Goal: Task Accomplishment & Management: Complete application form

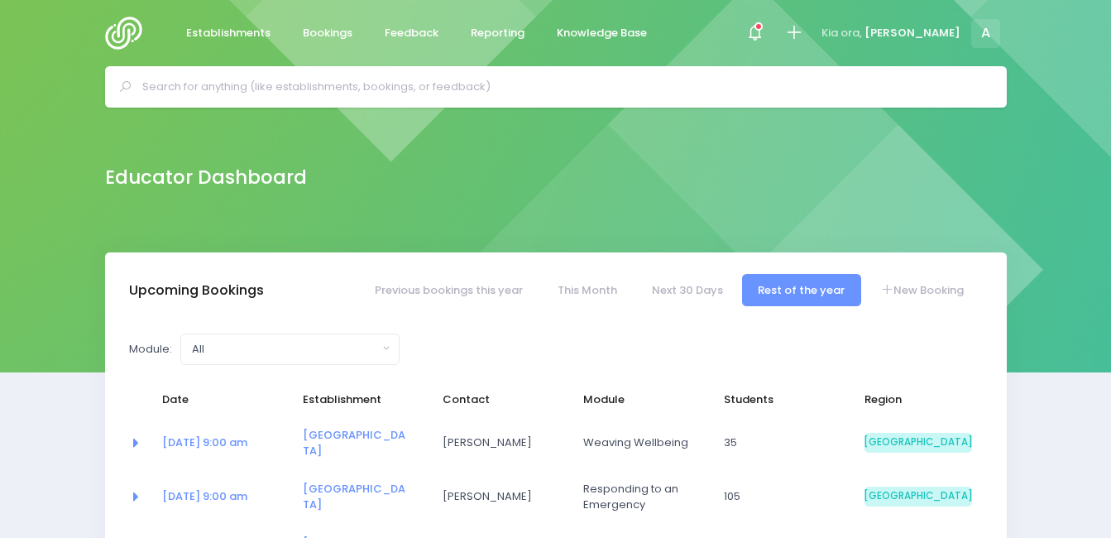
select select "5"
click at [122, 31] on img at bounding box center [128, 33] width 47 height 33
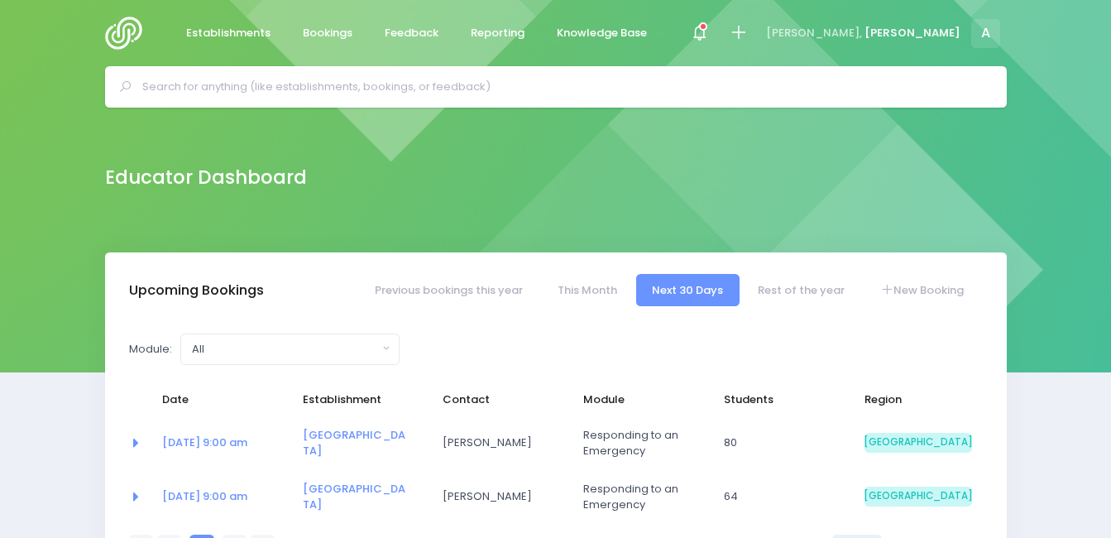
select select "5"
click at [748, 27] on icon at bounding box center [738, 32] width 19 height 19
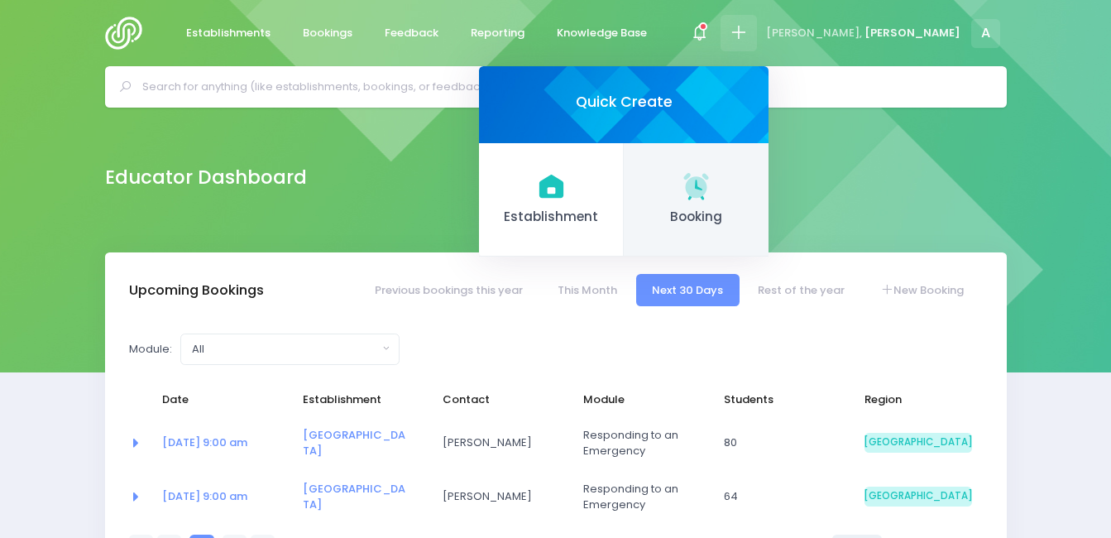
click at [708, 187] on icon at bounding box center [695, 185] width 25 height 25
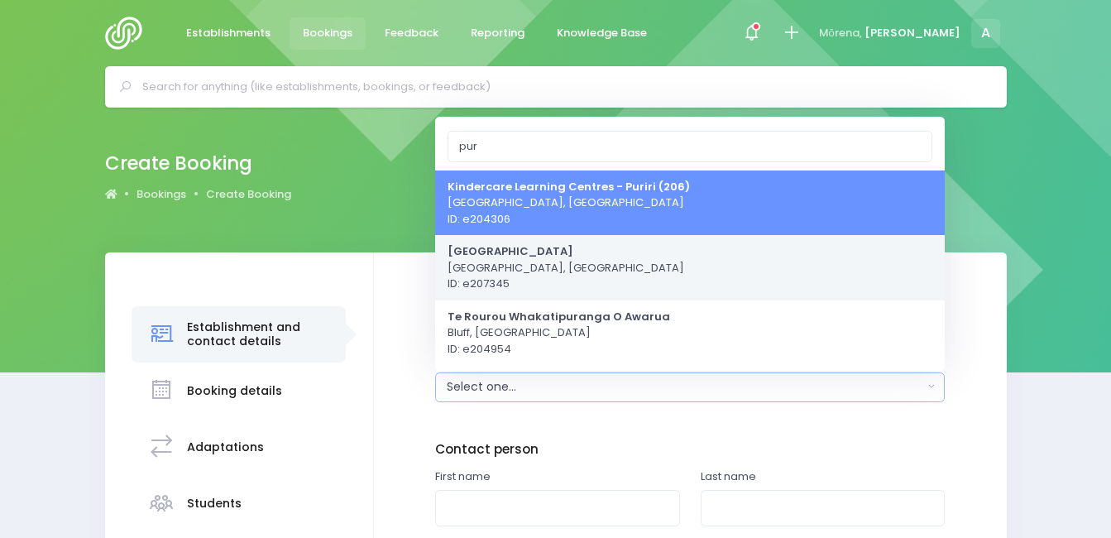
type input "pur"
click at [552, 262] on span "[GEOGRAPHIC_DATA] [GEOGRAPHIC_DATA], [GEOGRAPHIC_DATA] ID: e207345" at bounding box center [565, 267] width 237 height 49
select select "207345"
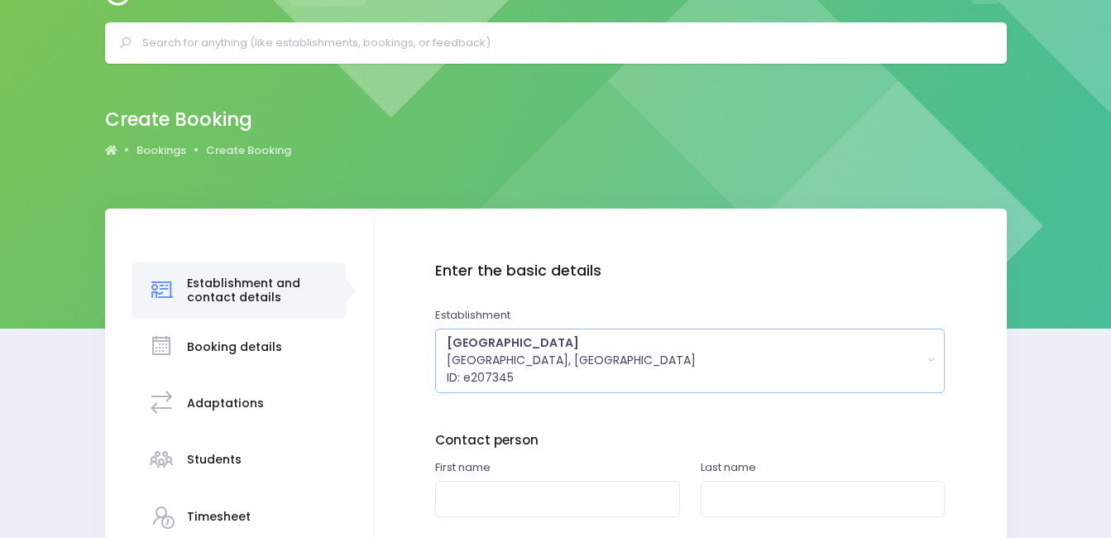
scroll to position [292, 0]
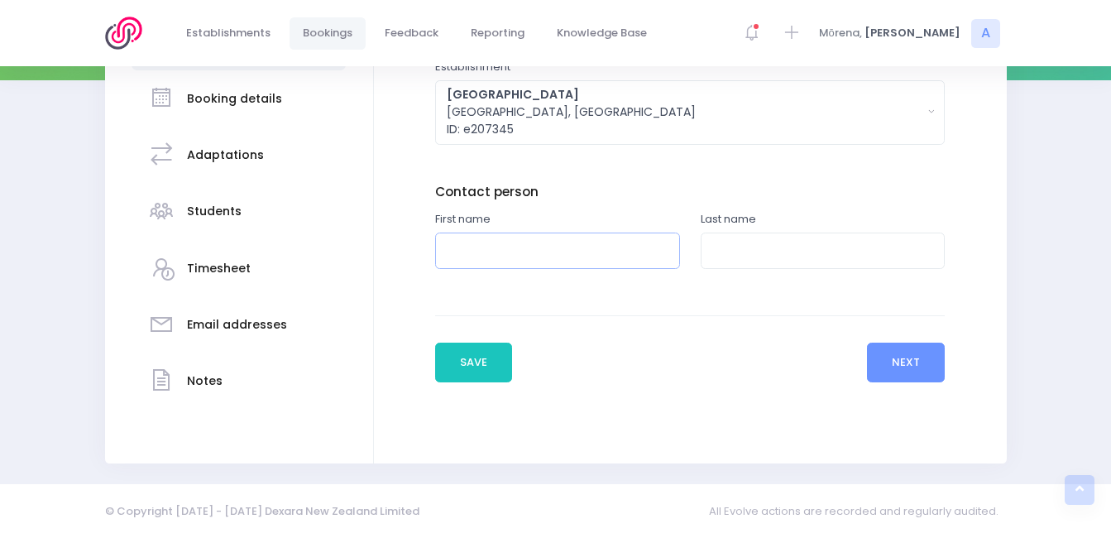
click at [555, 267] on input "text" at bounding box center [557, 250] width 245 height 37
type input "[PERSON_NAME]"
click at [762, 262] on input "text" at bounding box center [822, 250] width 245 height 37
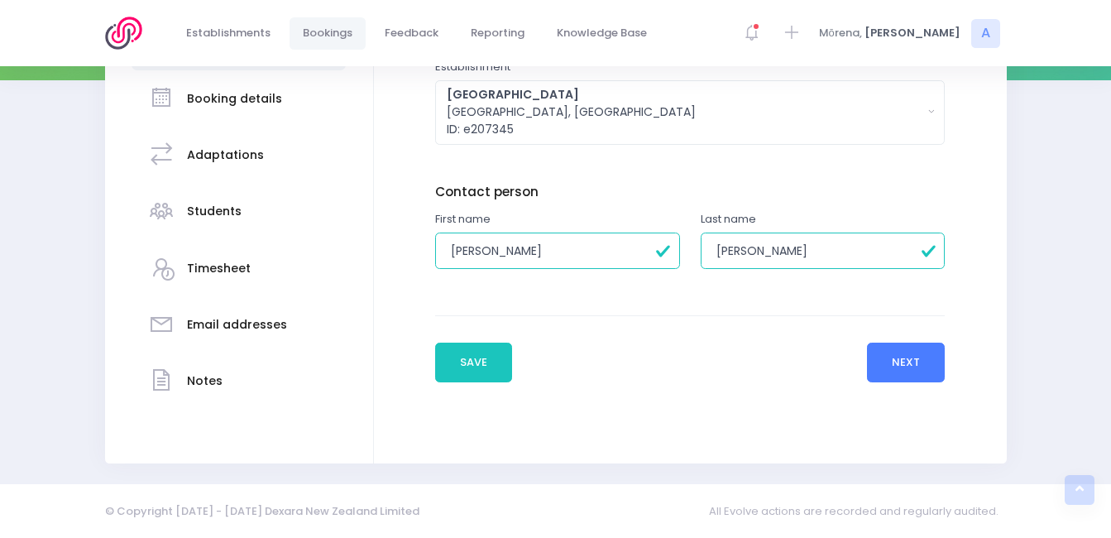
type input "Williamson"
click at [925, 369] on button "Next" at bounding box center [906, 362] width 79 height 40
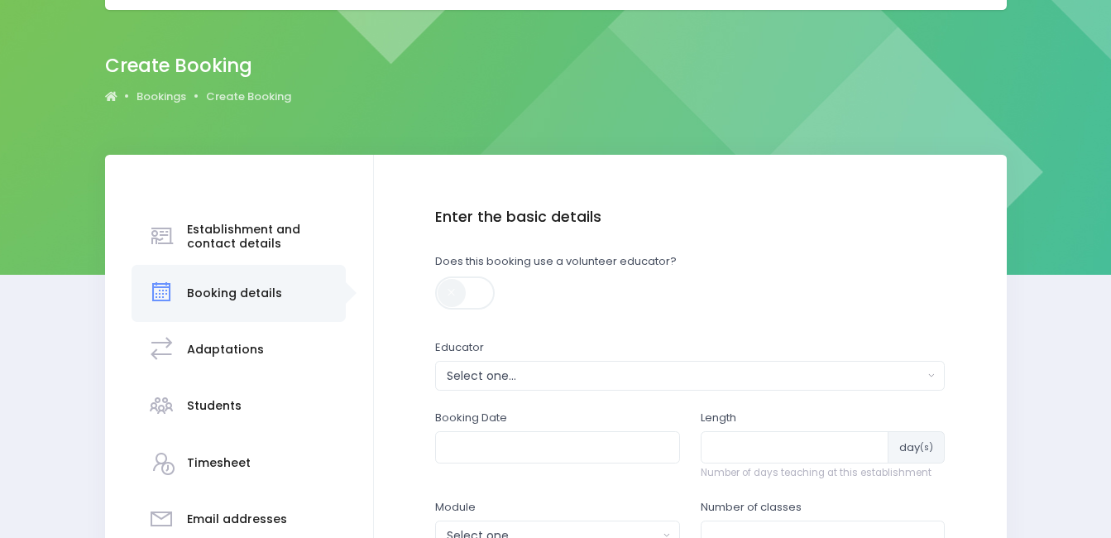
scroll to position [0, 0]
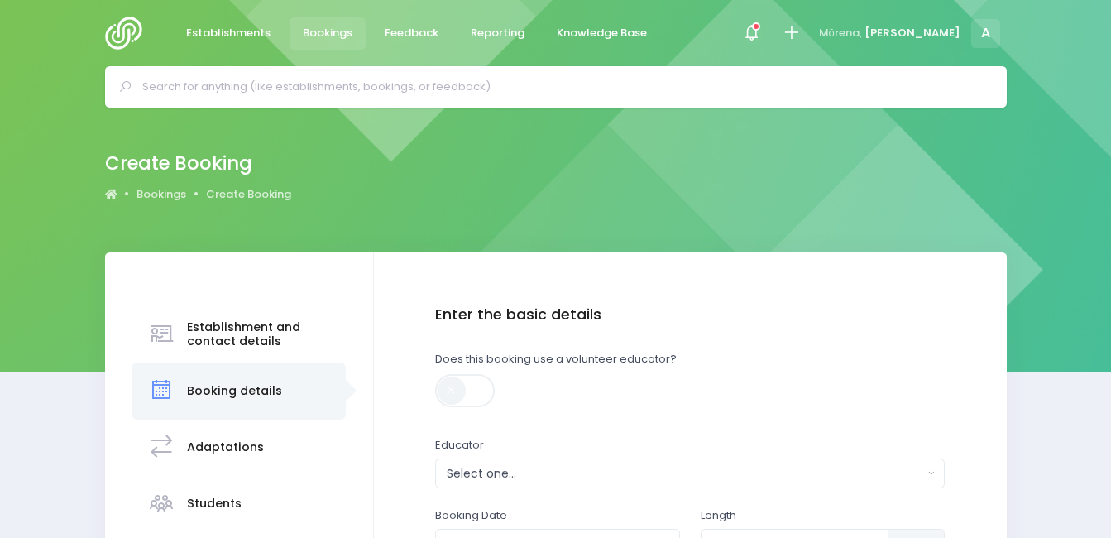
click at [641, 384] on div "Does this booking use a volunteer educator?" at bounding box center [689, 385] width 509 height 68
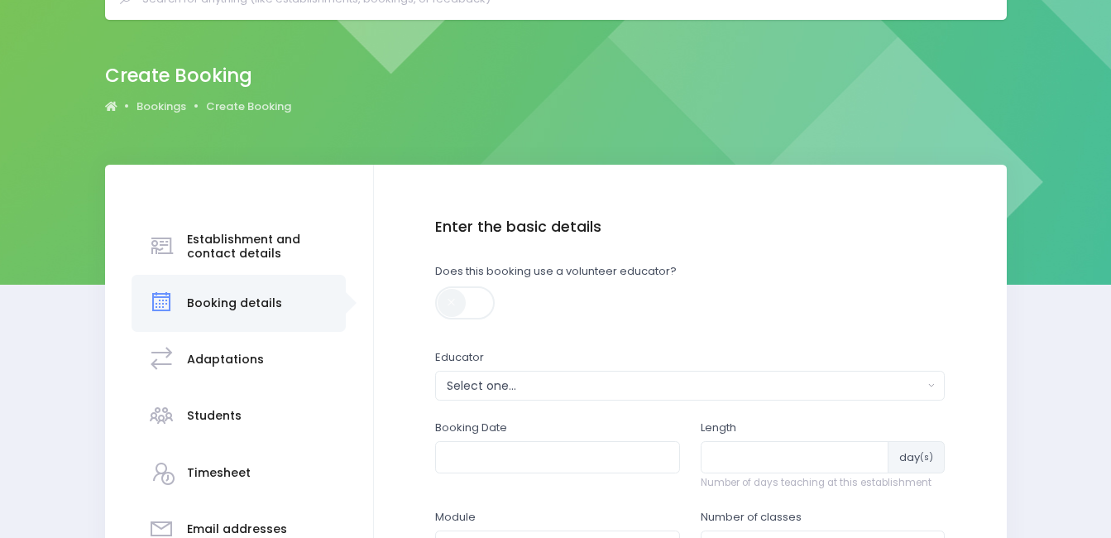
scroll to position [87, 0]
click at [618, 390] on div "Select one..." at bounding box center [685, 386] width 476 height 17
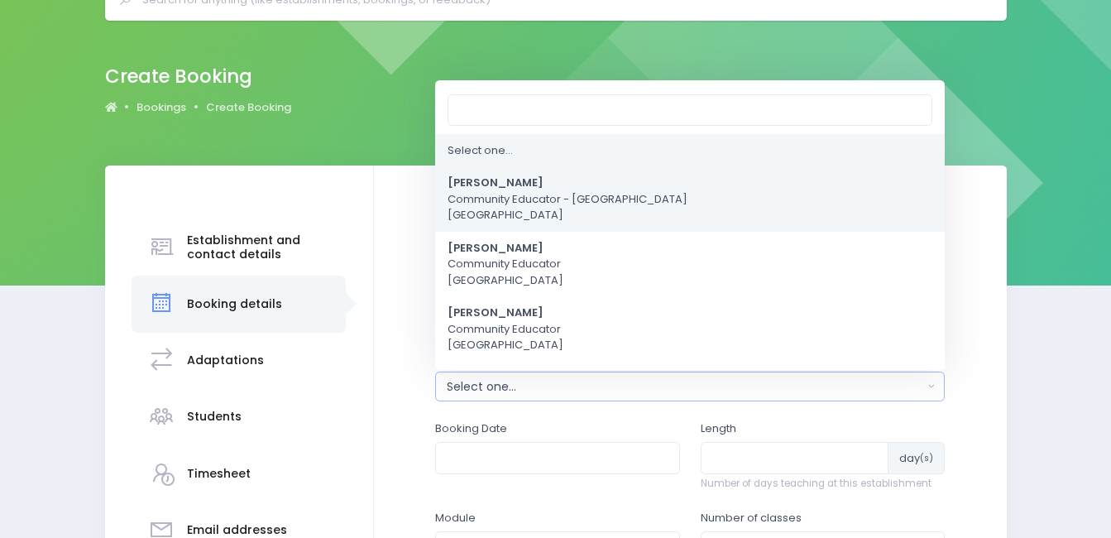
click at [476, 181] on strong "[PERSON_NAME]" at bounding box center [495, 183] width 96 height 16
select select "591445"
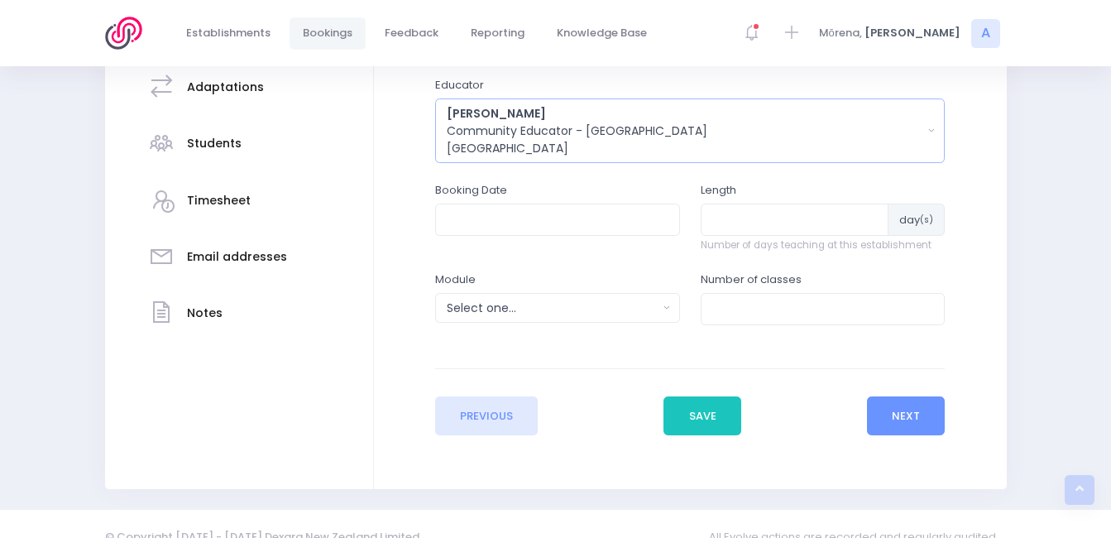
scroll to position [364, 0]
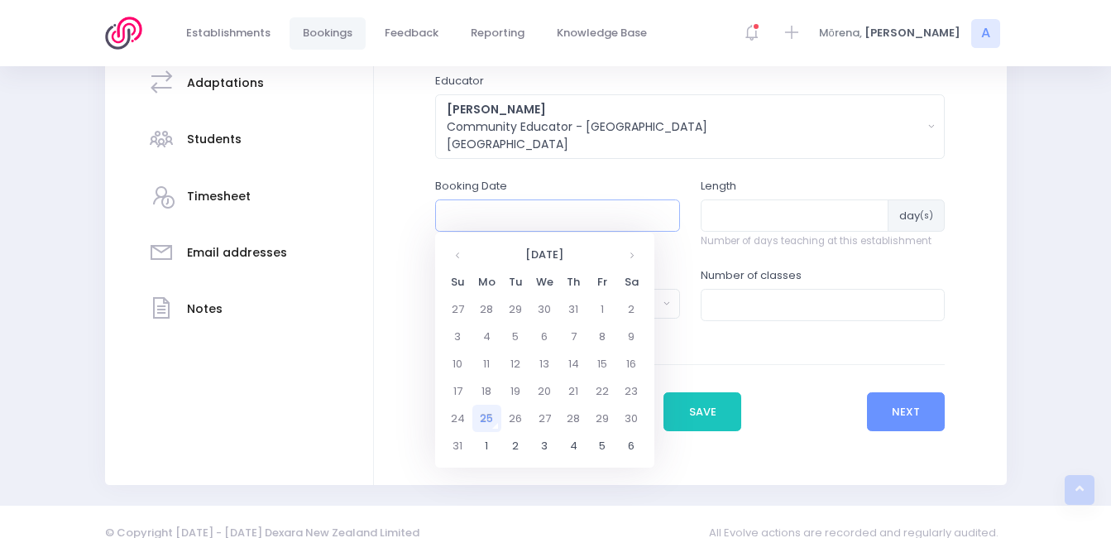
click at [534, 214] on input "text" at bounding box center [557, 214] width 245 height 31
click at [511, 442] on td "2" at bounding box center [515, 445] width 29 height 27
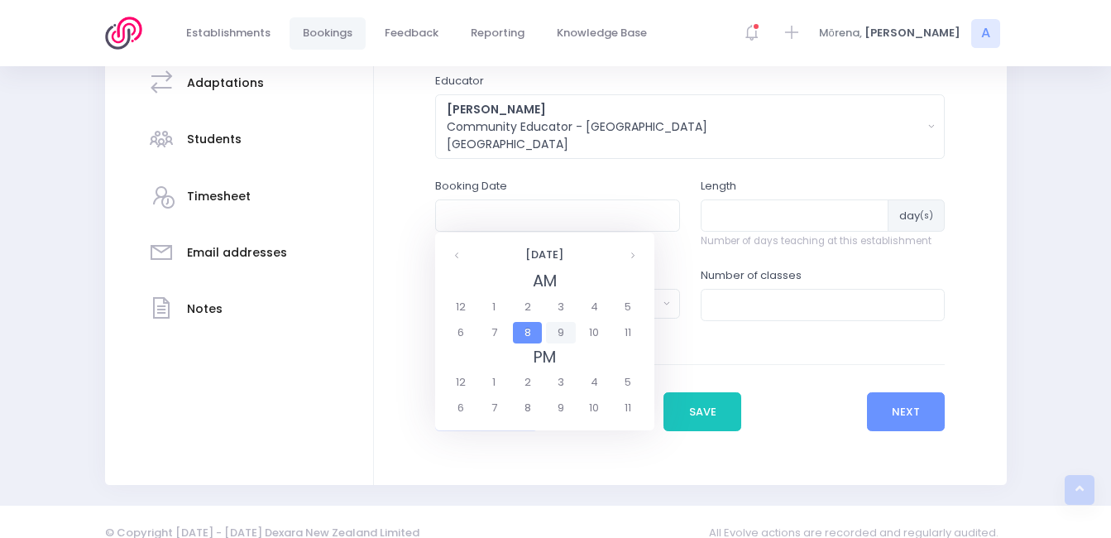
click at [556, 342] on span "9" at bounding box center [560, 333] width 29 height 22
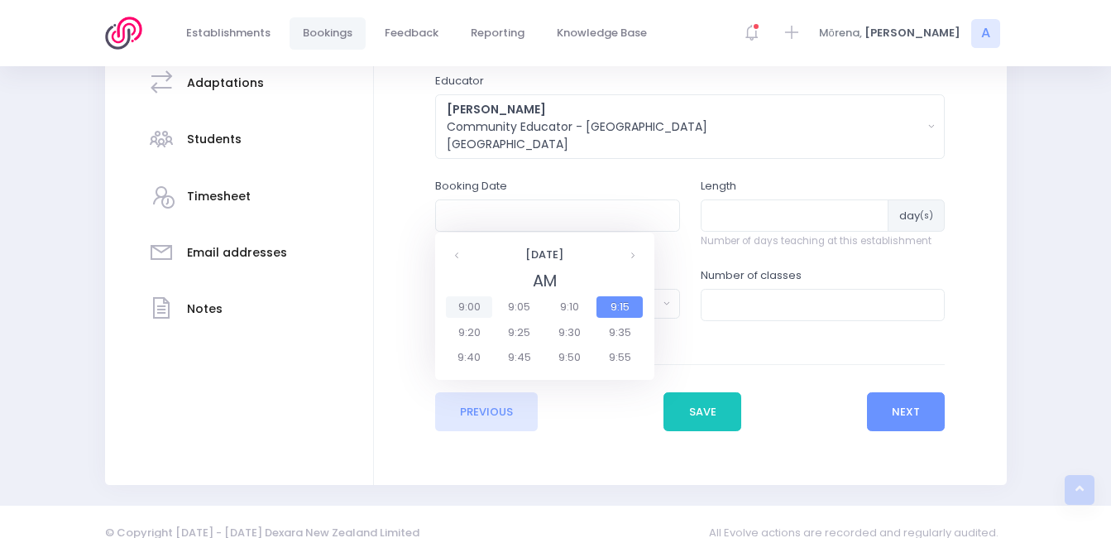
click at [471, 302] on span "9:00" at bounding box center [469, 307] width 46 height 22
type input "02/09/2025 09:00 AM"
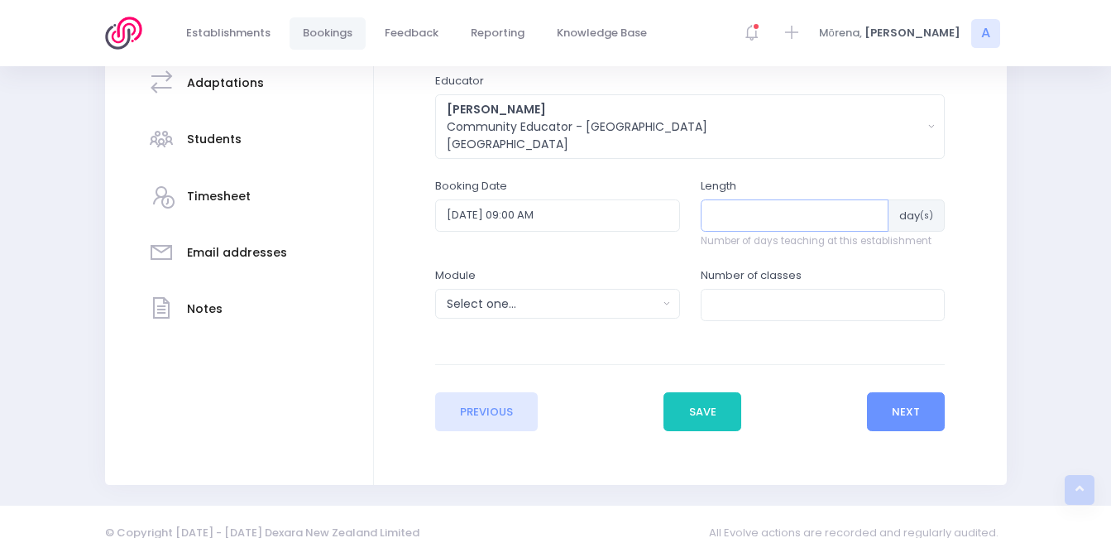
click at [721, 224] on input "number" at bounding box center [794, 214] width 189 height 31
type input "1"
click at [581, 314] on button "Select one..." at bounding box center [557, 304] width 245 height 30
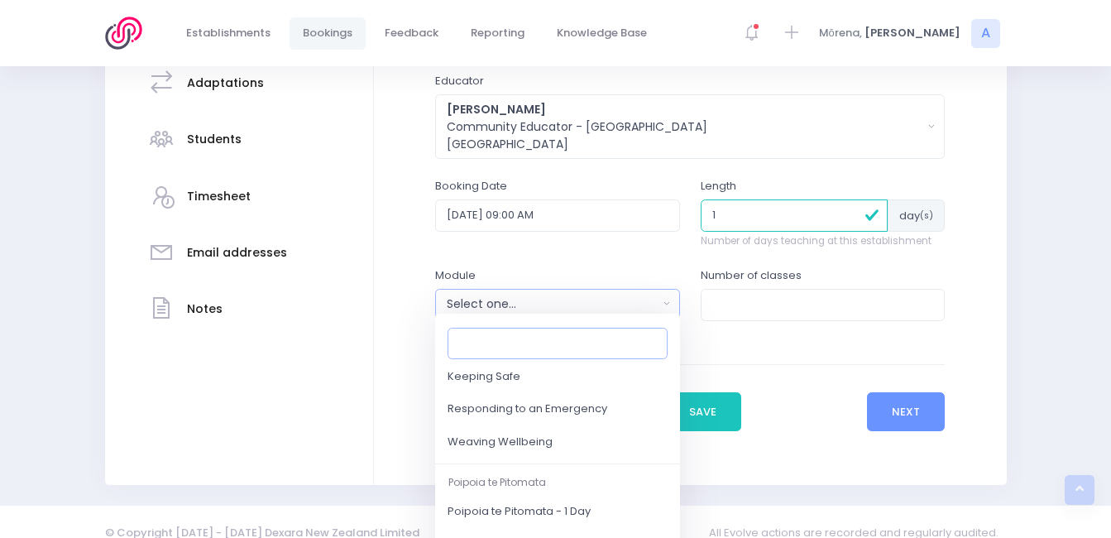
scroll to position [238, 0]
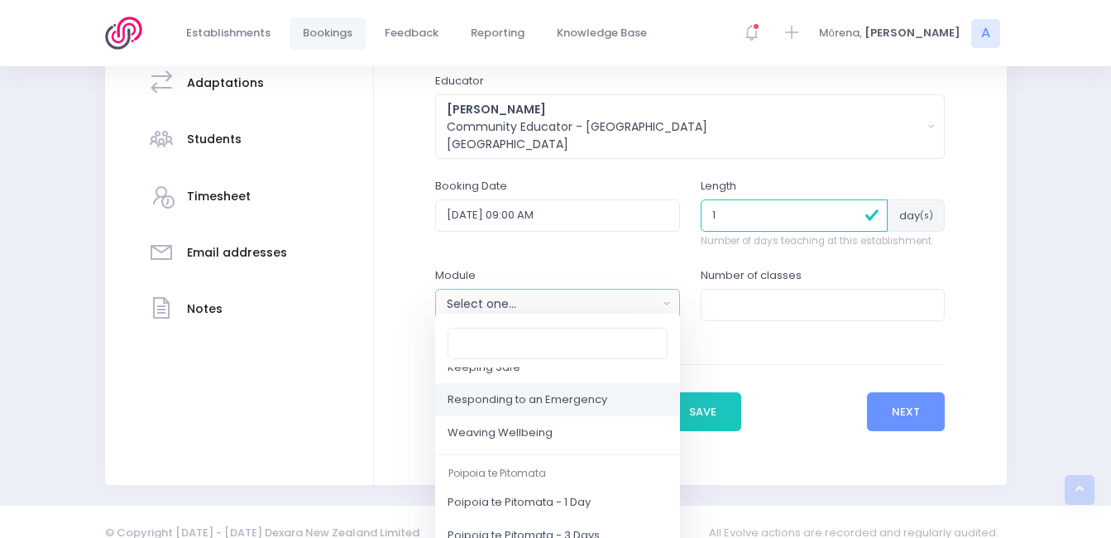
click at [551, 401] on span "Responding to an Emergency" at bounding box center [527, 400] width 160 height 17
select select "Responding to an Emergency"
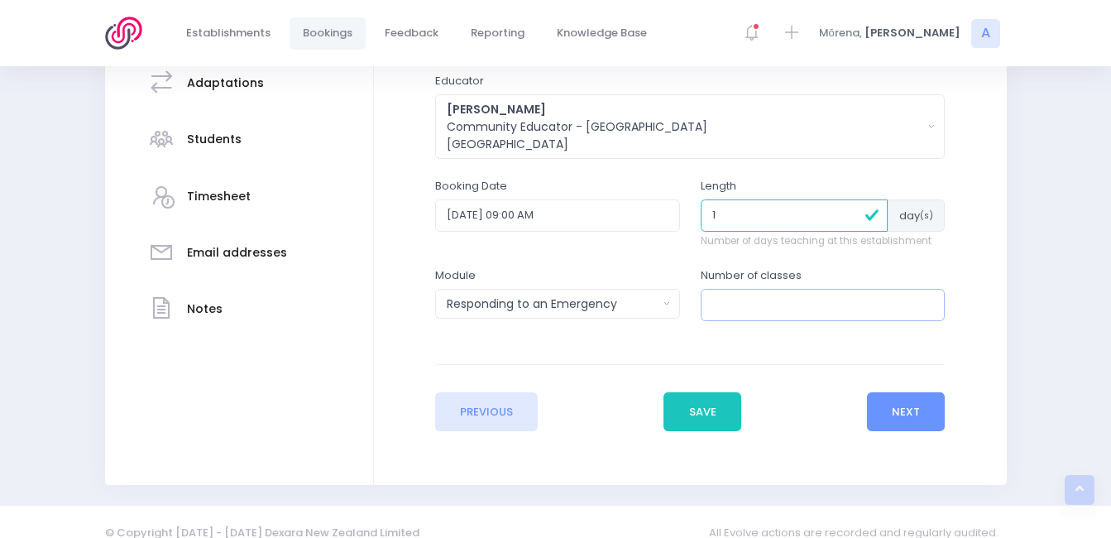
click at [743, 299] on input "number" at bounding box center [822, 304] width 245 height 31
type input "2"
click at [930, 428] on div "Enter the basic details Establishment Select one... 120 Aerodrome Rd Preschool …" at bounding box center [690, 186] width 633 height 596
click at [909, 411] on button "Next" at bounding box center [906, 412] width 79 height 40
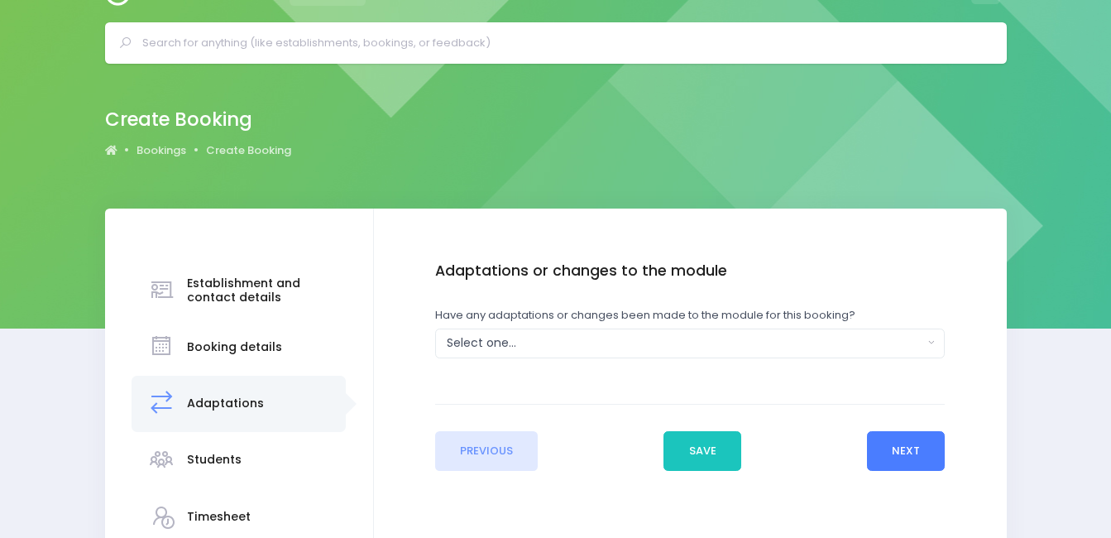
scroll to position [0, 0]
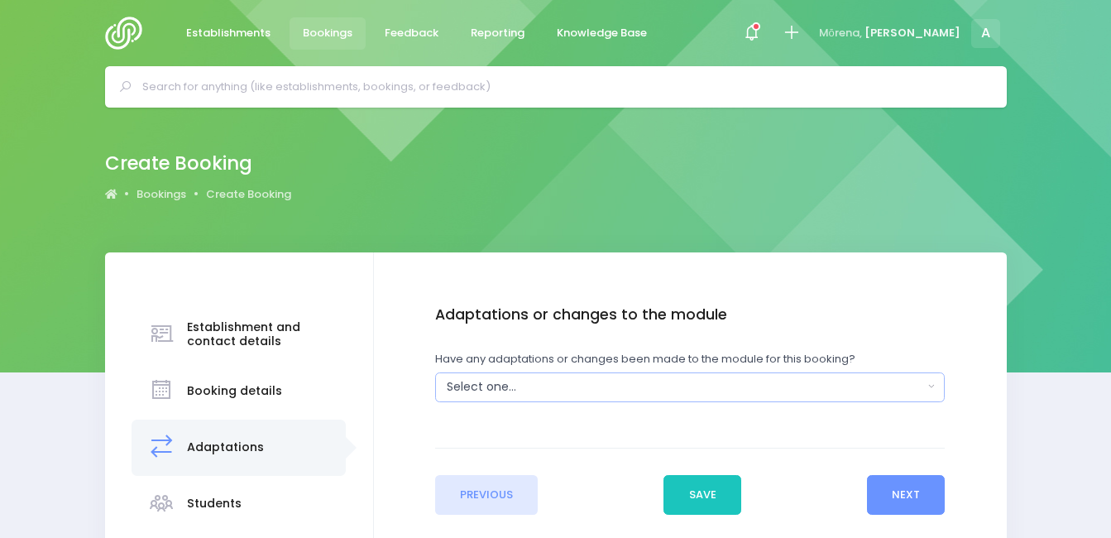
click at [562, 392] on div "Select one..." at bounding box center [685, 386] width 476 height 17
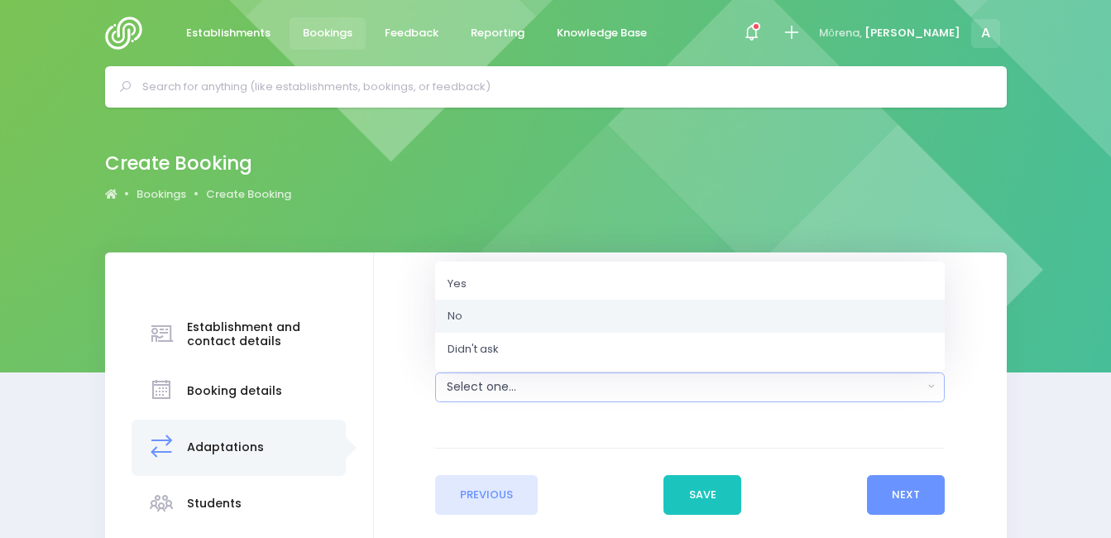
click at [504, 311] on link "No" at bounding box center [689, 315] width 509 height 33
select select "No"
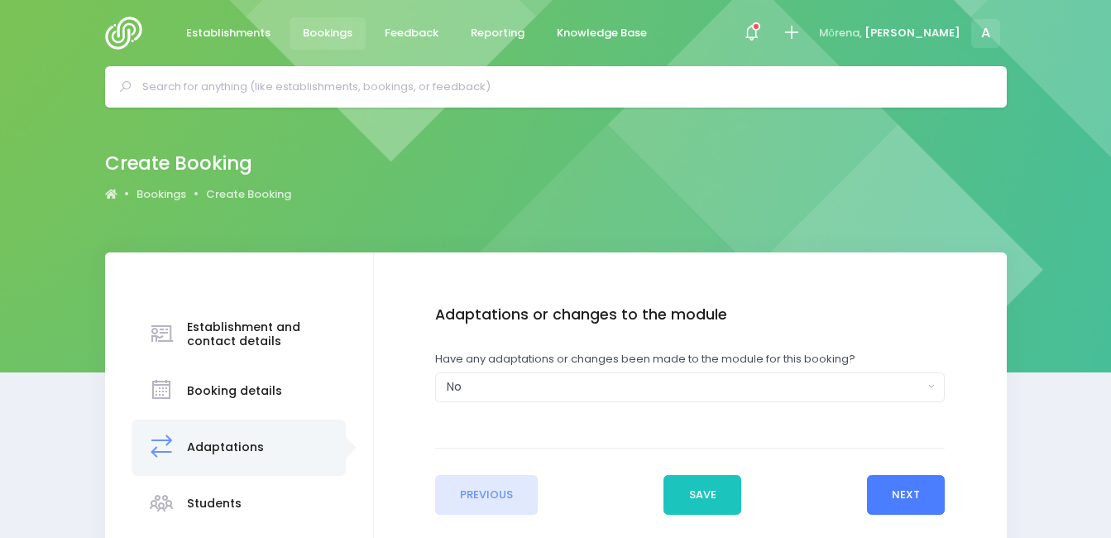
click at [908, 504] on button "Next" at bounding box center [906, 495] width 79 height 40
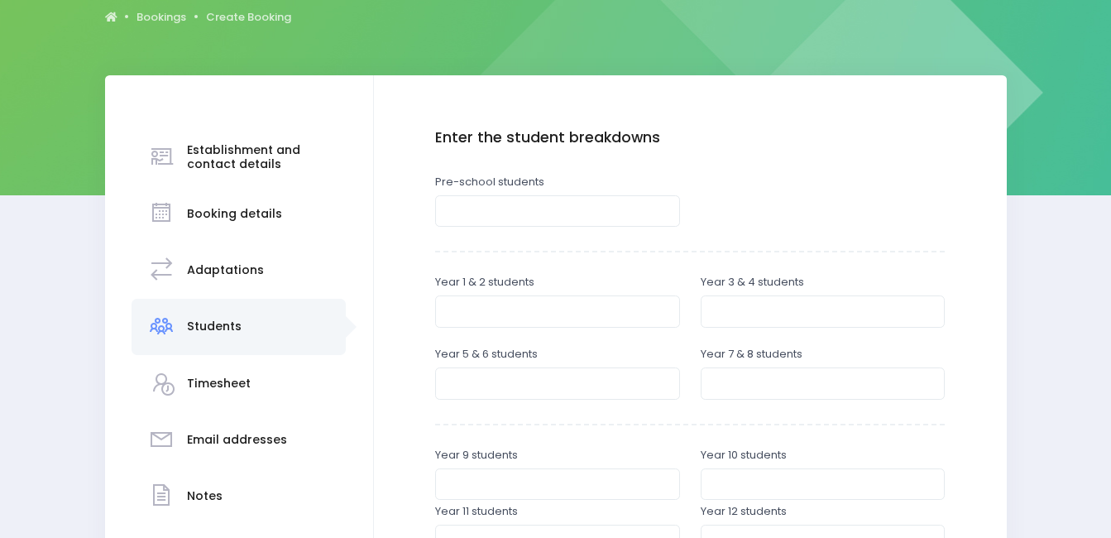
scroll to position [187, 0]
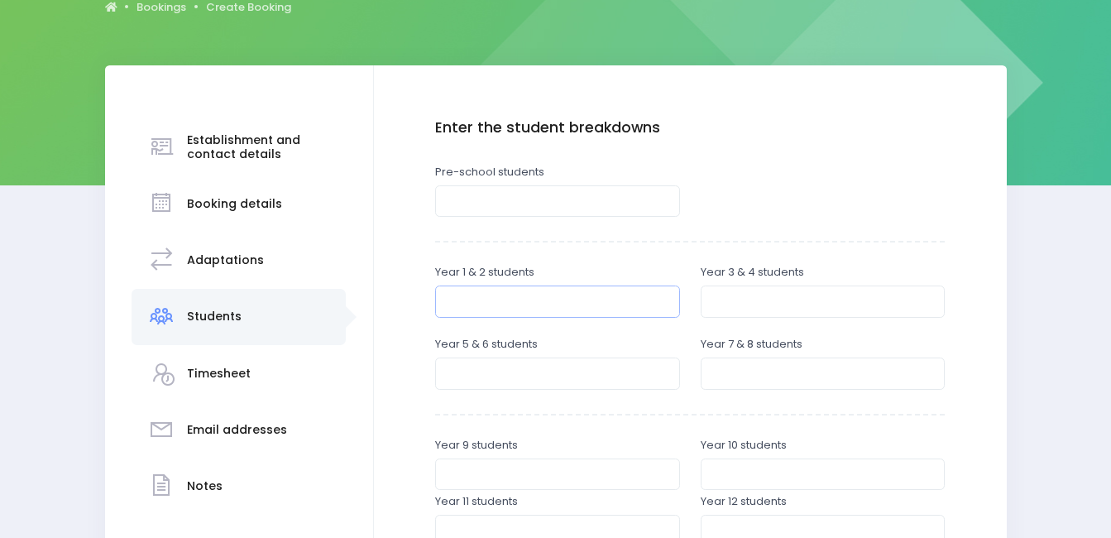
click at [552, 312] on input "number" at bounding box center [557, 300] width 245 height 31
type input "2"
click at [710, 303] on input "number" at bounding box center [822, 300] width 245 height 31
type input "2"
click at [624, 380] on input "number" at bounding box center [557, 372] width 245 height 31
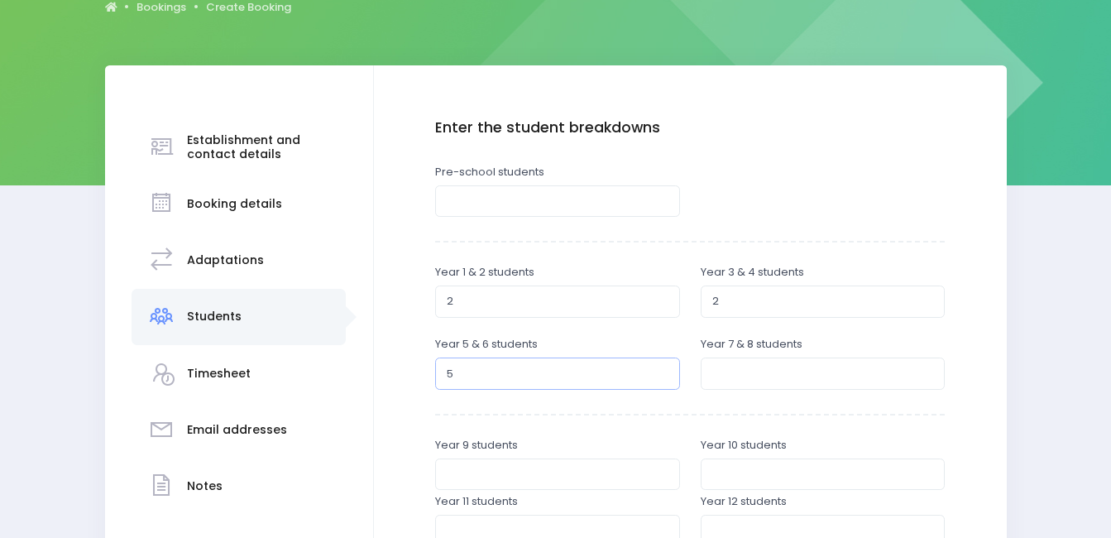
type input "5"
click at [714, 382] on input "number" at bounding box center [822, 372] width 245 height 31
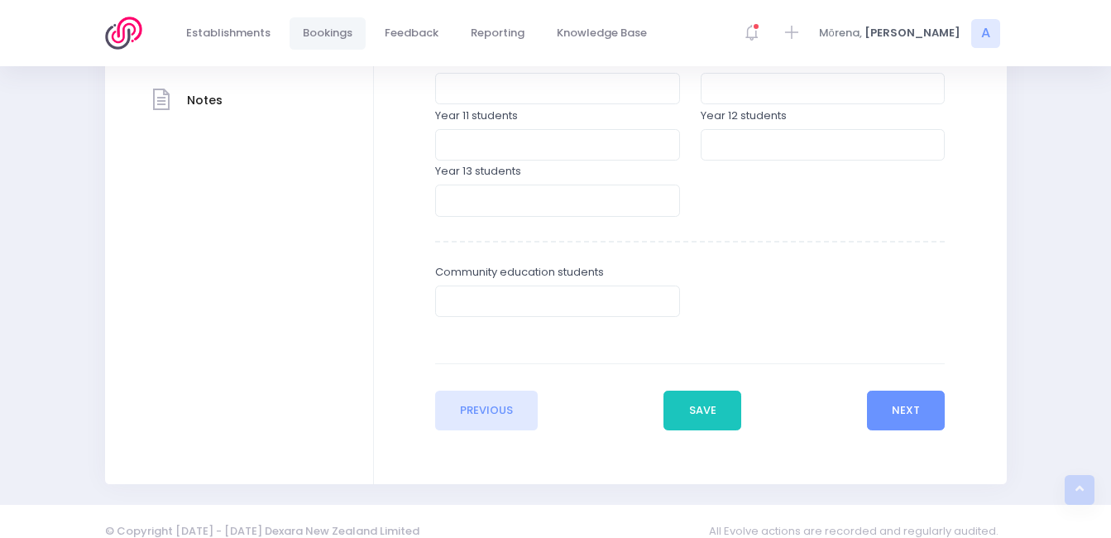
scroll to position [593, 0]
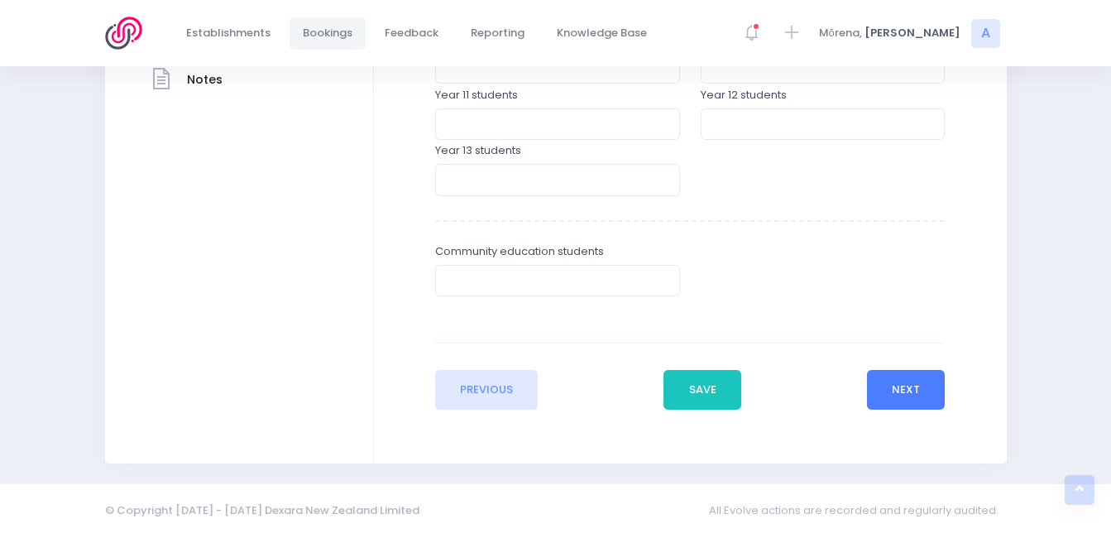
type input "4"
click at [870, 389] on button "Next" at bounding box center [906, 390] width 79 height 40
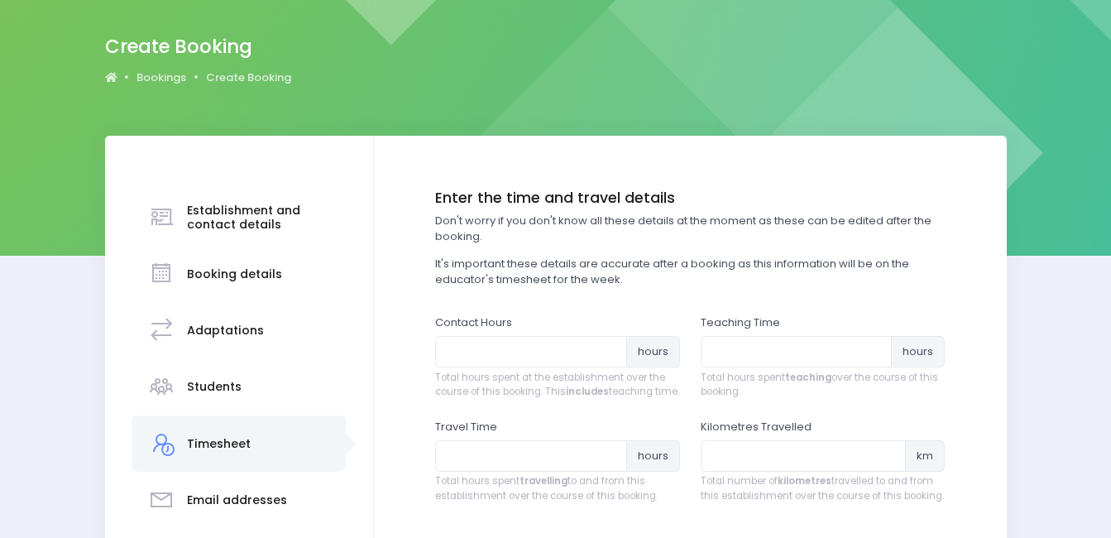
scroll to position [174, 0]
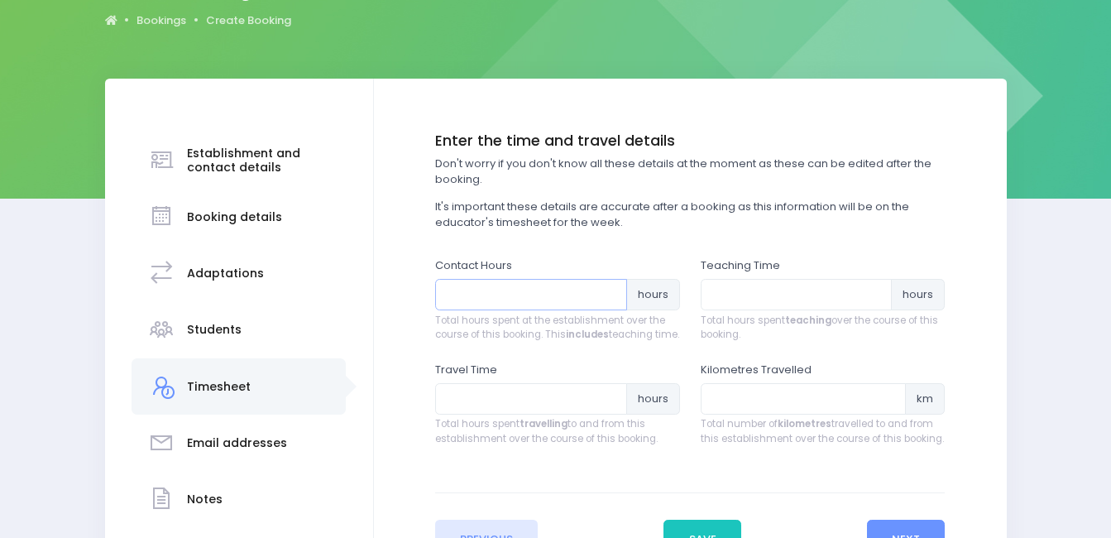
click at [517, 307] on input "number" at bounding box center [531, 294] width 192 height 31
click at [713, 294] on input "number" at bounding box center [796, 294] width 192 height 31
click at [465, 304] on input "2.5" at bounding box center [531, 294] width 192 height 31
type input "2"
type input "3"
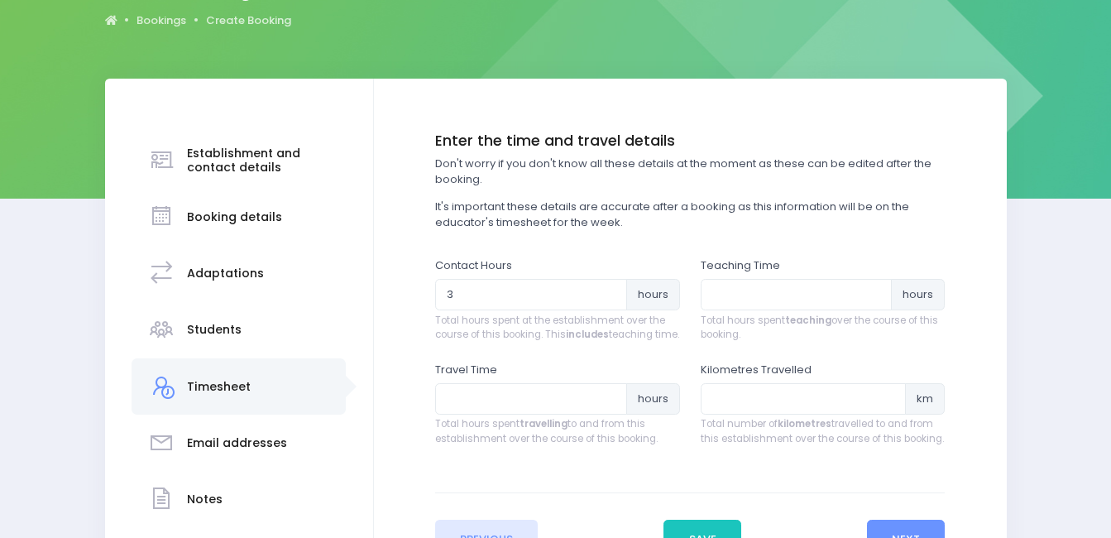
click at [761, 271] on label "Teaching Time" at bounding box center [739, 265] width 79 height 17
click at [758, 289] on input "number" at bounding box center [796, 294] width 192 height 31
type input "2.5"
click at [542, 399] on input "number" at bounding box center [531, 398] width 192 height 31
type input "1"
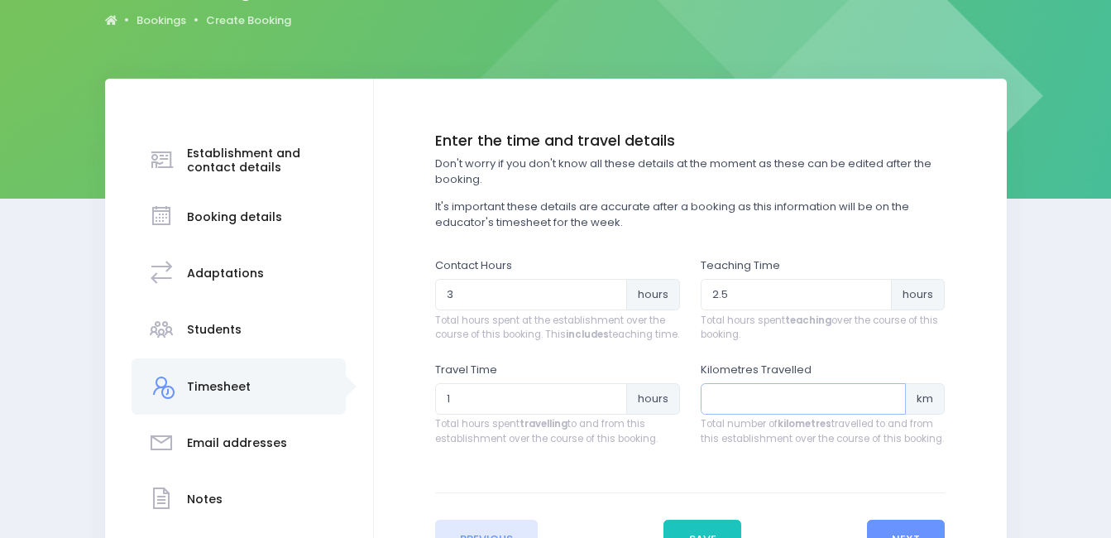
click at [845, 414] on input "number" at bounding box center [803, 398] width 206 height 31
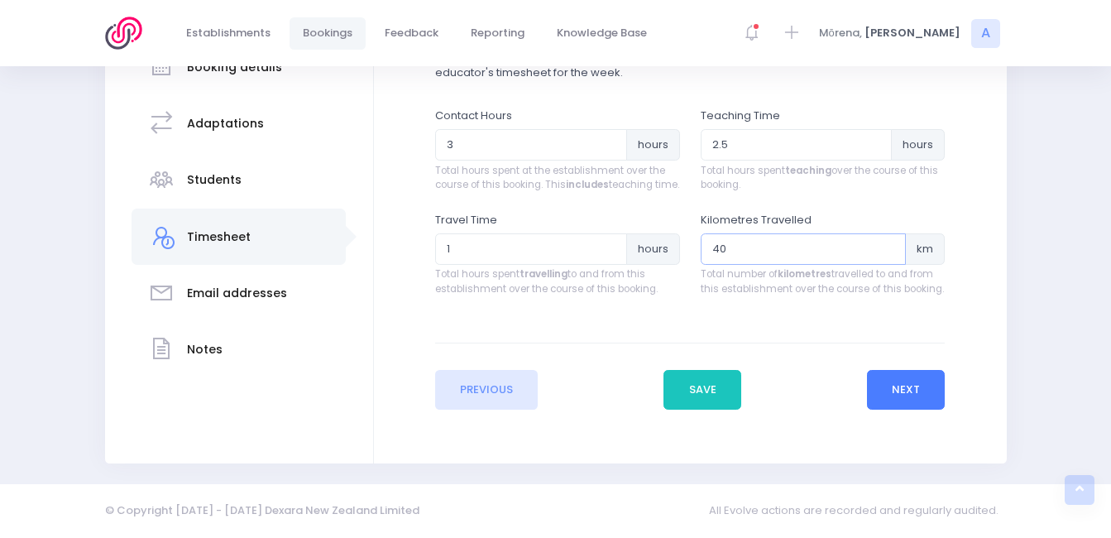
type input "40"
click at [875, 398] on button "Next" at bounding box center [906, 390] width 79 height 40
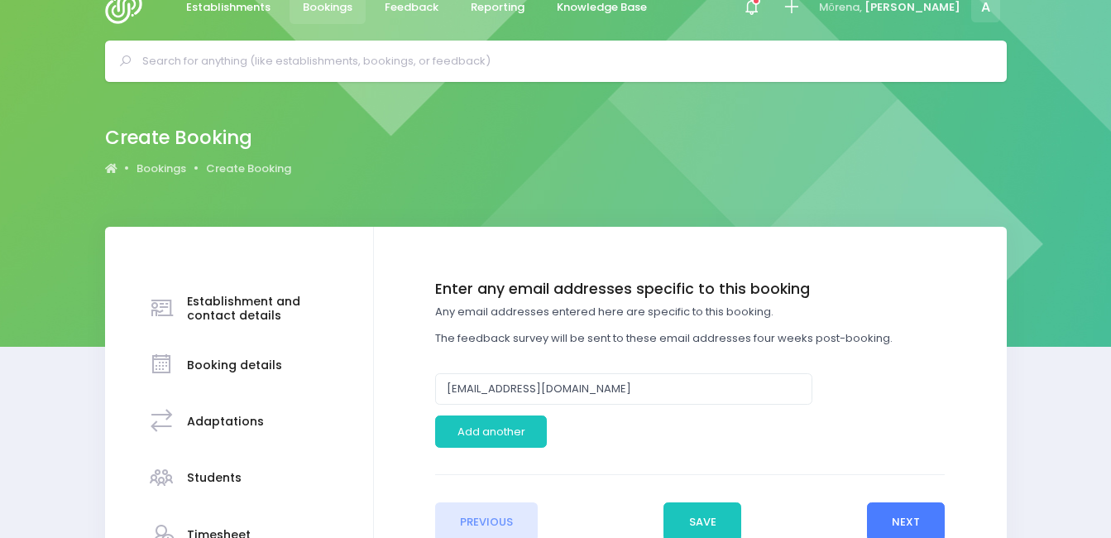
scroll to position [0, 0]
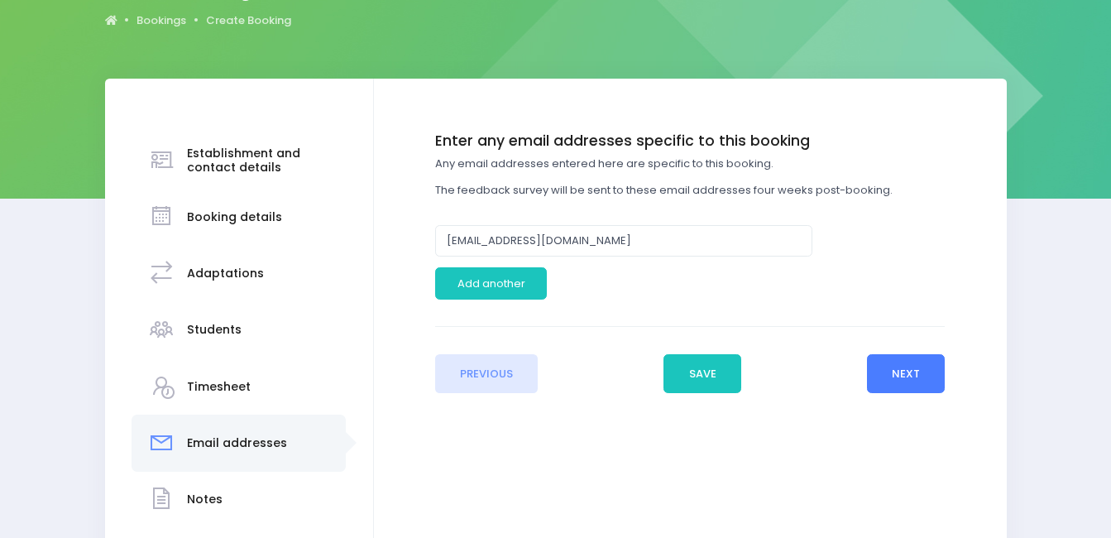
click at [896, 383] on button "Next" at bounding box center [906, 374] width 79 height 40
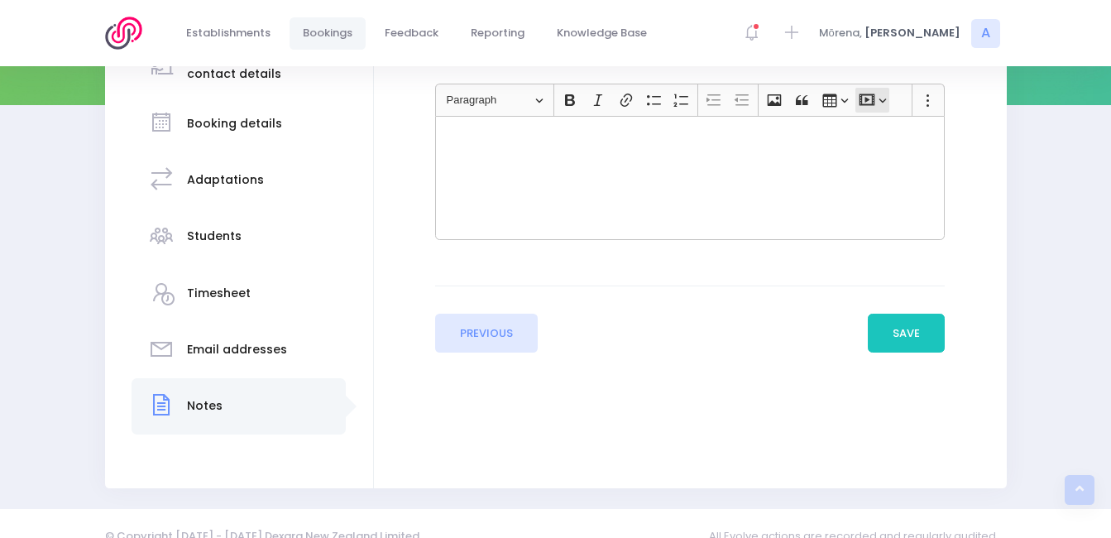
scroll to position [270, 0]
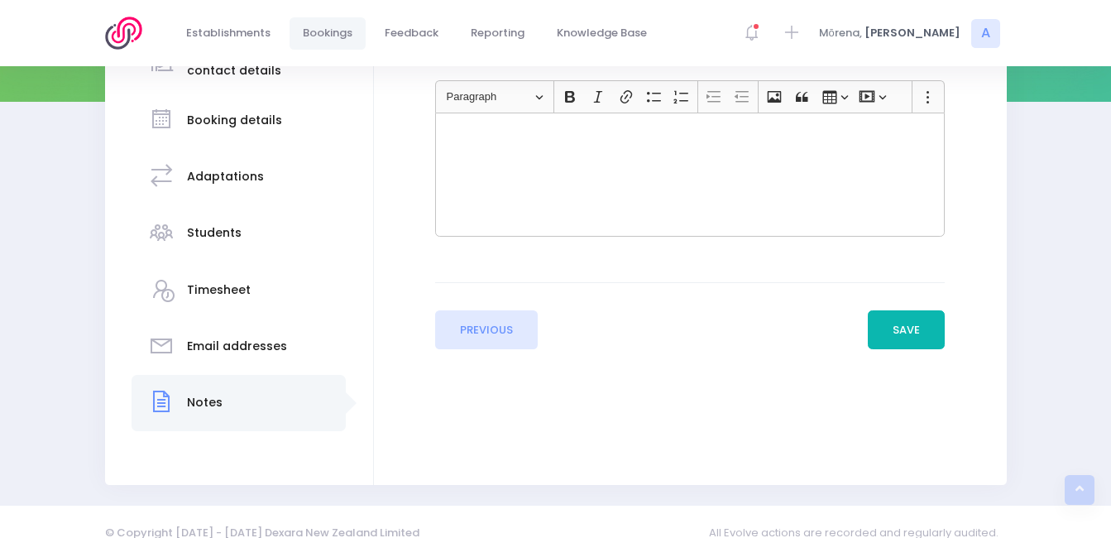
click at [896, 345] on button "Save" at bounding box center [907, 330] width 78 height 40
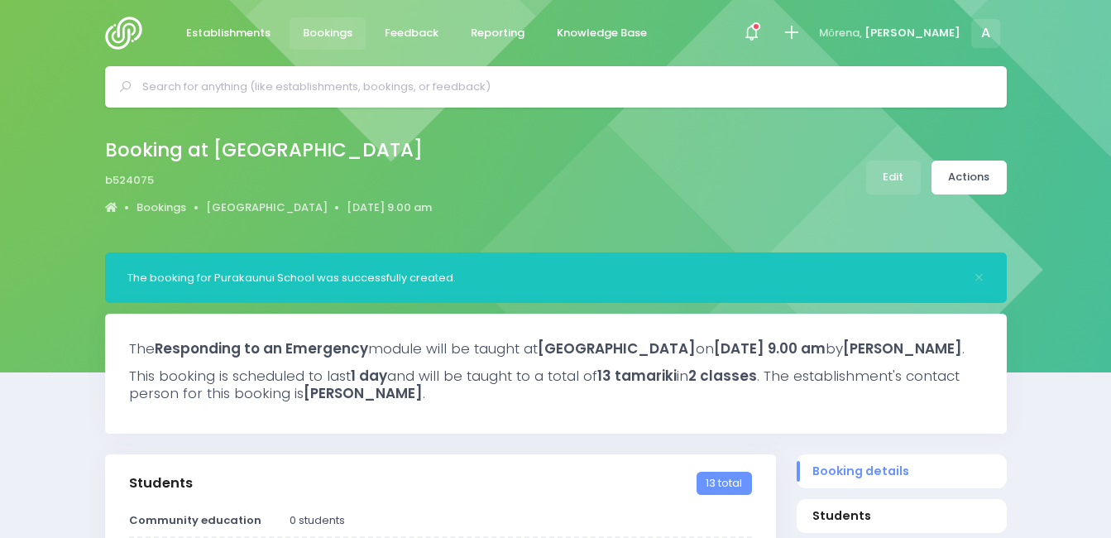
select select "5"
click at [113, 42] on img at bounding box center [128, 33] width 47 height 33
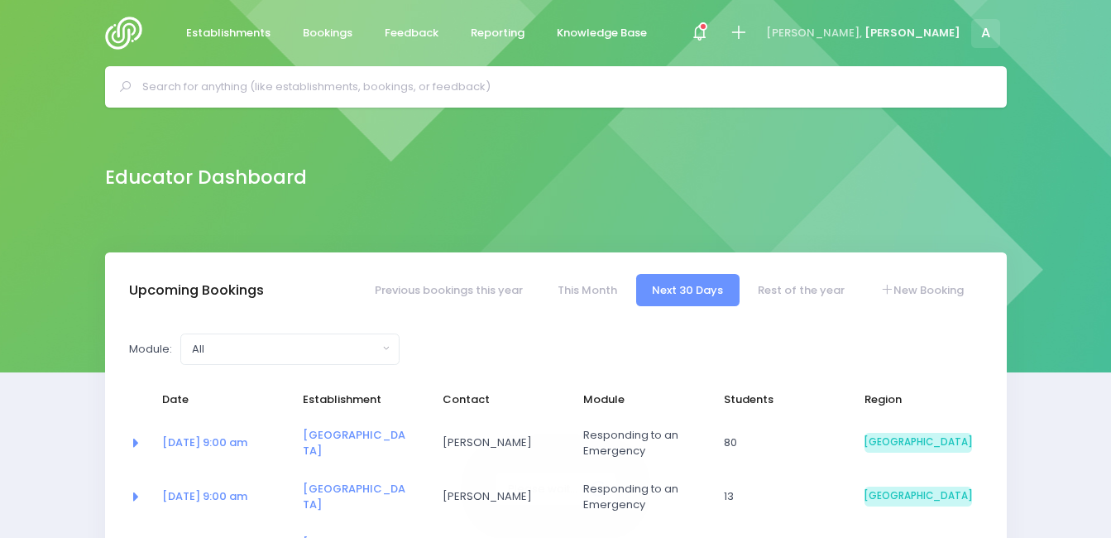
select select "5"
click at [834, 296] on link "Rest of the year" at bounding box center [801, 290] width 119 height 32
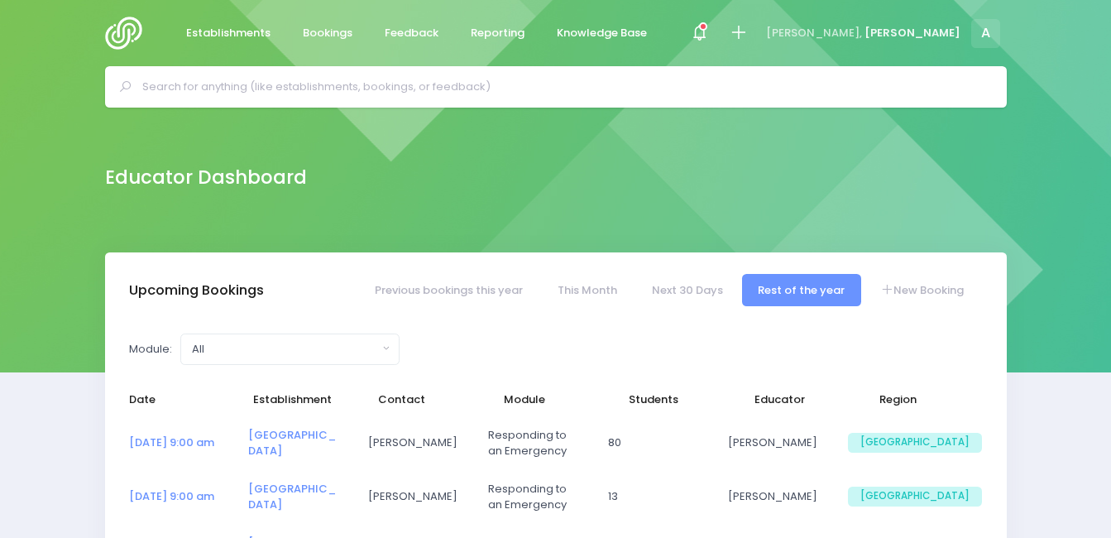
select select "5"
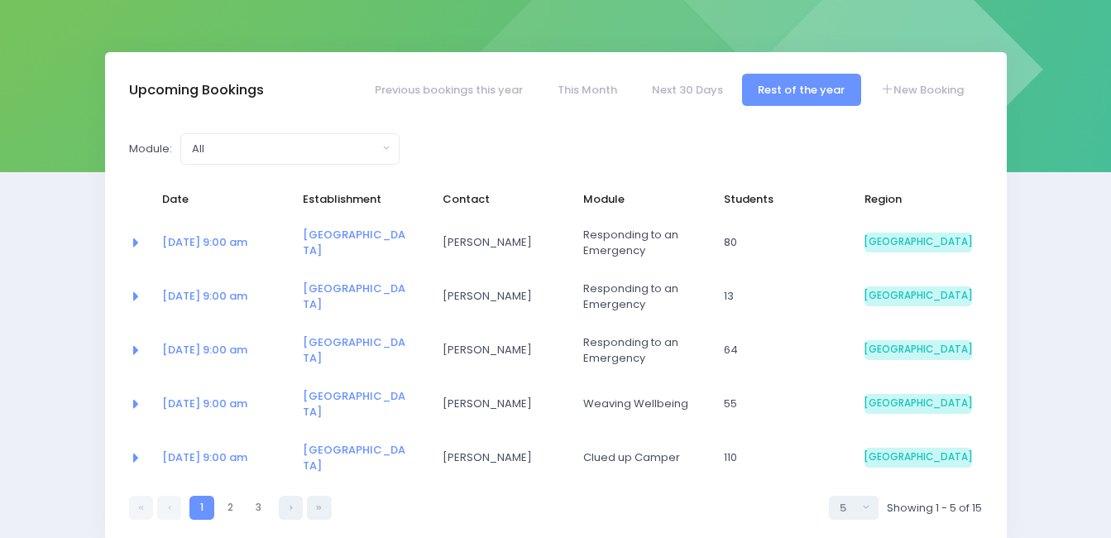
scroll to position [201, 0]
click at [232, 507] on link "2" at bounding box center [230, 507] width 24 height 24
select select "5"
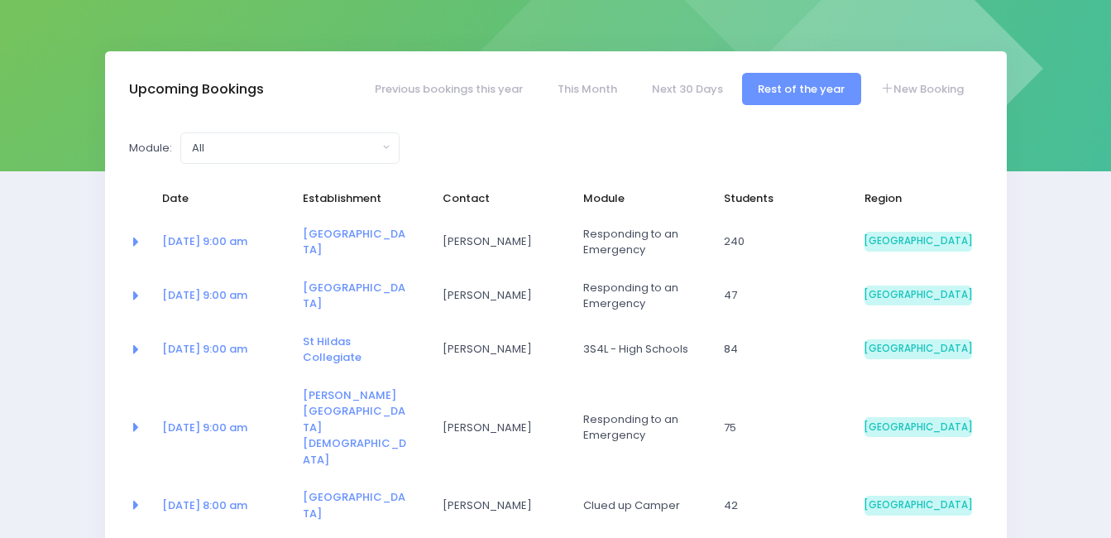
select select "5"
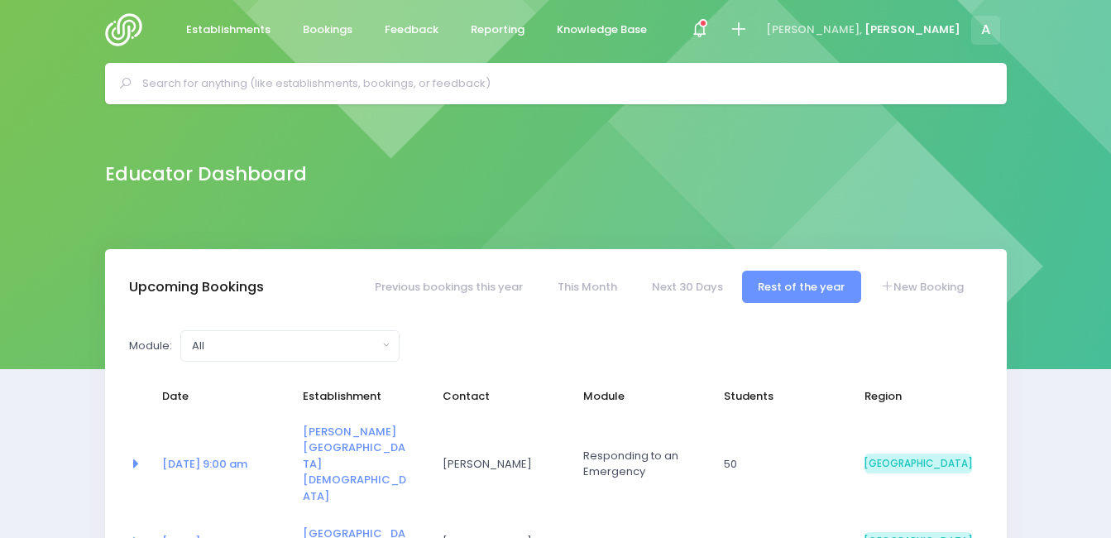
scroll to position [0, 0]
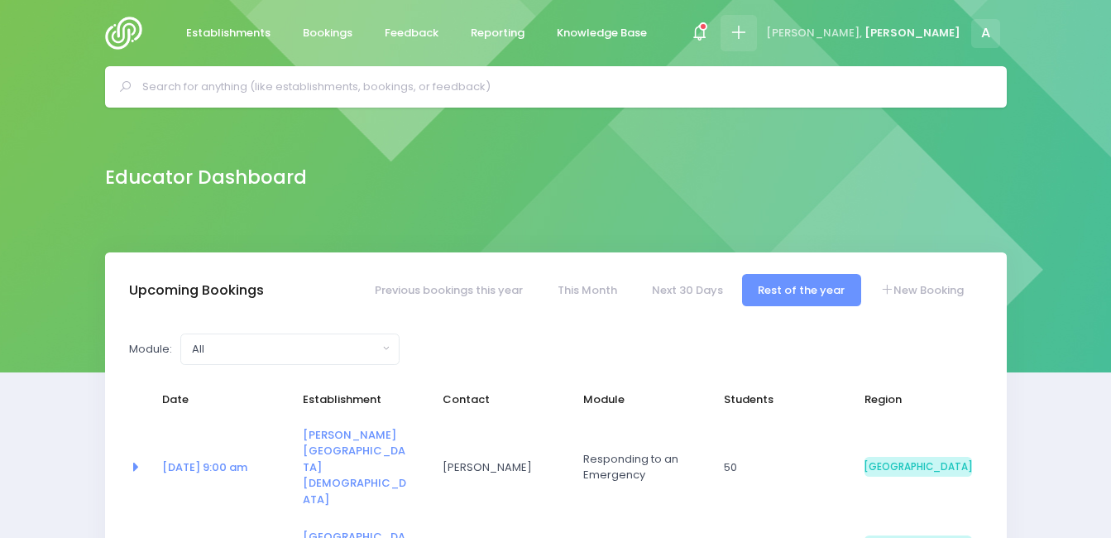
click at [758, 44] on div at bounding box center [738, 33] width 37 height 37
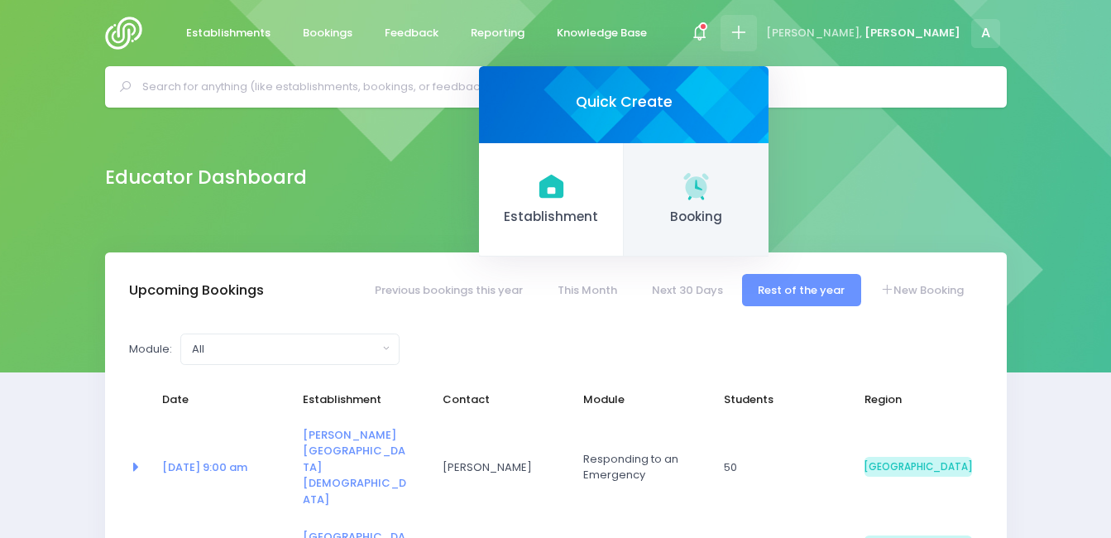
click at [708, 186] on icon at bounding box center [695, 185] width 25 height 25
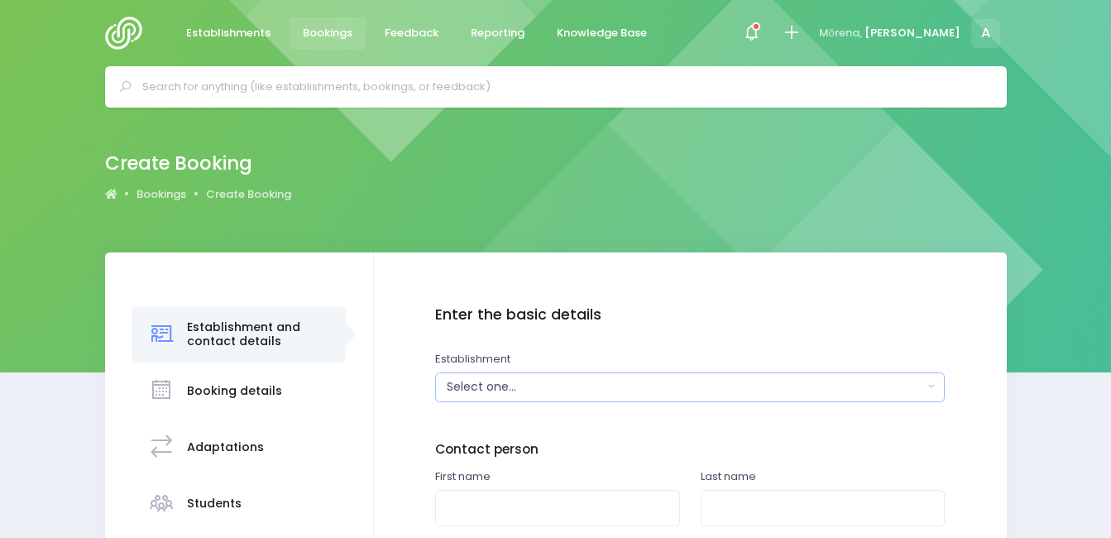
click at [581, 380] on div "Select one..." at bounding box center [685, 386] width 476 height 17
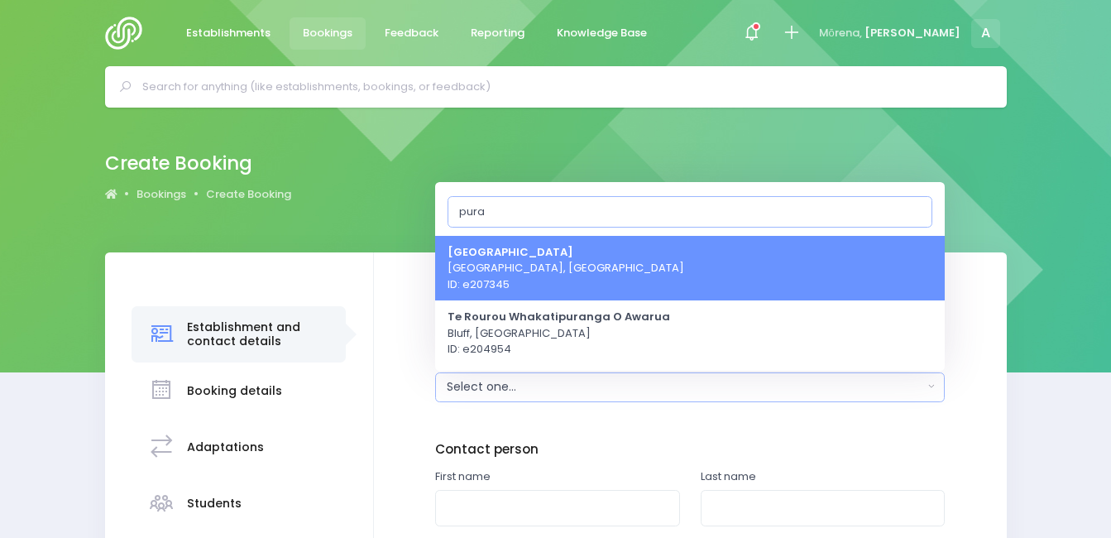
type input "pura"
click at [553, 286] on span "Purakaunui School Purakanui, South Island Region ID: e207345" at bounding box center [565, 267] width 237 height 49
select select "207345"
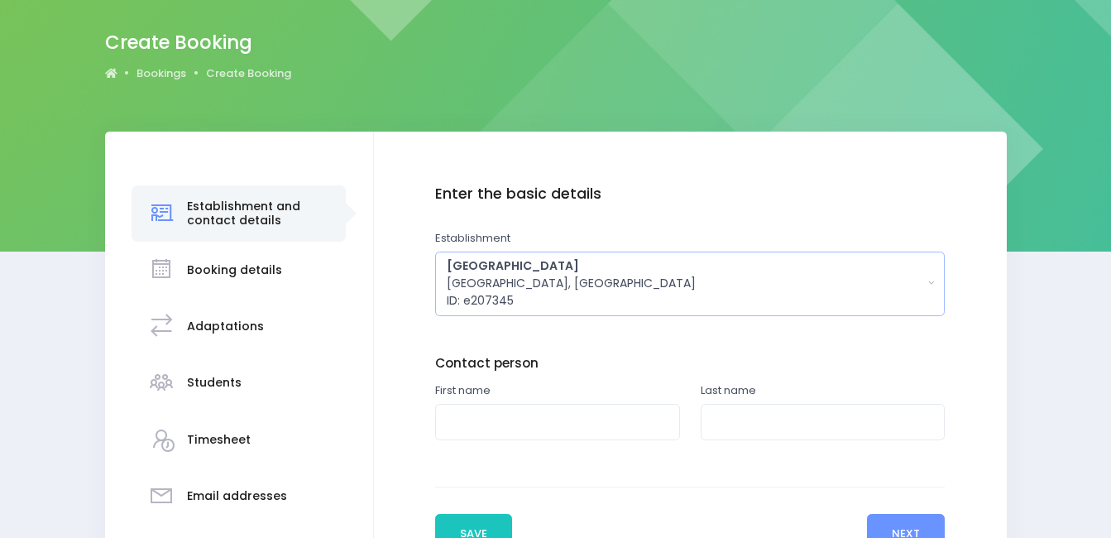
scroll to position [167, 0]
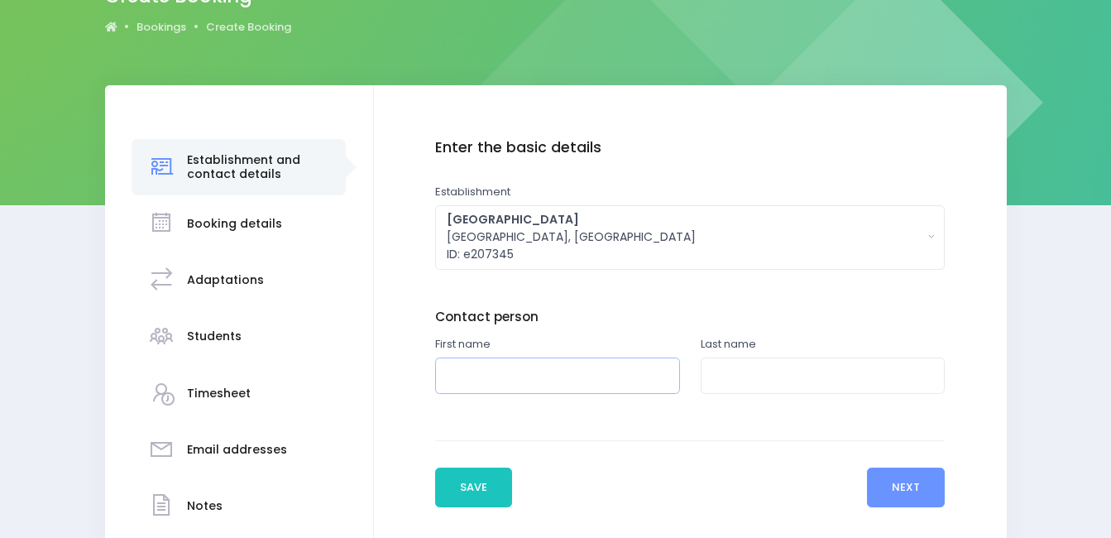
click at [577, 361] on input "text" at bounding box center [557, 375] width 245 height 37
type input "Sarah"
type input "Williamson"
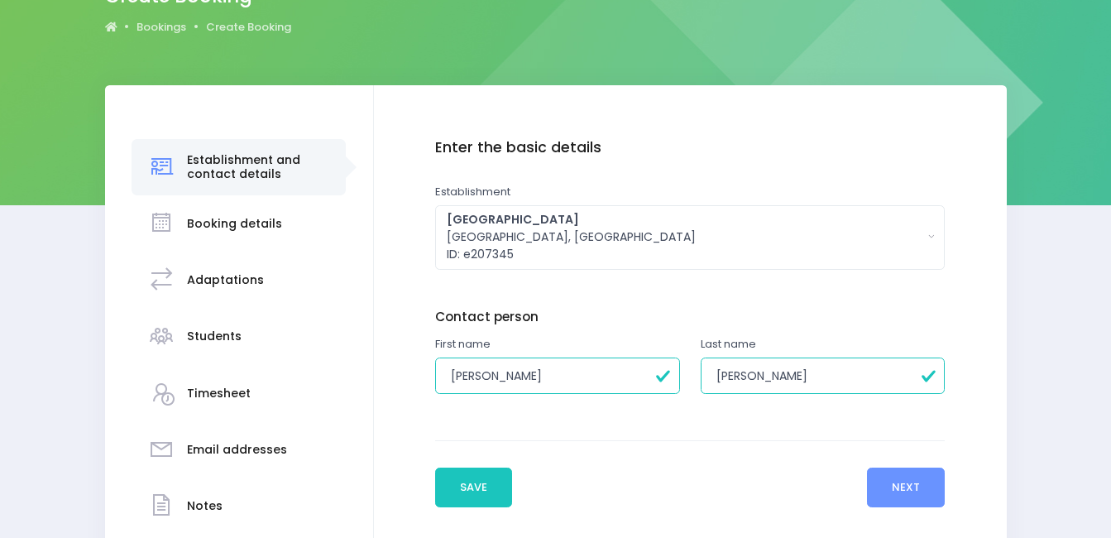
type input "Terry"
click at [892, 485] on button "Next" at bounding box center [906, 487] width 79 height 40
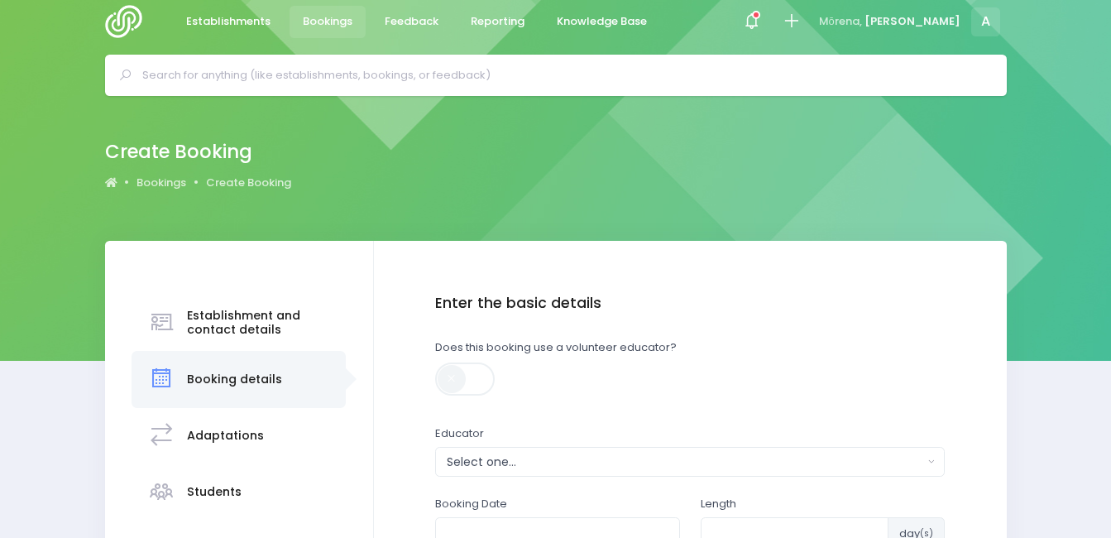
scroll to position [0, 0]
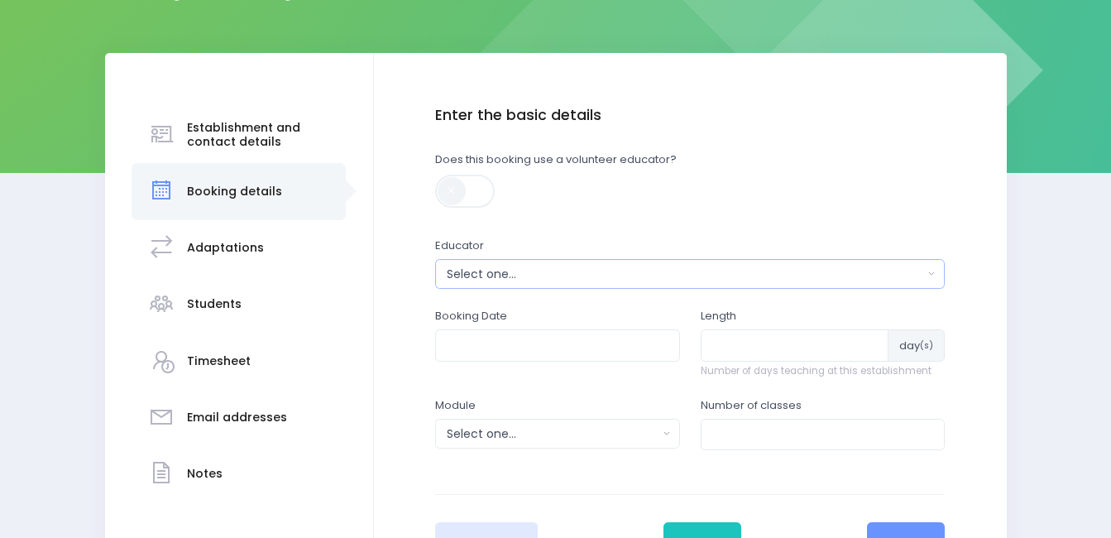
click at [533, 287] on button "Select one..." at bounding box center [689, 274] width 509 height 30
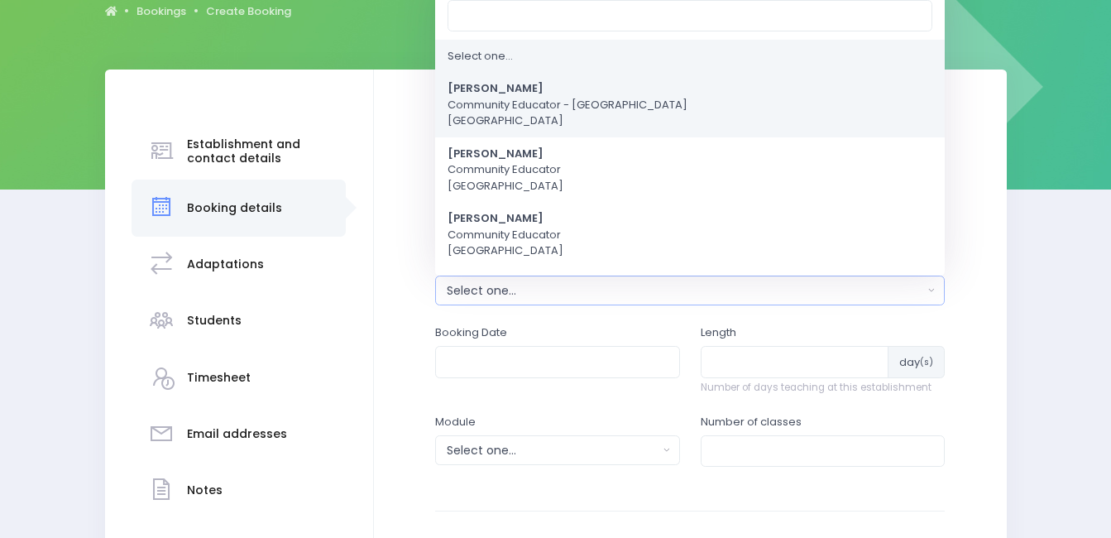
click at [515, 117] on span "Amy Lucas Community Educator - Coastal Otago South Island Region" at bounding box center [567, 105] width 240 height 49
select select "591445"
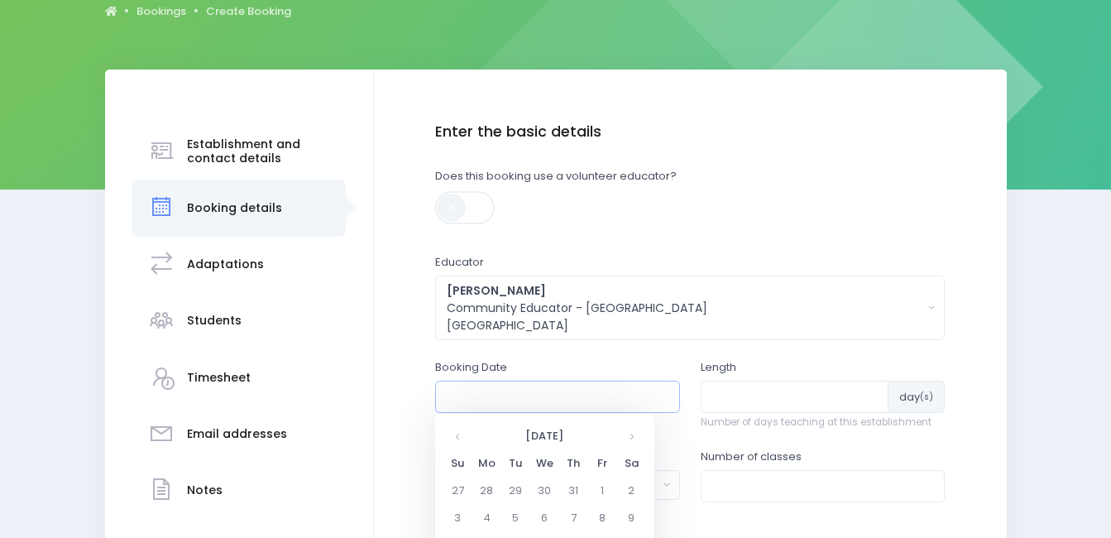
click at [529, 395] on input "text" at bounding box center [557, 395] width 245 height 31
click at [634, 433] on th at bounding box center [631, 435] width 29 height 27
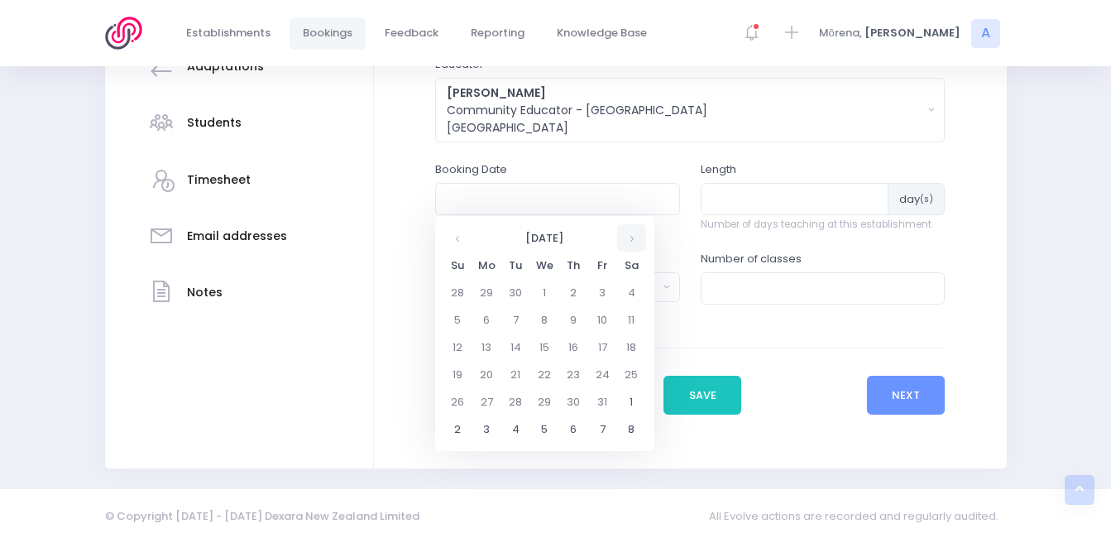
scroll to position [385, 0]
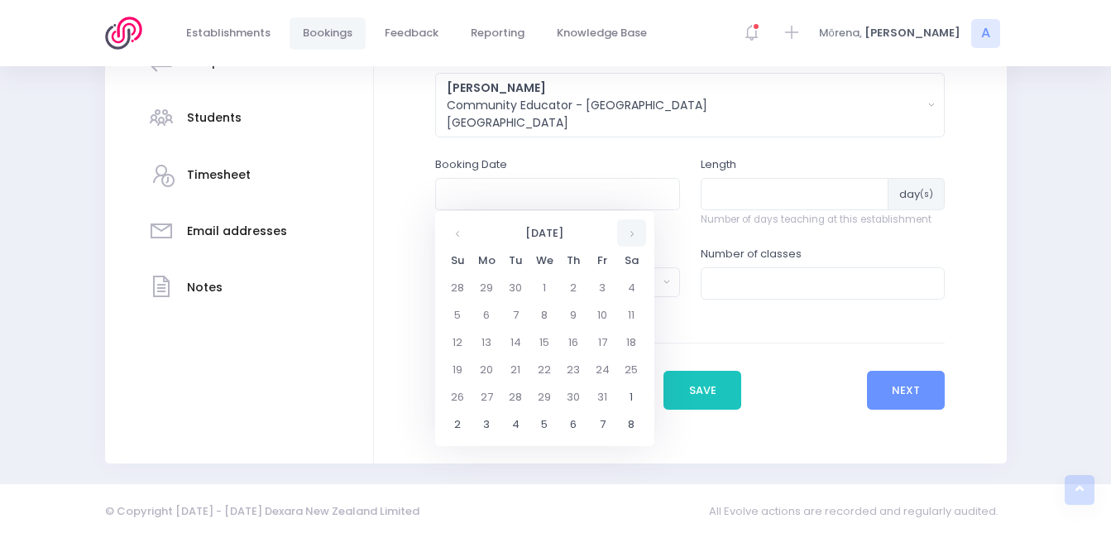
click at [629, 244] on th at bounding box center [631, 232] width 29 height 27
click at [568, 316] on td "6" at bounding box center [573, 314] width 29 height 27
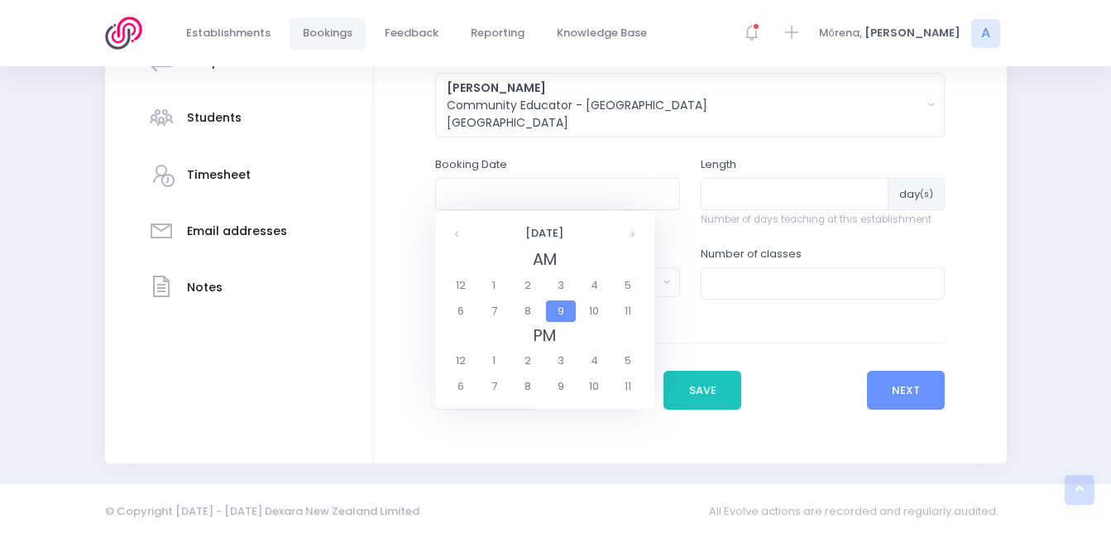
click at [568, 315] on span "9" at bounding box center [560, 311] width 29 height 22
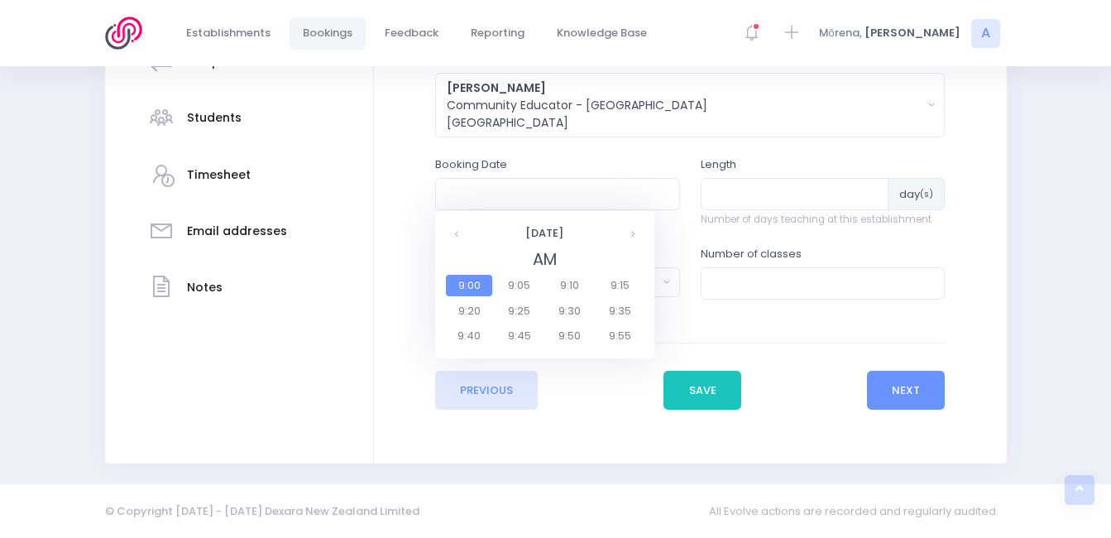
click at [480, 285] on span "9:00" at bounding box center [469, 286] width 46 height 22
type input "06/11/2025 09:00 AM"
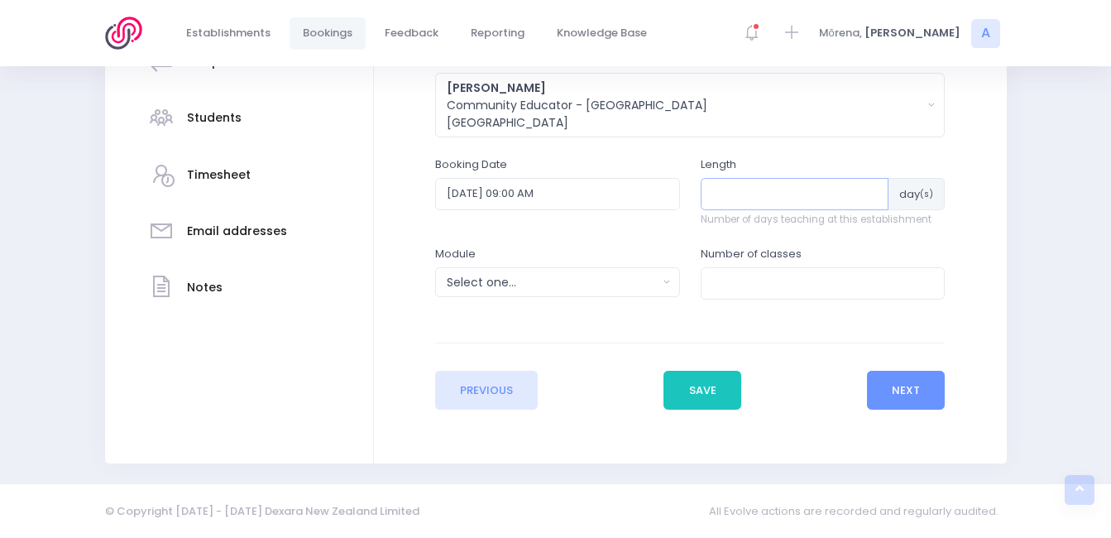
click at [789, 183] on input "number" at bounding box center [794, 193] width 189 height 31
type input "6"
click at [600, 289] on div "Select one..." at bounding box center [552, 282] width 211 height 17
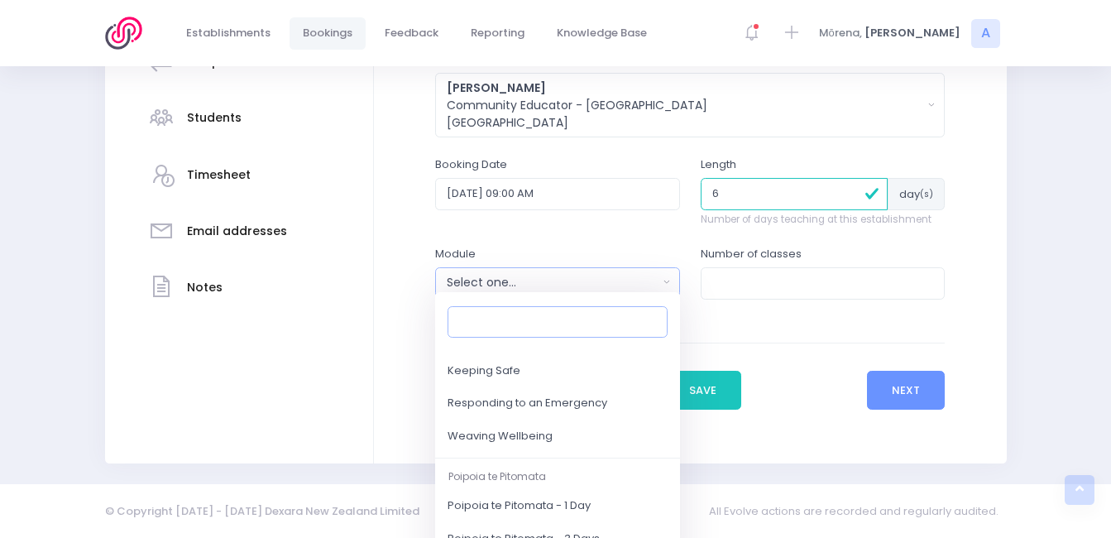
scroll to position [218, 0]
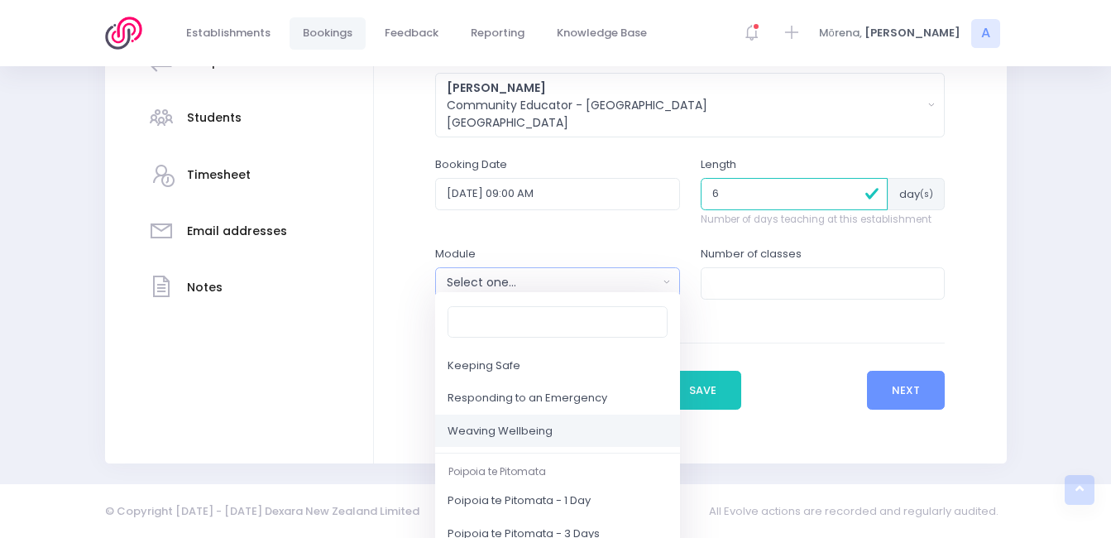
click at [533, 433] on span "Weaving Wellbeing" at bounding box center [499, 431] width 105 height 17
select select "Weaving Wellbeing"
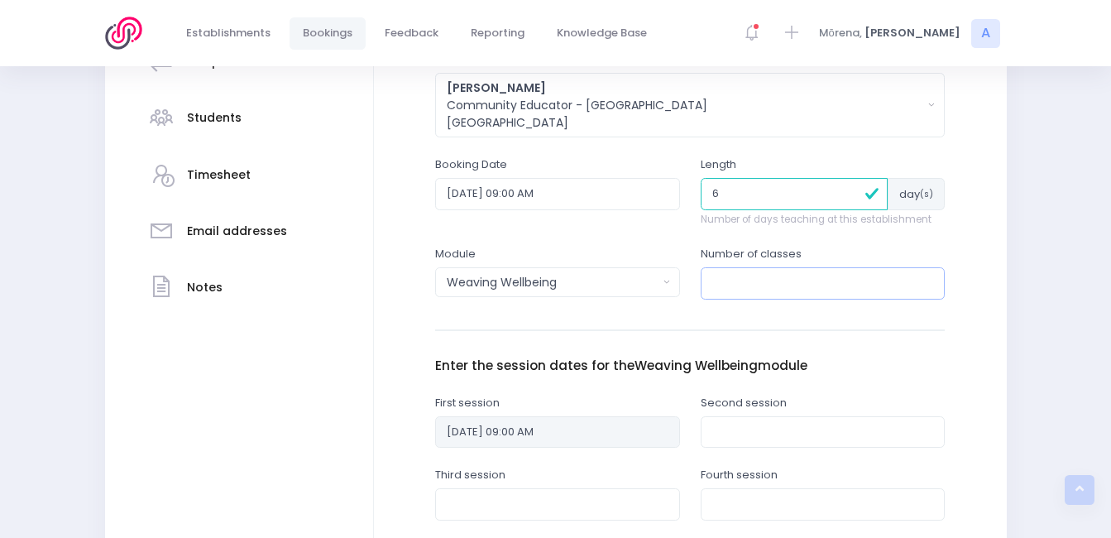
click at [705, 281] on input "number" at bounding box center [822, 282] width 245 height 31
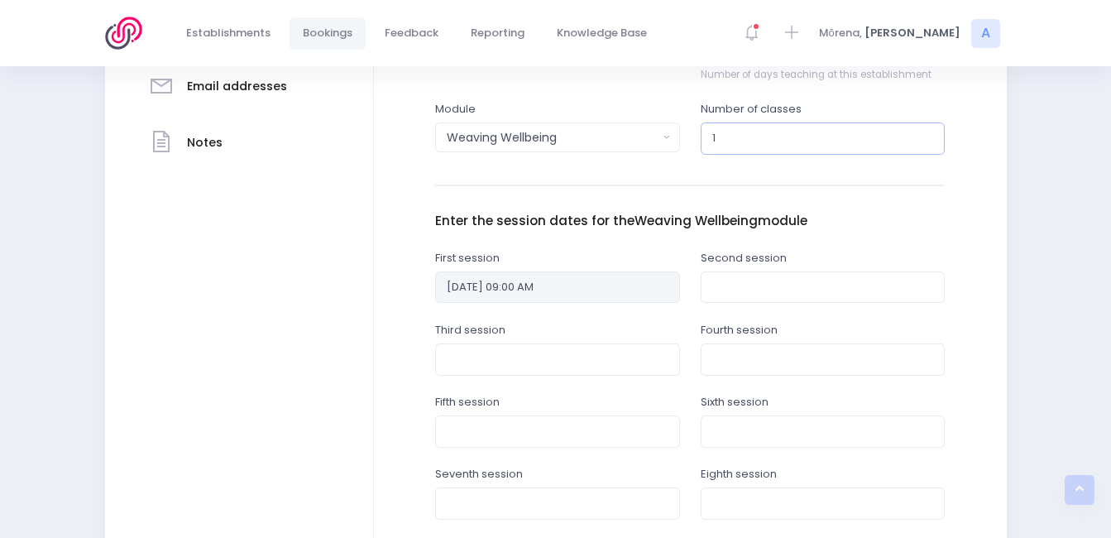
scroll to position [533, 0]
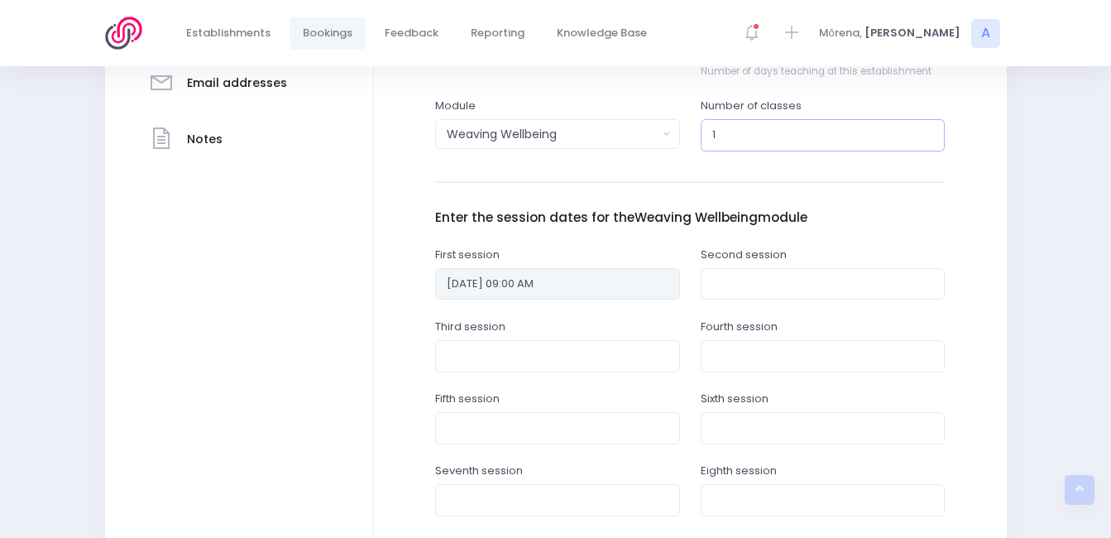
type input "1"
click at [759, 281] on input "text" at bounding box center [822, 283] width 245 height 31
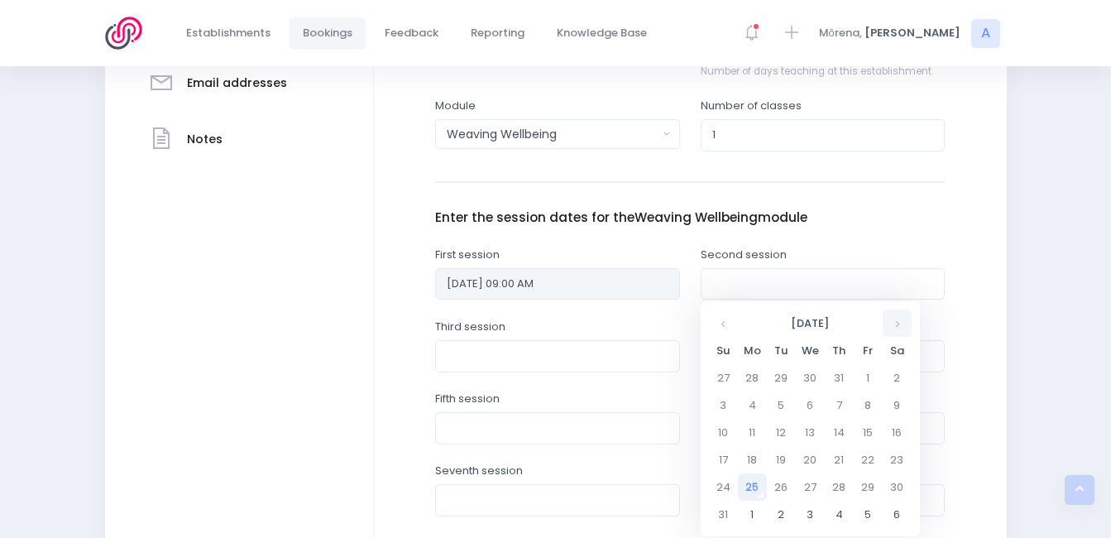
click at [897, 320] on th at bounding box center [896, 322] width 29 height 27
click at [839, 428] on td "13" at bounding box center [839, 431] width 29 height 27
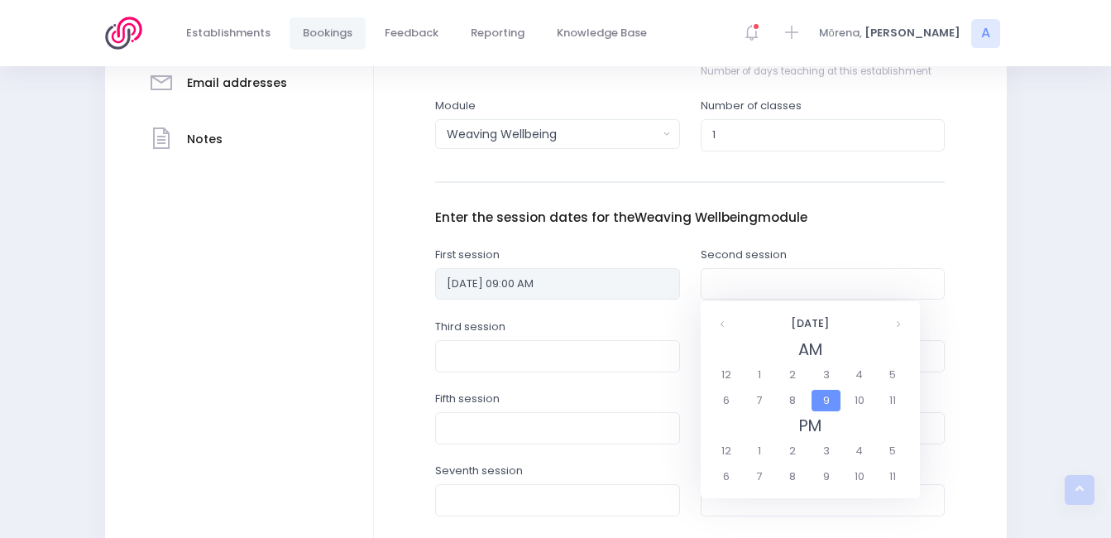
click at [824, 405] on span "9" at bounding box center [825, 401] width 29 height 22
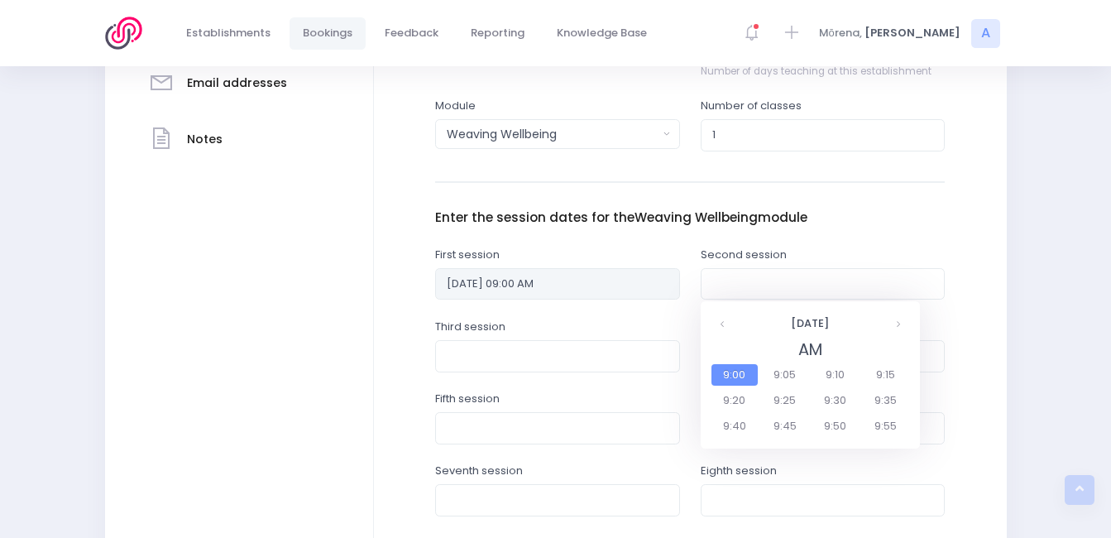
click at [738, 378] on span "9:00" at bounding box center [734, 375] width 46 height 22
type input "13/11/2025 09:00 AM"
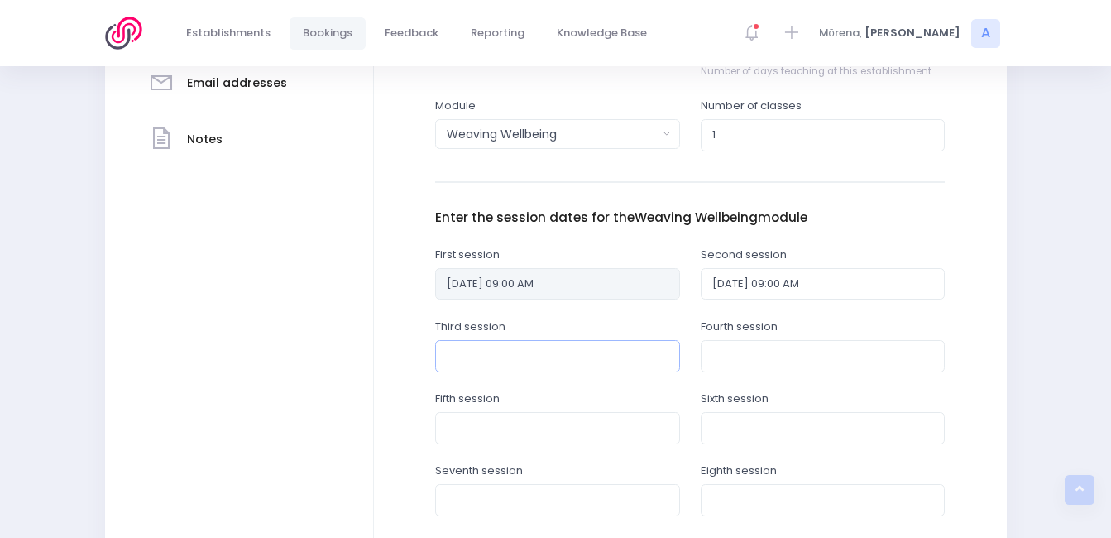
click at [578, 349] on input "text" at bounding box center [557, 355] width 245 height 31
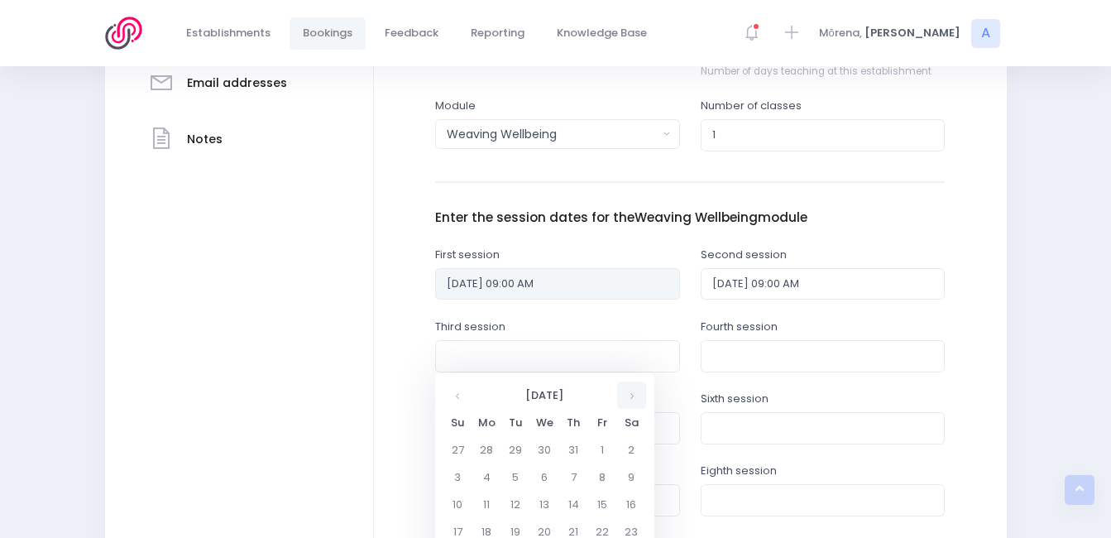
click at [633, 394] on th at bounding box center [631, 394] width 29 height 27
click at [575, 531] on td "20" at bounding box center [573, 531] width 29 height 27
click at [560, 470] on span "9" at bounding box center [560, 472] width 29 height 22
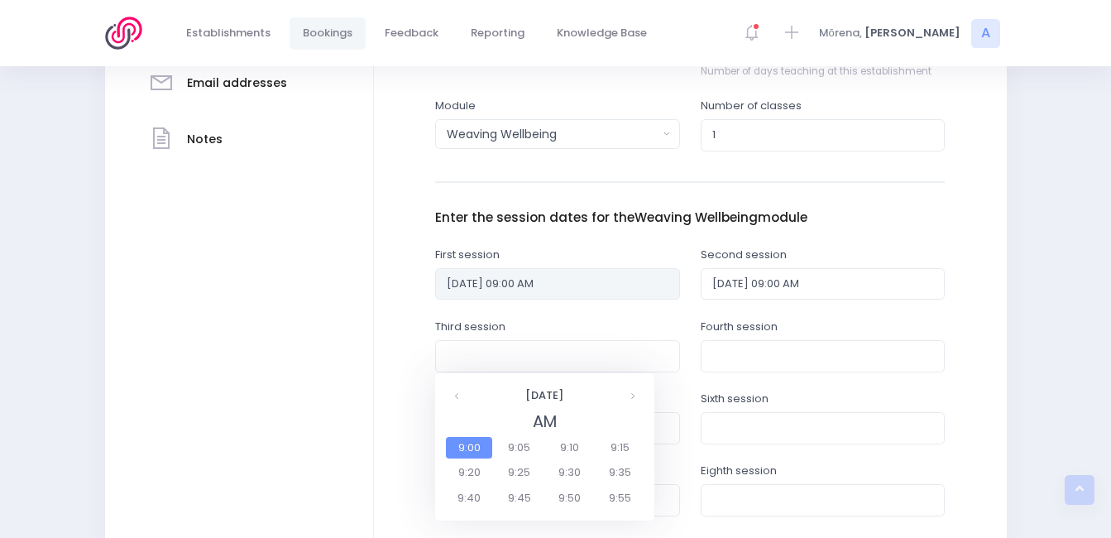
click at [479, 442] on span "9:00" at bounding box center [469, 448] width 46 height 22
type input "20/11/2025 09:00 AM"
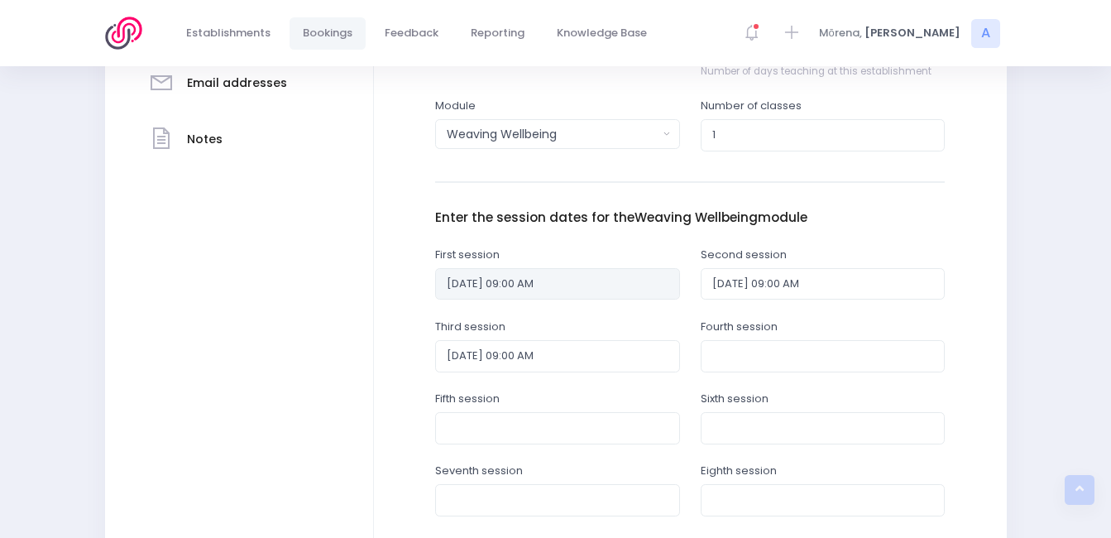
click at [811, 336] on div "Fourth session" at bounding box center [822, 344] width 245 height 53
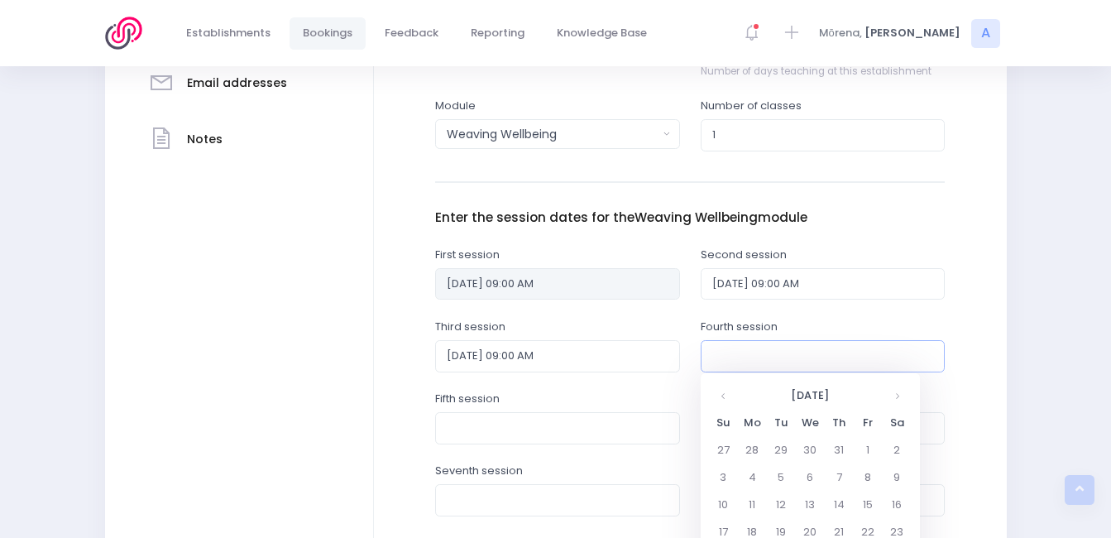
click at [812, 351] on input "text" at bounding box center [822, 355] width 245 height 31
click at [898, 398] on th at bounding box center [896, 394] width 29 height 27
click at [897, 398] on th at bounding box center [896, 394] width 29 height 27
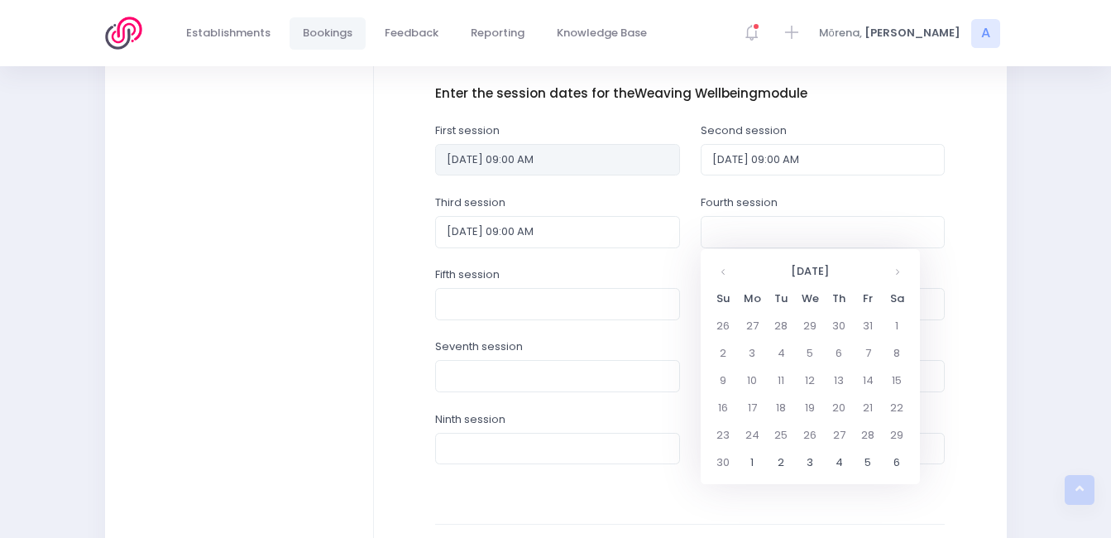
scroll to position [662, 0]
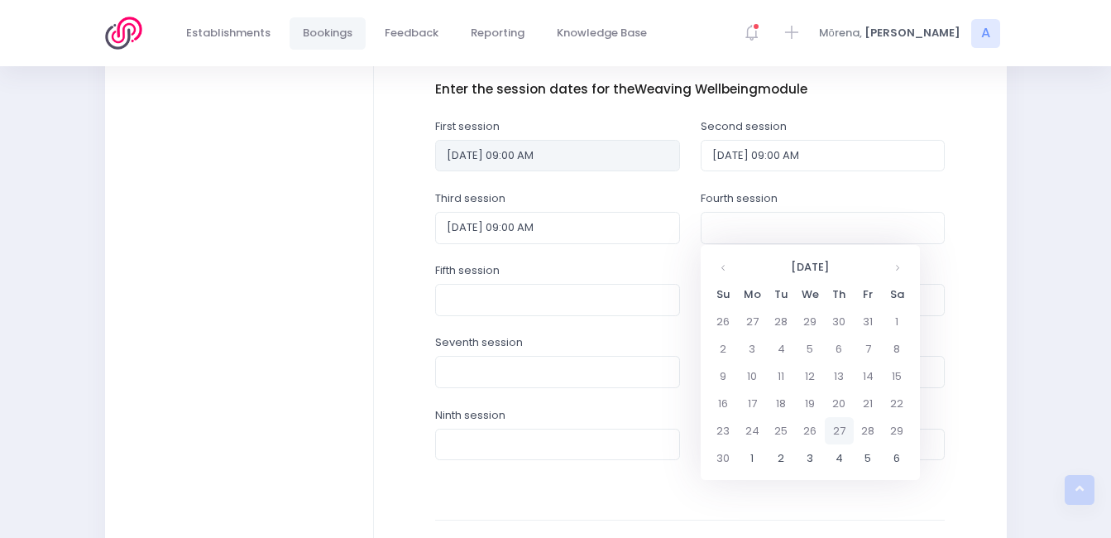
click at [844, 427] on td "27" at bounding box center [839, 430] width 29 height 27
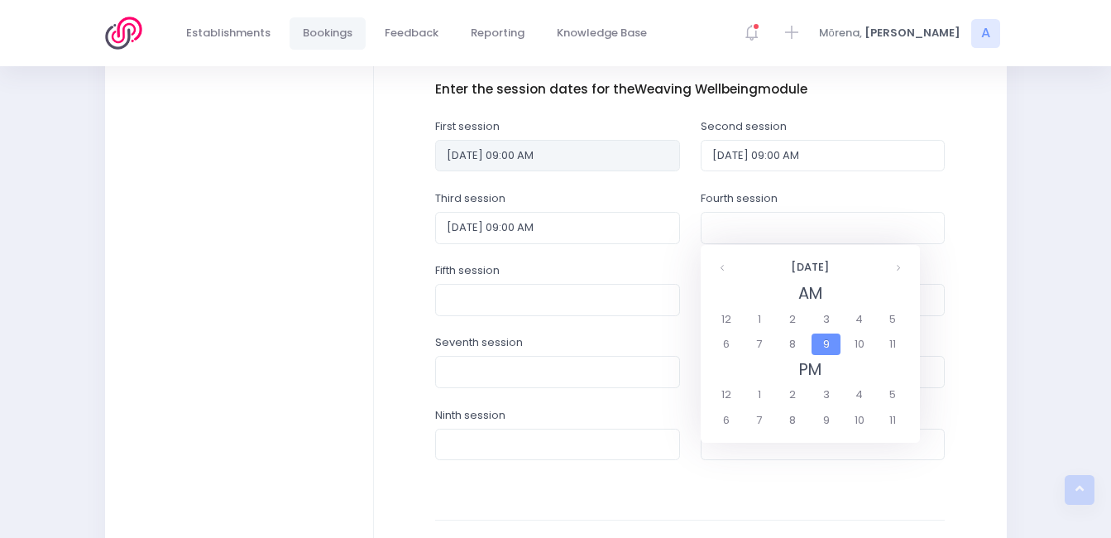
click at [820, 336] on span "9" at bounding box center [825, 344] width 29 height 22
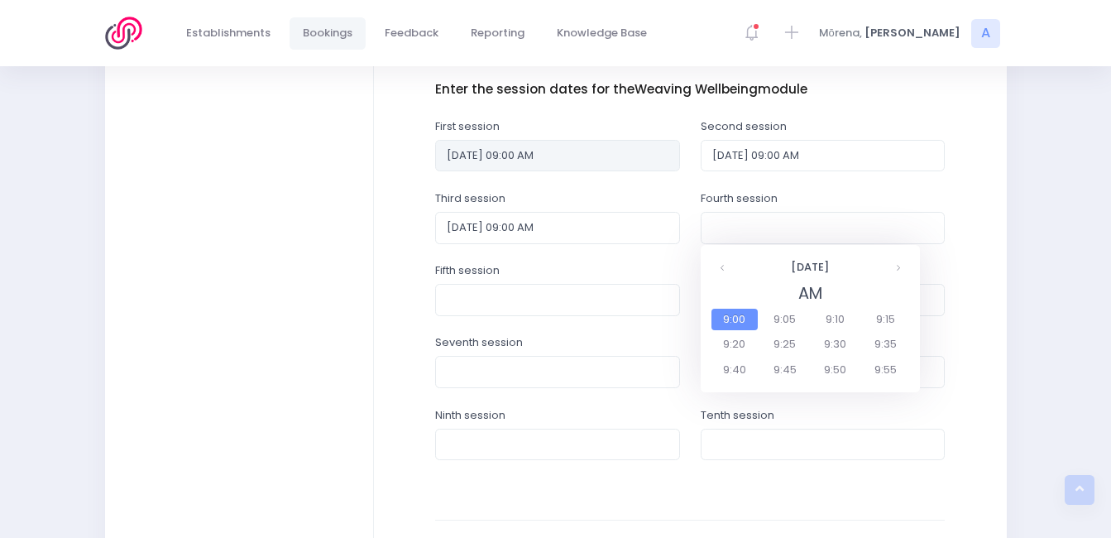
click at [719, 315] on span "9:00" at bounding box center [734, 319] width 46 height 22
type input "27/11/2025 09:00 AM"
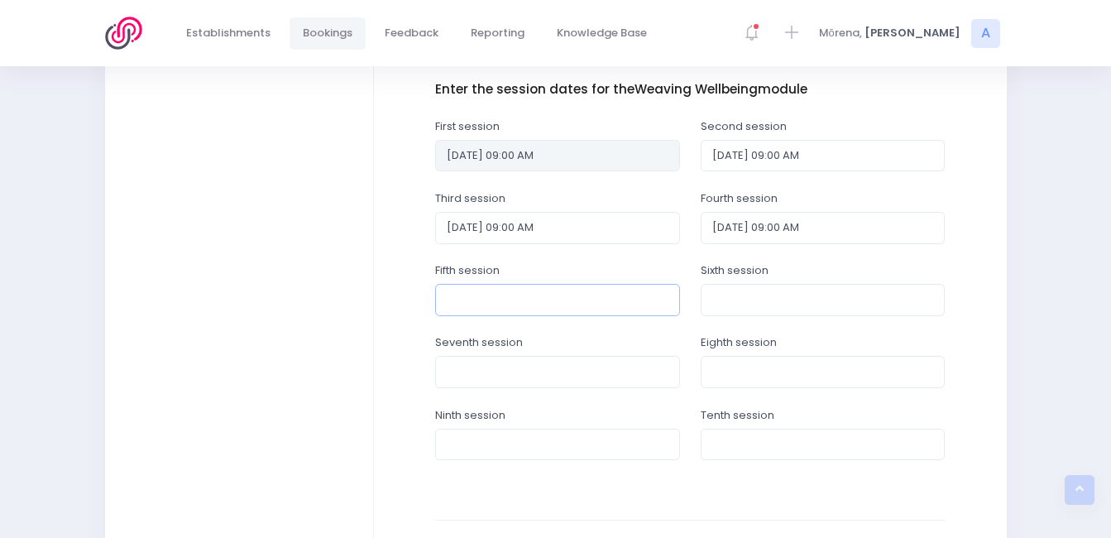
click at [592, 297] on input "text" at bounding box center [557, 299] width 245 height 31
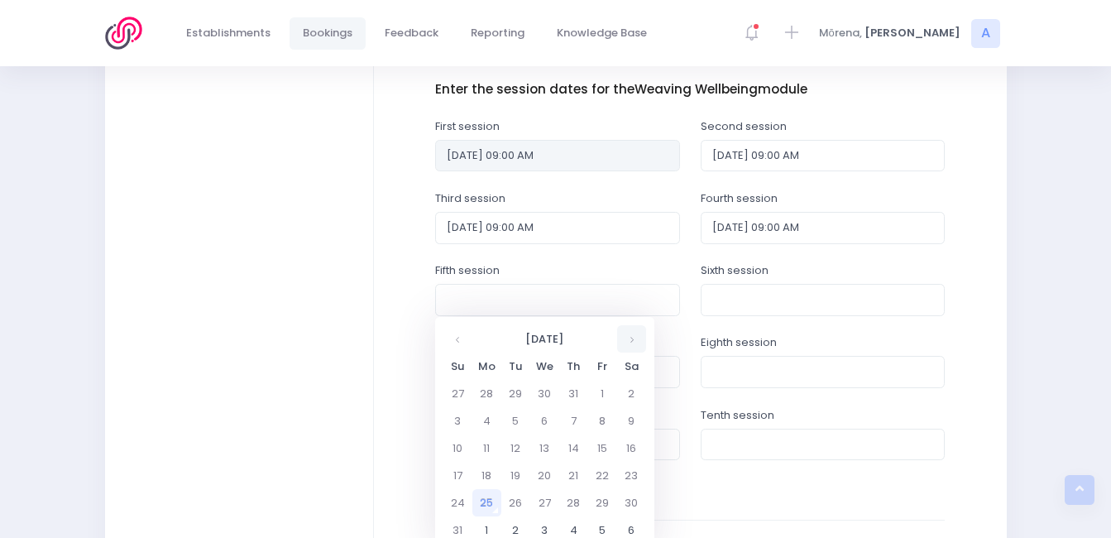
click at [631, 337] on th at bounding box center [631, 338] width 29 height 27
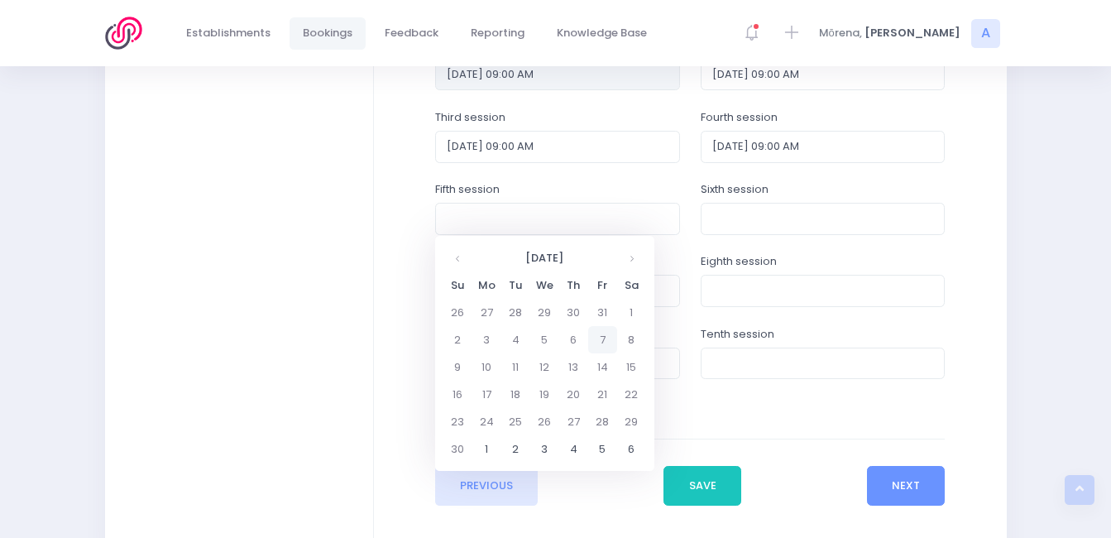
scroll to position [765, 0]
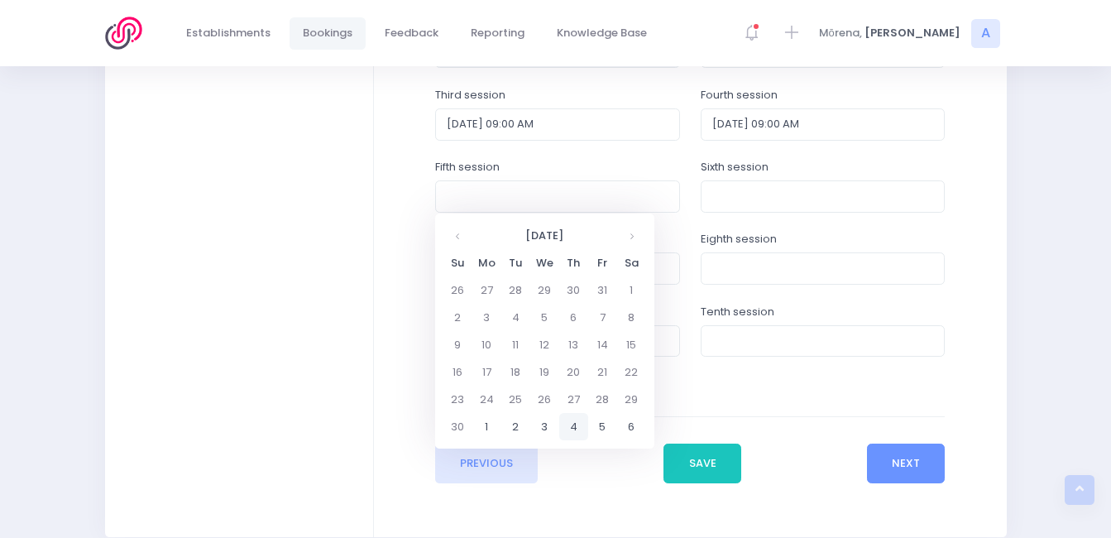
click at [576, 426] on td "4" at bounding box center [573, 426] width 29 height 27
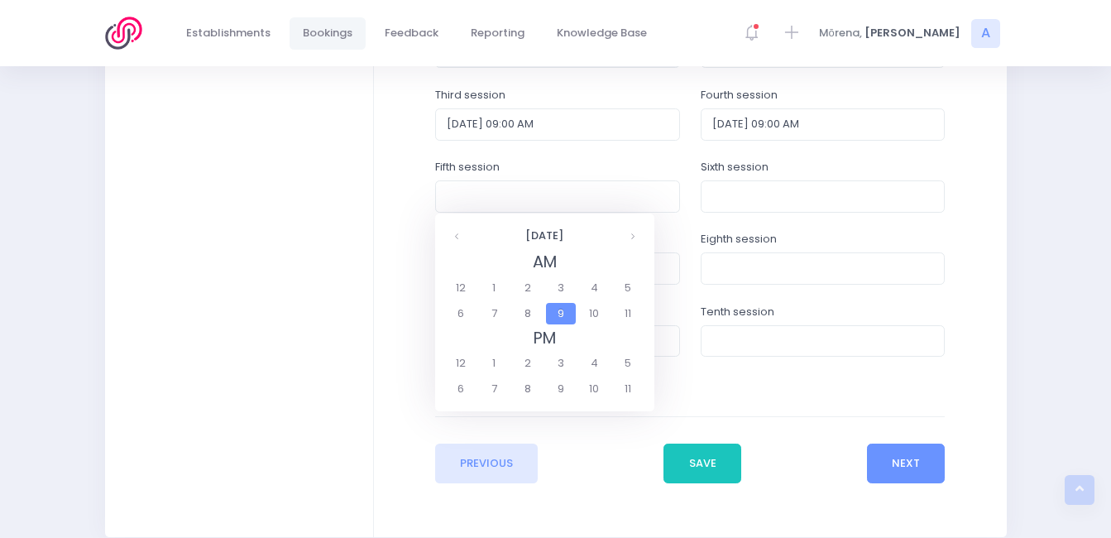
click at [565, 318] on span "9" at bounding box center [560, 314] width 29 height 22
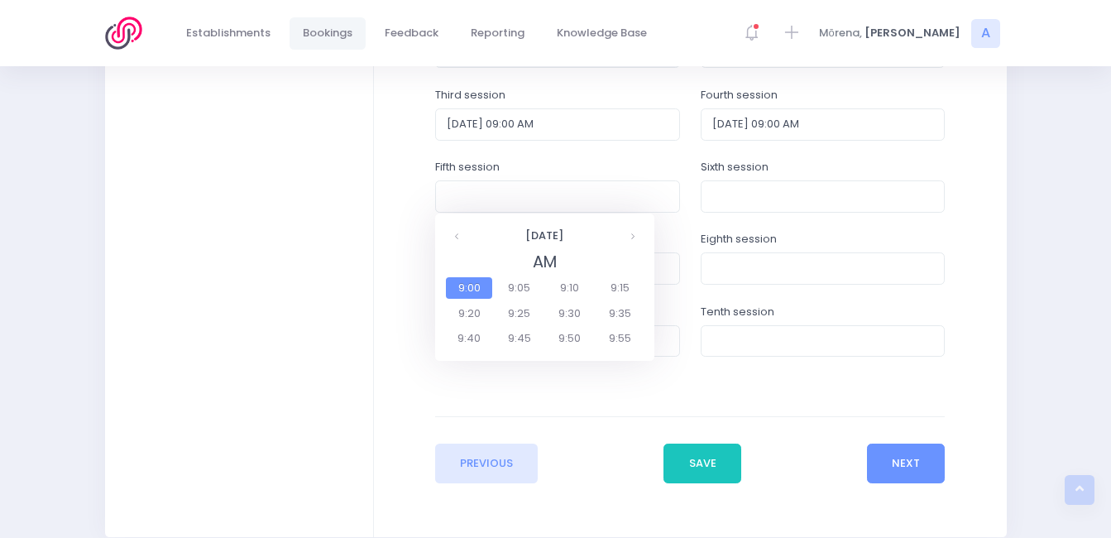
click at [466, 285] on span "9:00" at bounding box center [469, 288] width 46 height 22
type input "04/12/2025 09:00 AM"
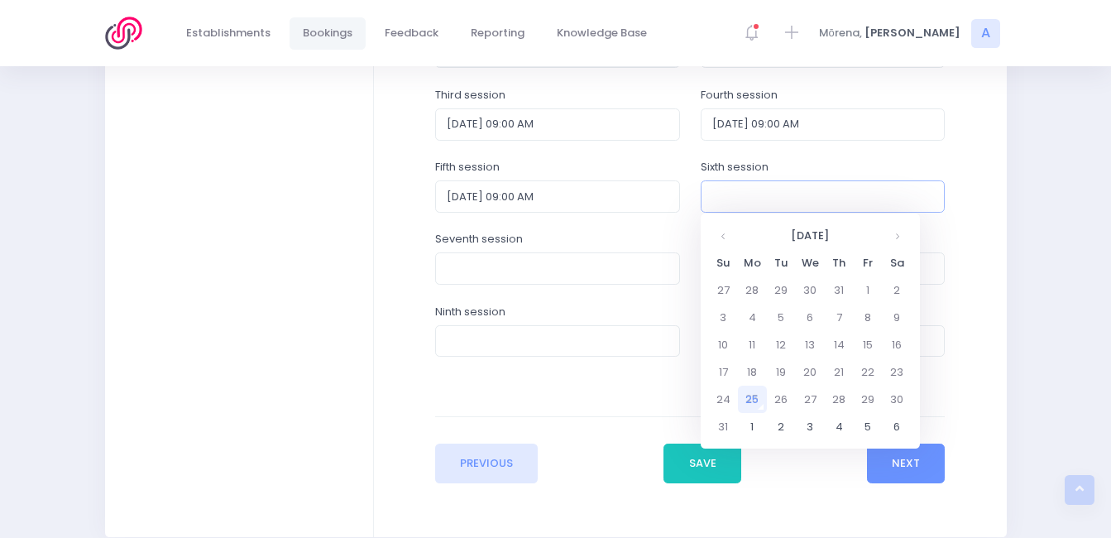
click at [792, 198] on input "text" at bounding box center [822, 195] width 245 height 31
click at [891, 237] on th at bounding box center [896, 235] width 29 height 27
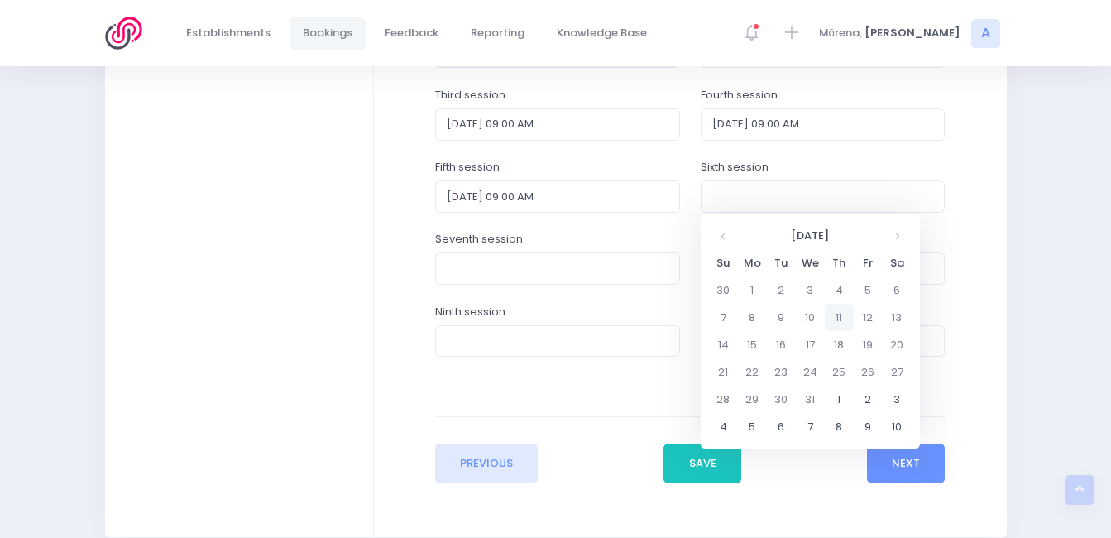
click at [840, 310] on td "11" at bounding box center [839, 317] width 29 height 27
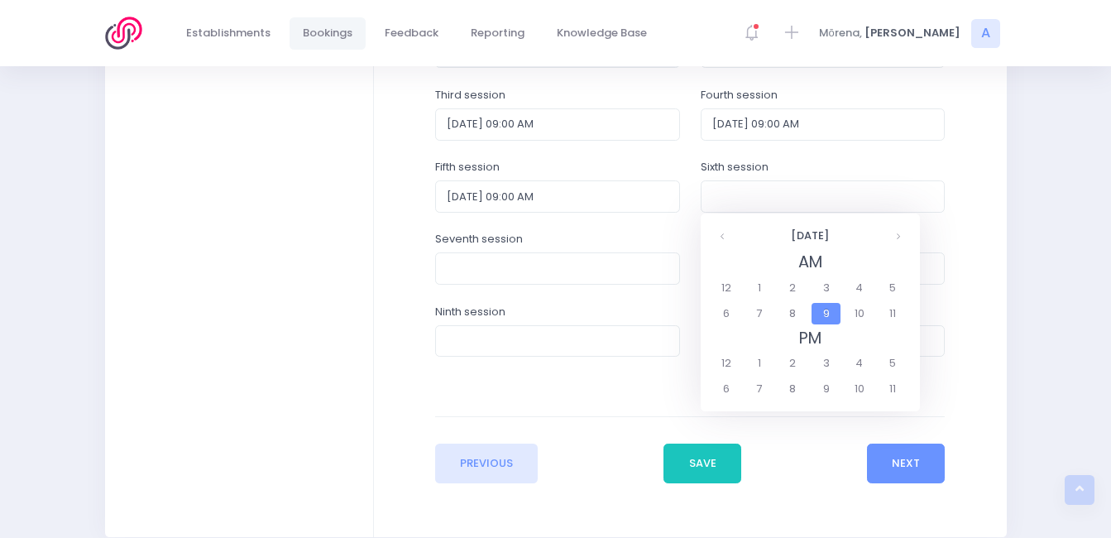
click at [825, 313] on span "9" at bounding box center [825, 314] width 29 height 22
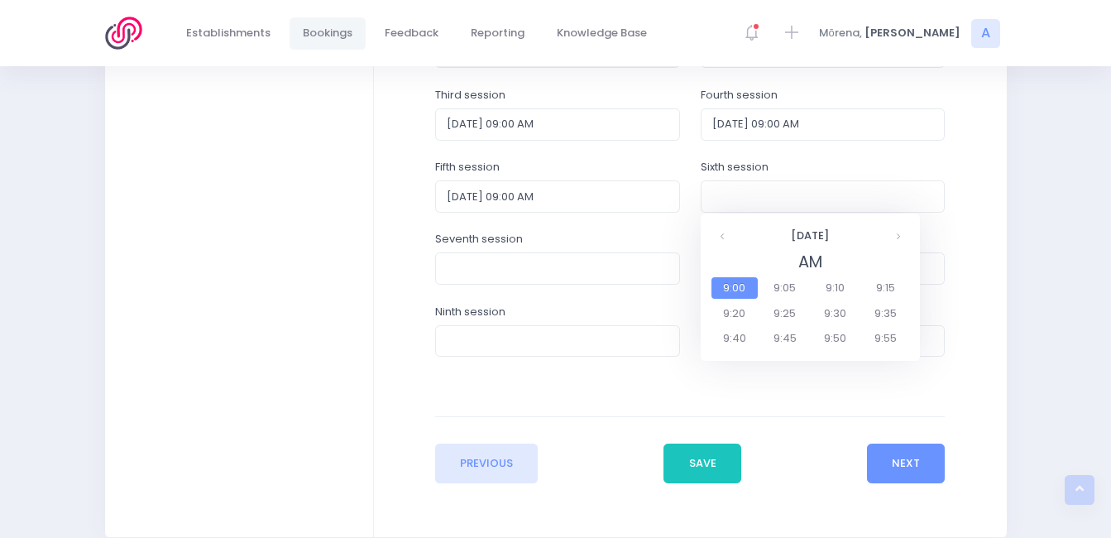
click at [739, 286] on span "9:00" at bounding box center [734, 288] width 46 height 22
type input "11/12/2025 09:00 AM"
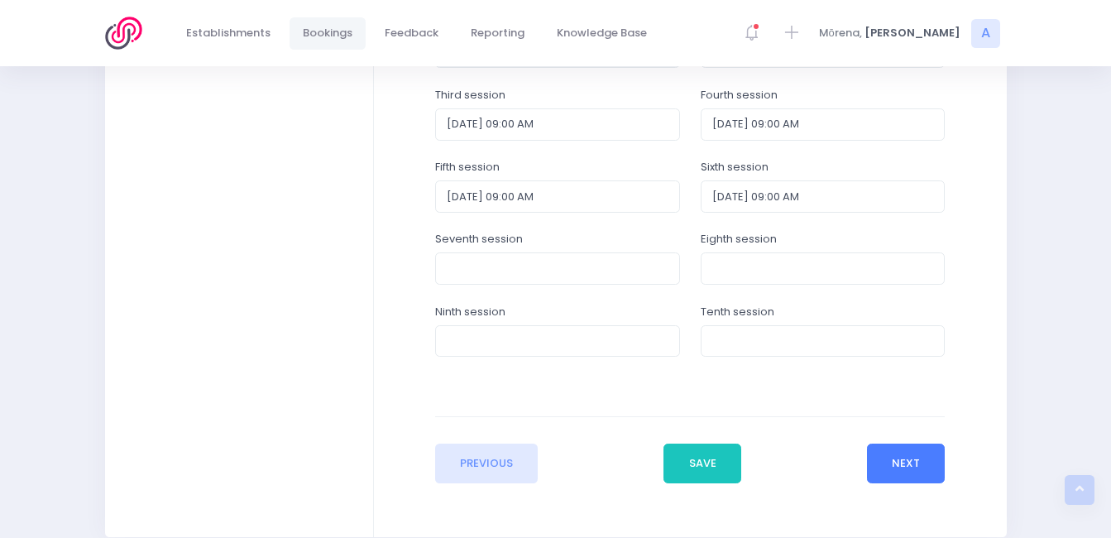
click at [905, 451] on button "Next" at bounding box center [906, 463] width 79 height 40
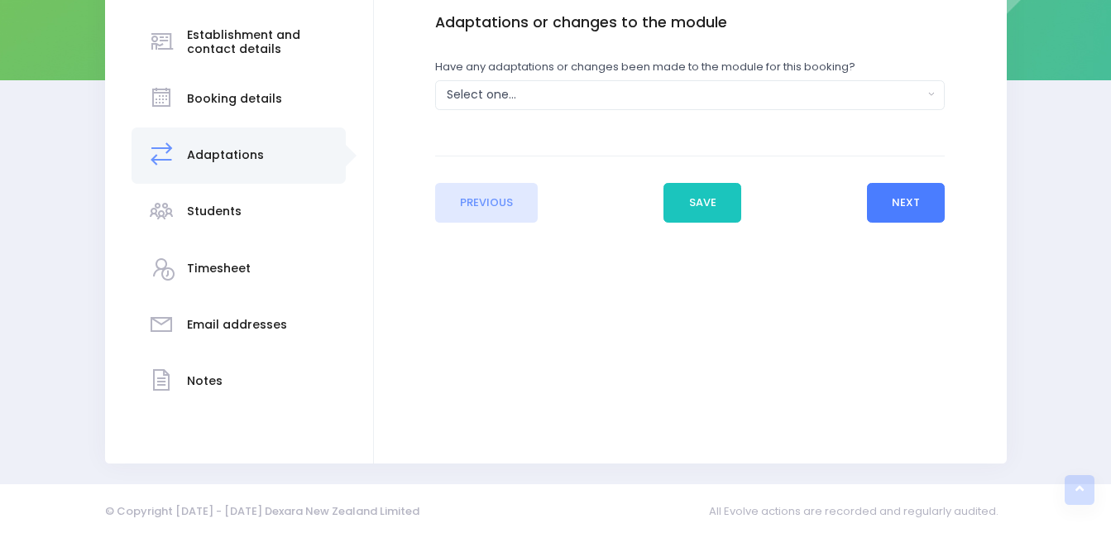
scroll to position [0, 0]
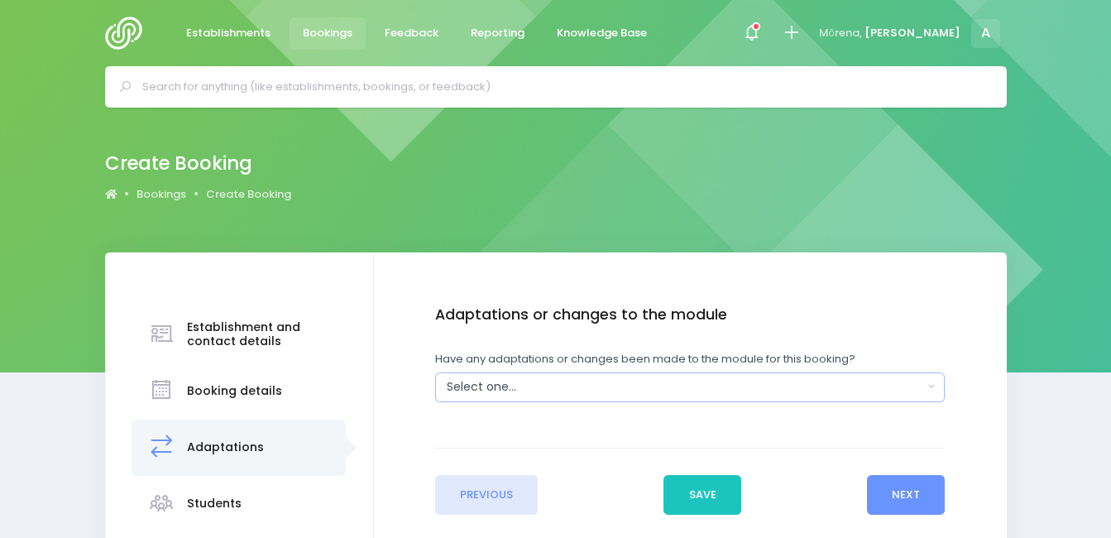
click at [718, 394] on div "Select one..." at bounding box center [685, 386] width 476 height 17
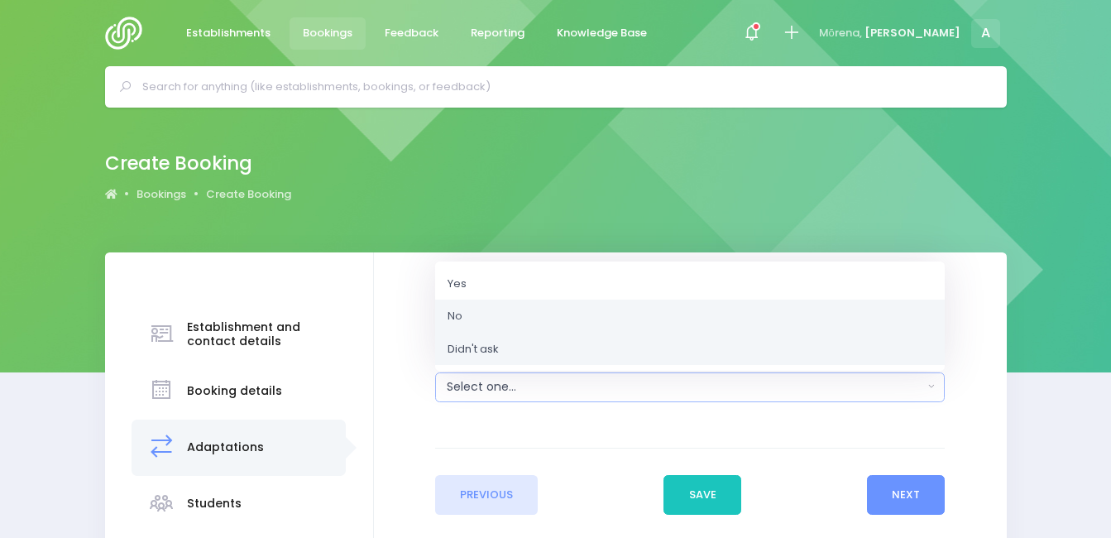
drag, startPoint x: 662, startPoint y: 332, endPoint x: 664, endPoint y: 314, distance: 18.3
click at [664, 314] on ul "Yes No Didn't ask" at bounding box center [689, 315] width 509 height 98
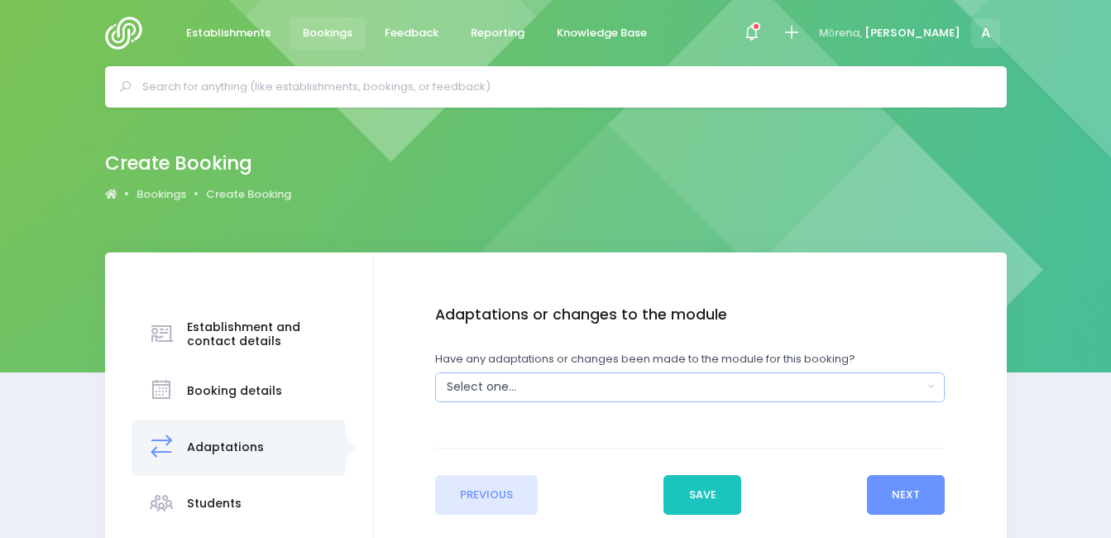
click at [706, 394] on div "Select one..." at bounding box center [685, 386] width 476 height 17
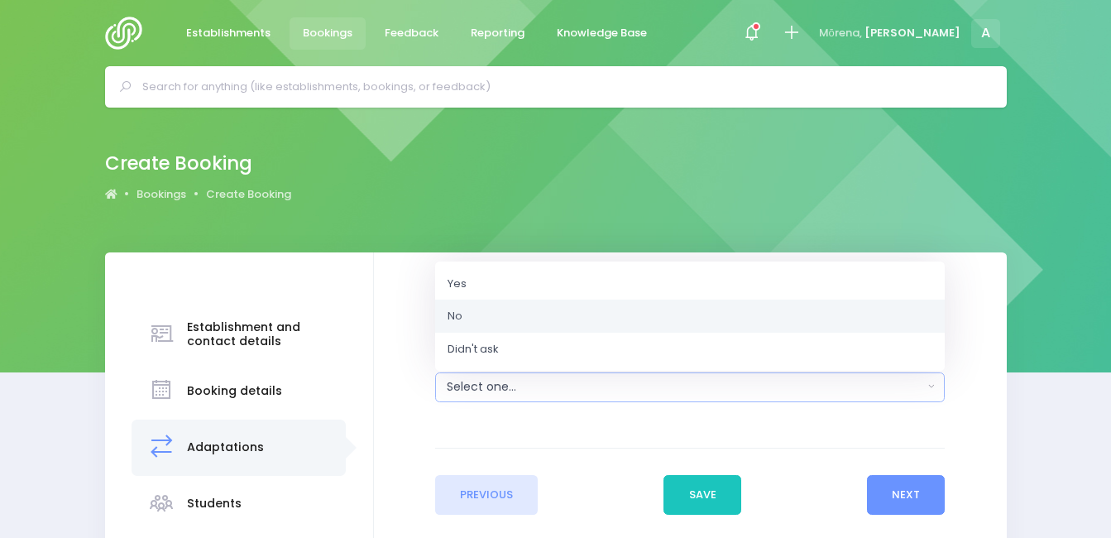
click at [679, 312] on link "No" at bounding box center [689, 315] width 509 height 33
select select "No"
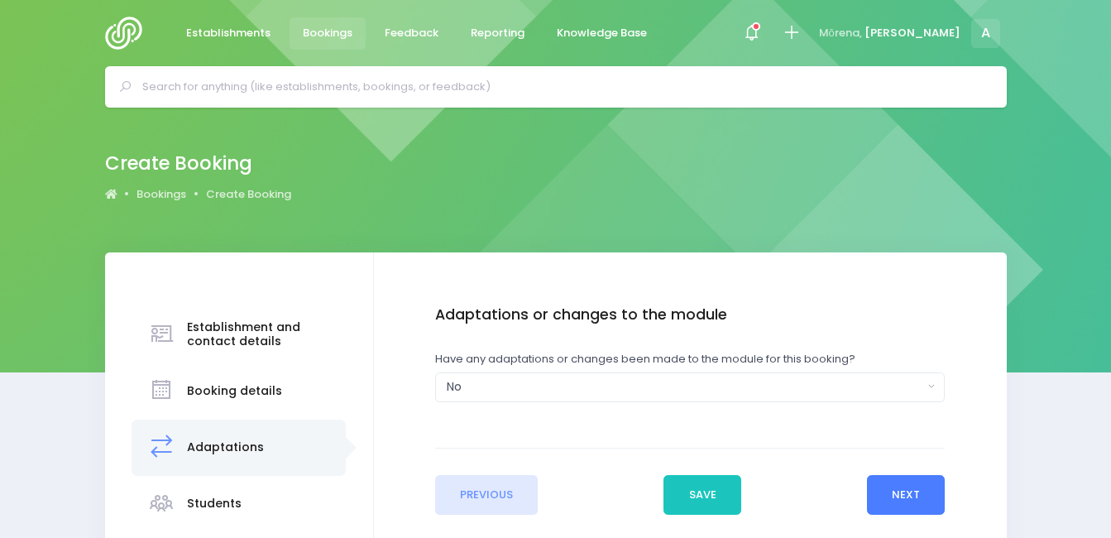
click at [888, 491] on button "Next" at bounding box center [906, 495] width 79 height 40
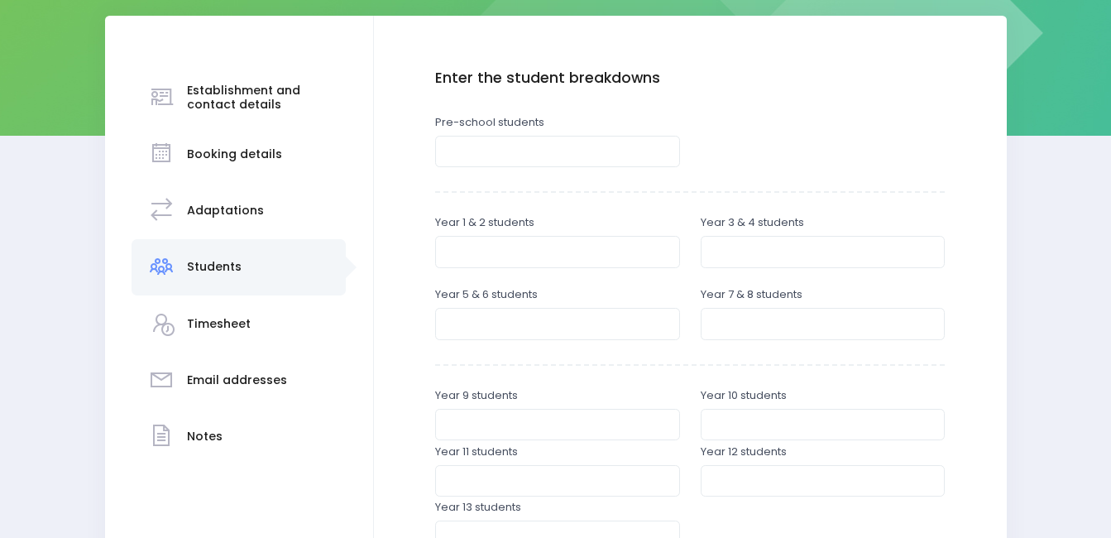
scroll to position [251, 0]
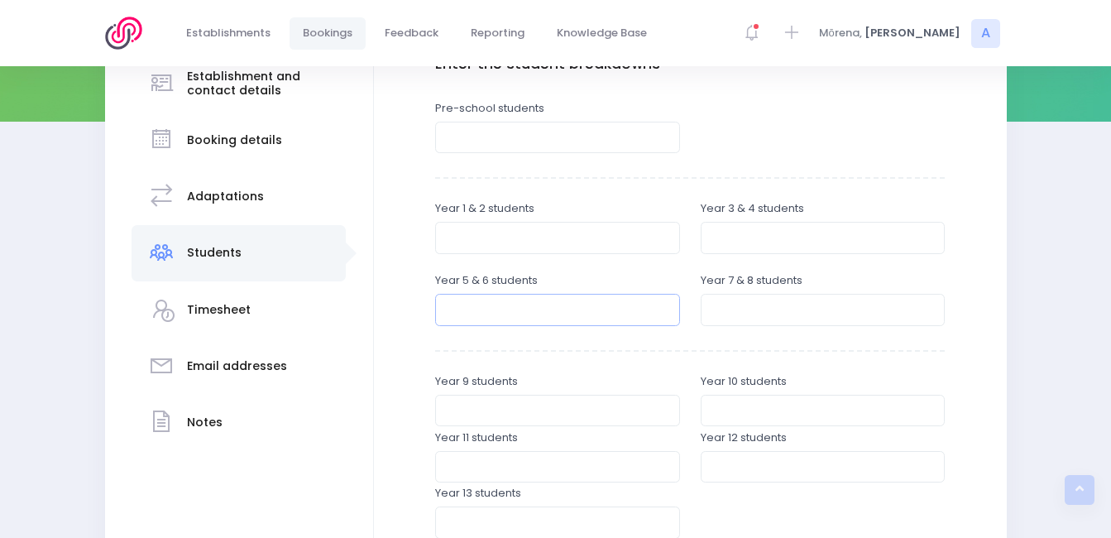
click at [586, 308] on input "number" at bounding box center [557, 309] width 245 height 31
type input "5"
click at [717, 304] on input "number" at bounding box center [822, 309] width 245 height 31
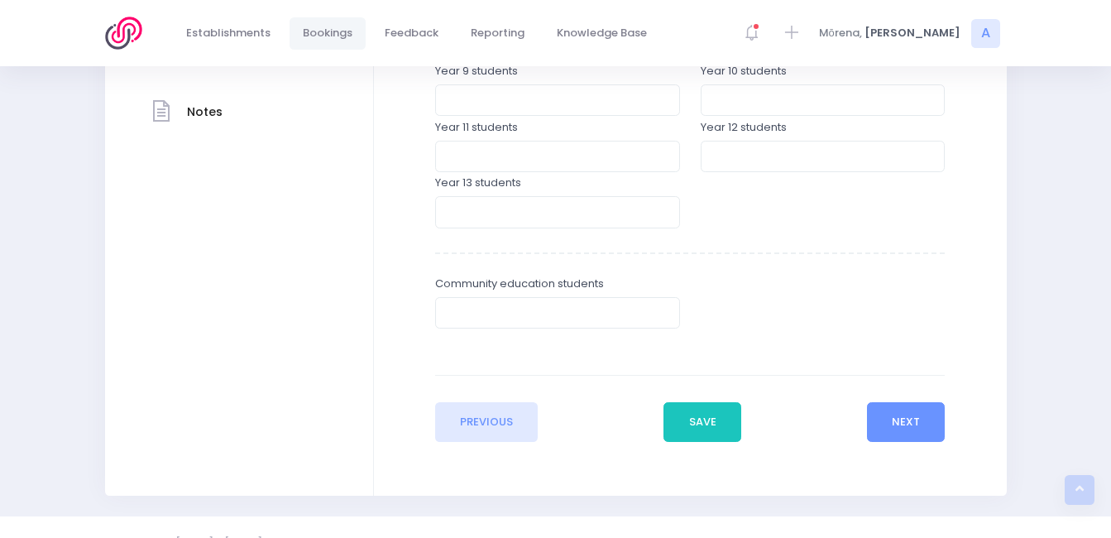
scroll to position [593, 0]
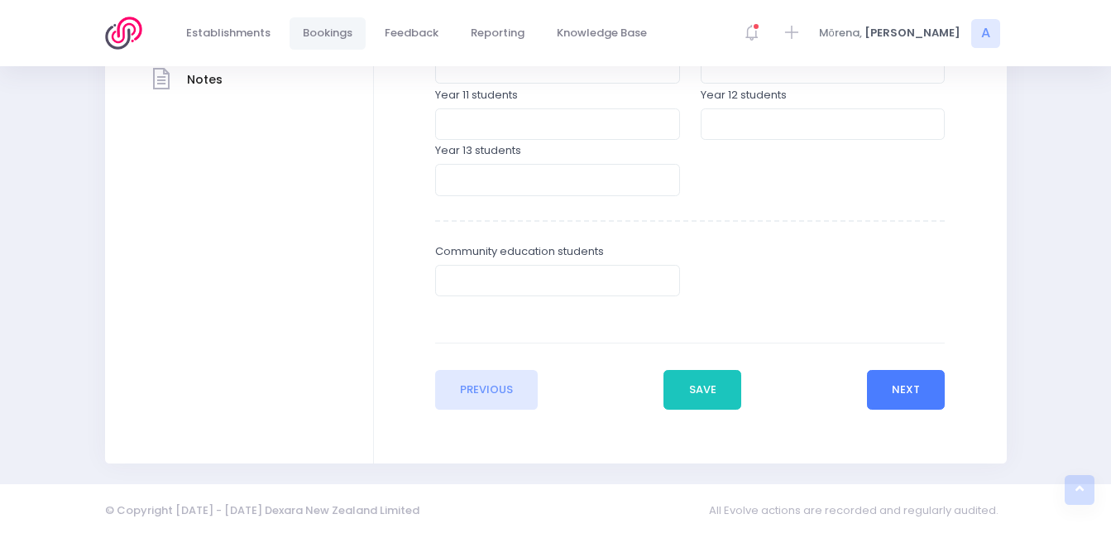
type input "4"
click at [880, 388] on button "Next" at bounding box center [906, 390] width 79 height 40
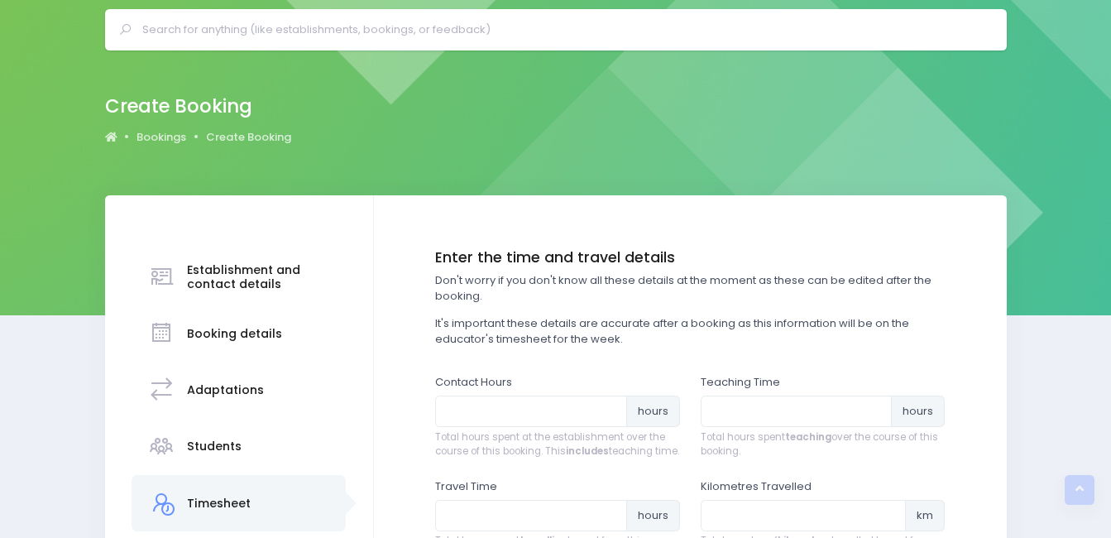
scroll to position [0, 0]
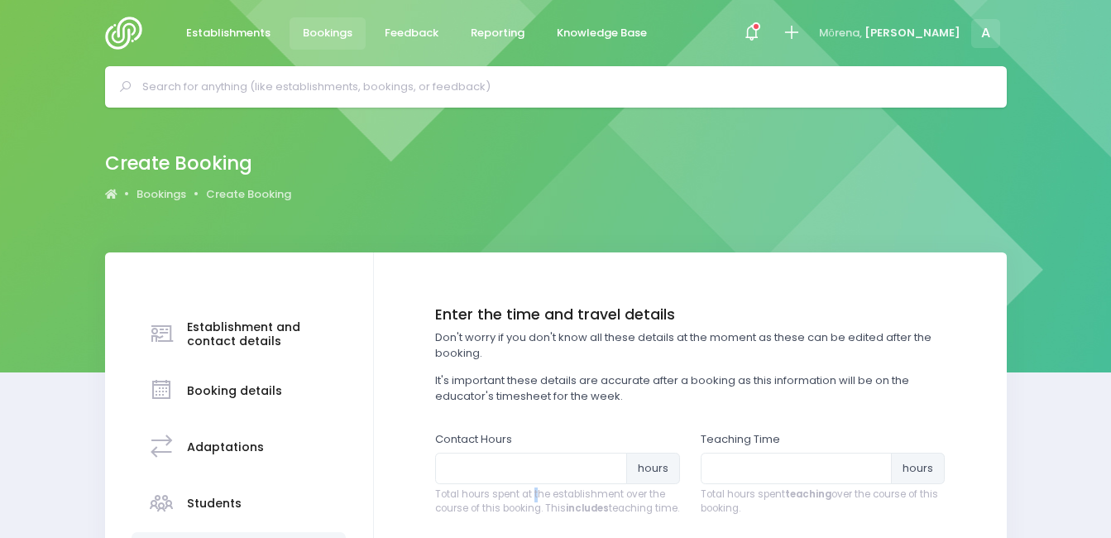
click at [533, 490] on span "Total hours spent at the establishment over the course of this booking. This in…" at bounding box center [557, 501] width 245 height 29
drag, startPoint x: 533, startPoint y: 490, endPoint x: 511, endPoint y: 472, distance: 28.8
click at [514, 474] on input "number" at bounding box center [531, 467] width 192 height 31
type input "6"
click at [755, 482] on input "number" at bounding box center [796, 467] width 192 height 31
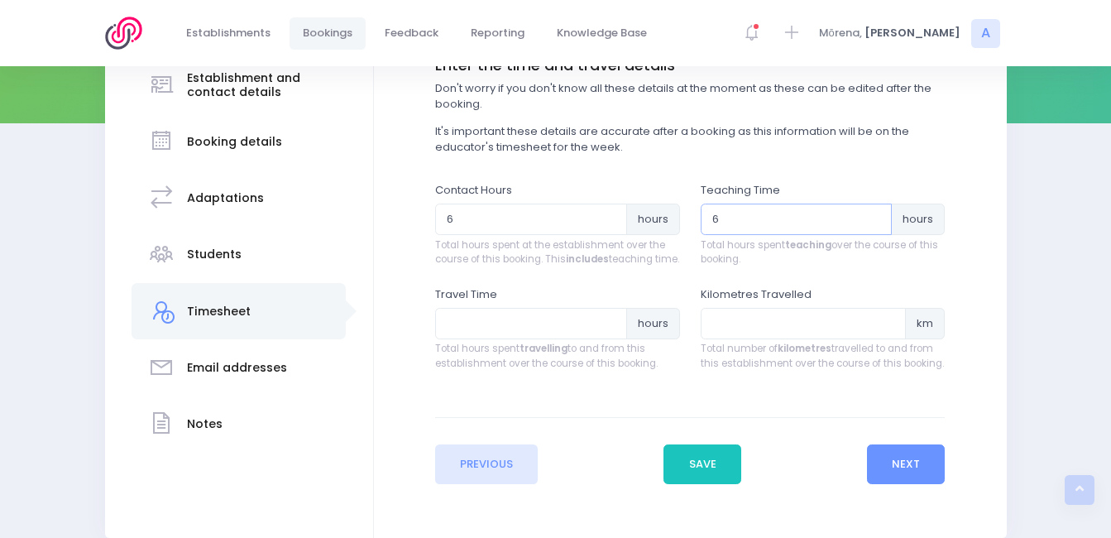
scroll to position [251, 0]
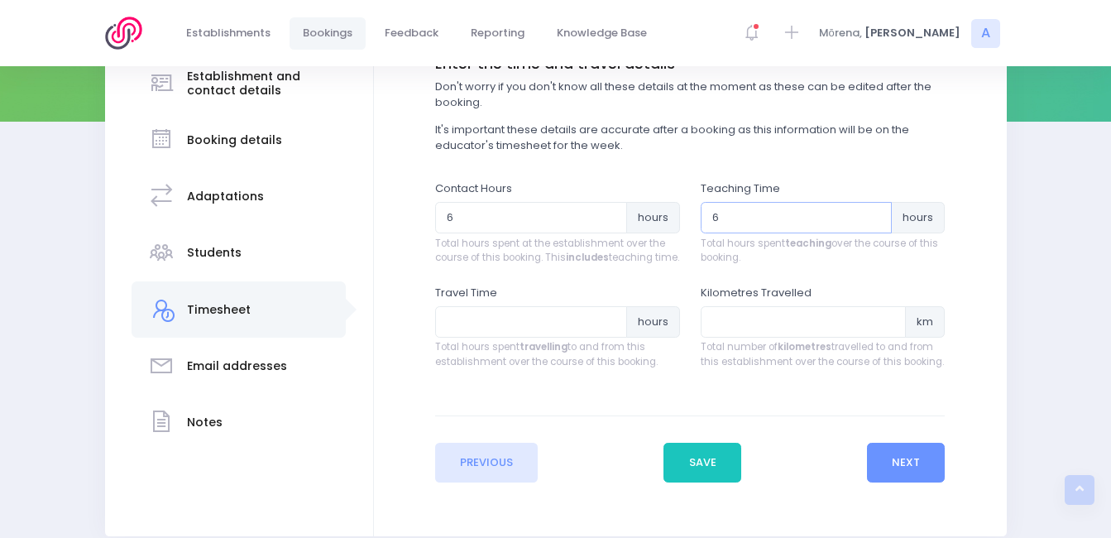
type input "6"
click at [535, 337] on input "number" at bounding box center [531, 321] width 192 height 31
type input "6"
click at [724, 337] on input "number" at bounding box center [803, 321] width 206 height 31
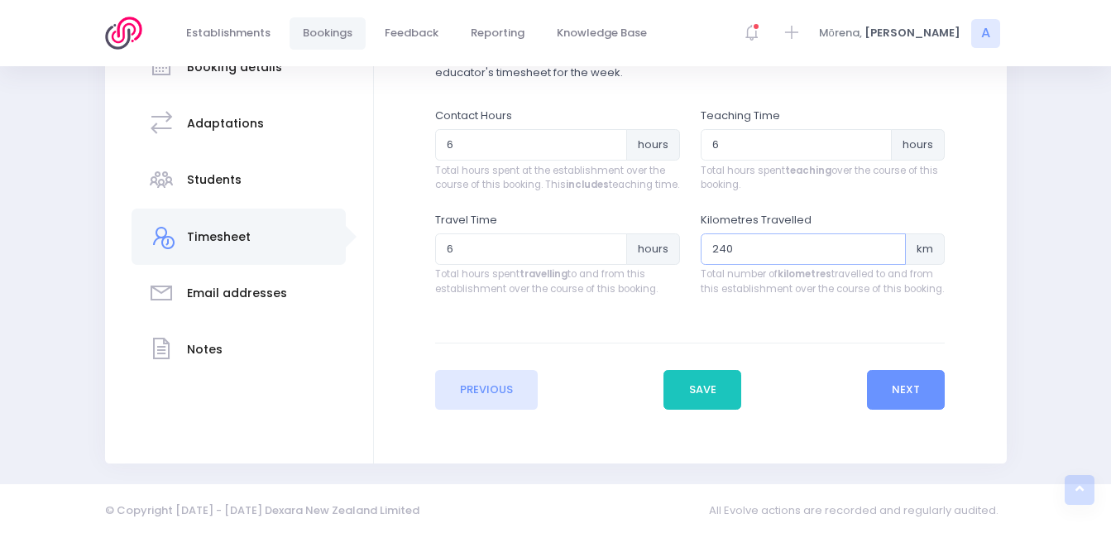
scroll to position [337, 0]
type input "240"
click at [899, 401] on button "Next" at bounding box center [906, 390] width 79 height 40
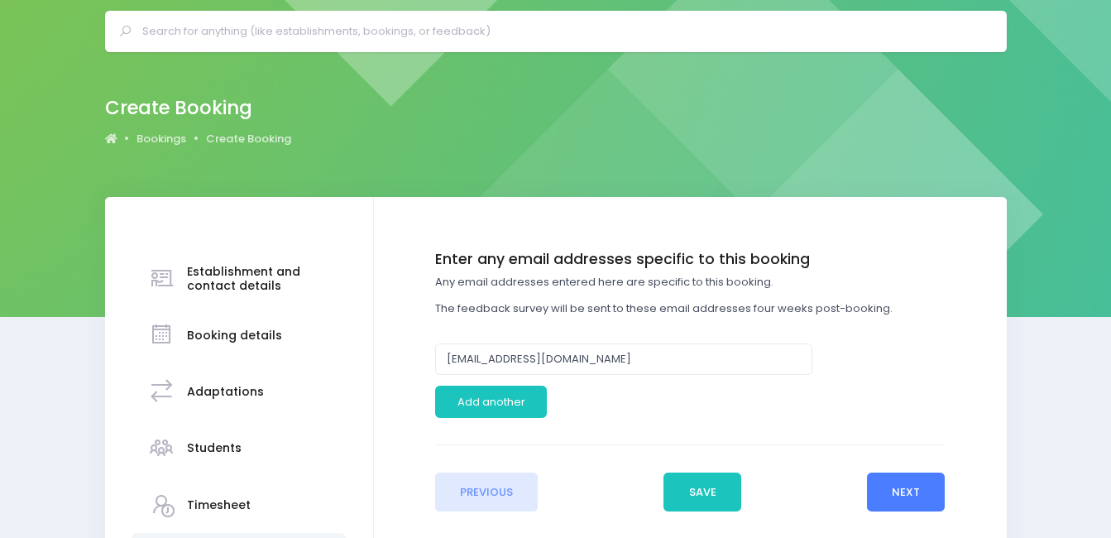
scroll to position [0, 0]
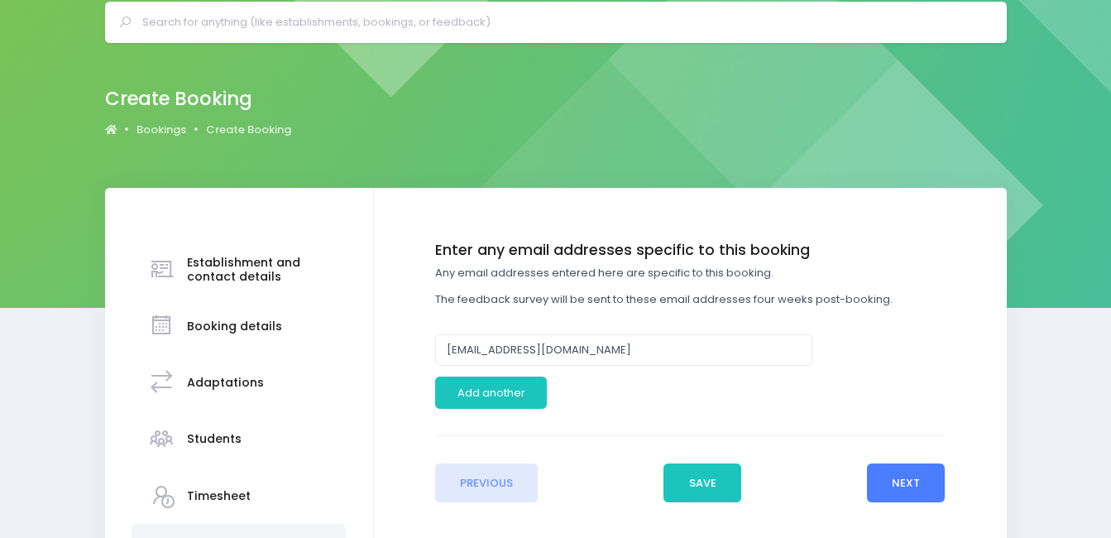
click at [887, 479] on button "Next" at bounding box center [906, 483] width 79 height 40
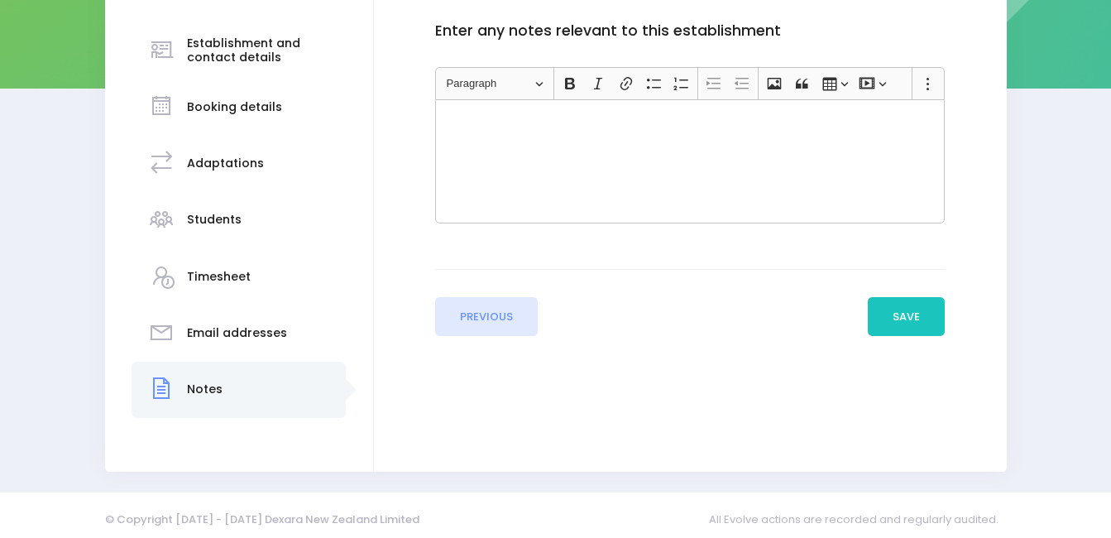
scroll to position [289, 0]
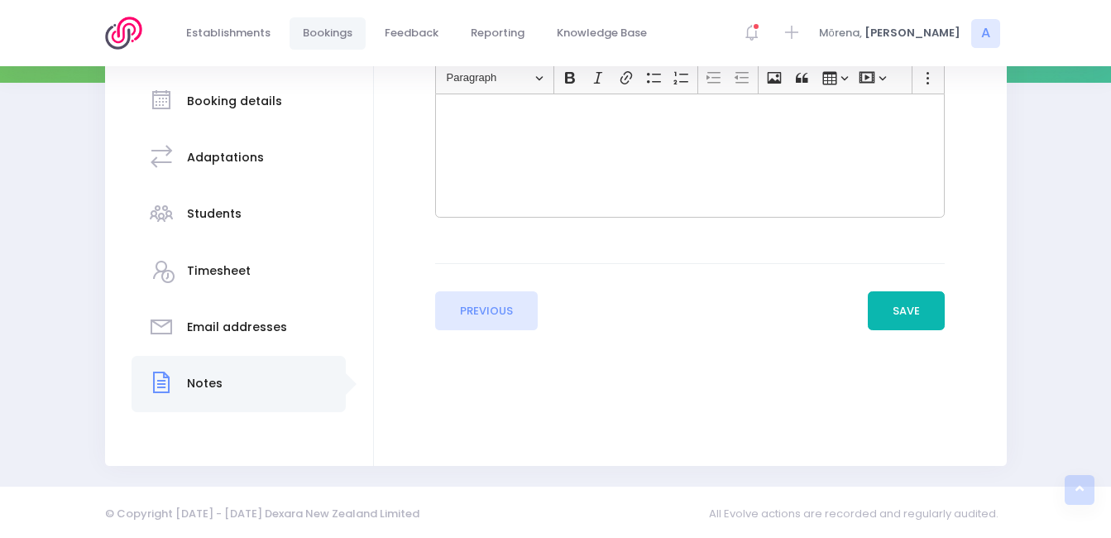
click at [878, 308] on button "Save" at bounding box center [907, 311] width 78 height 40
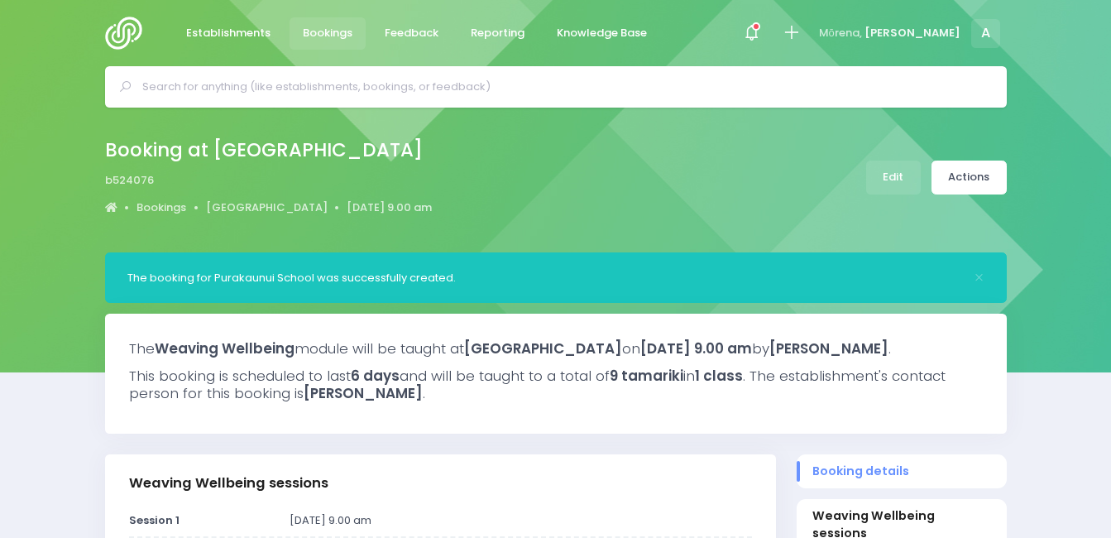
select select "5"
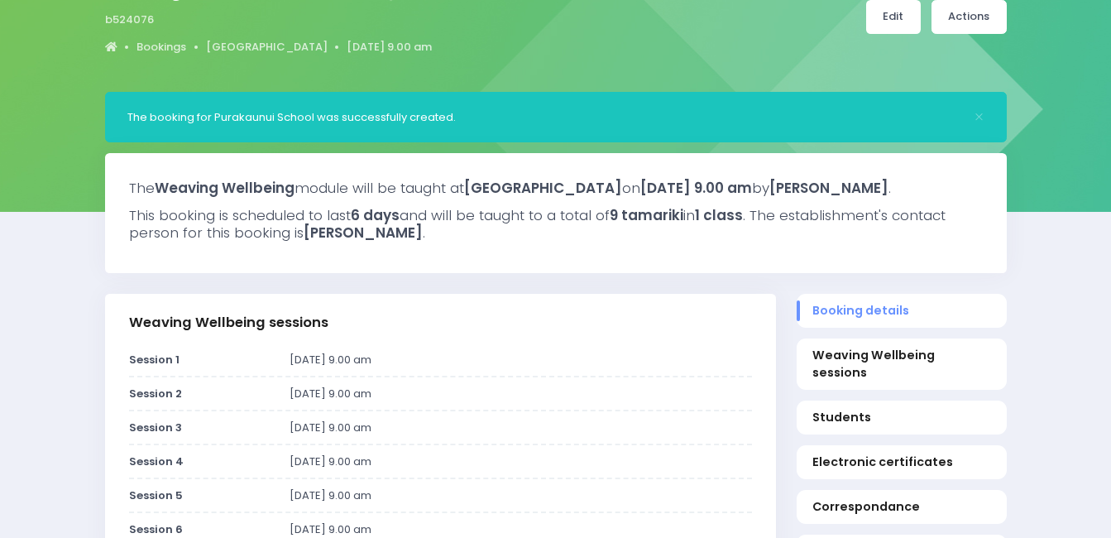
click at [888, 21] on link "Edit" at bounding box center [893, 17] width 55 height 34
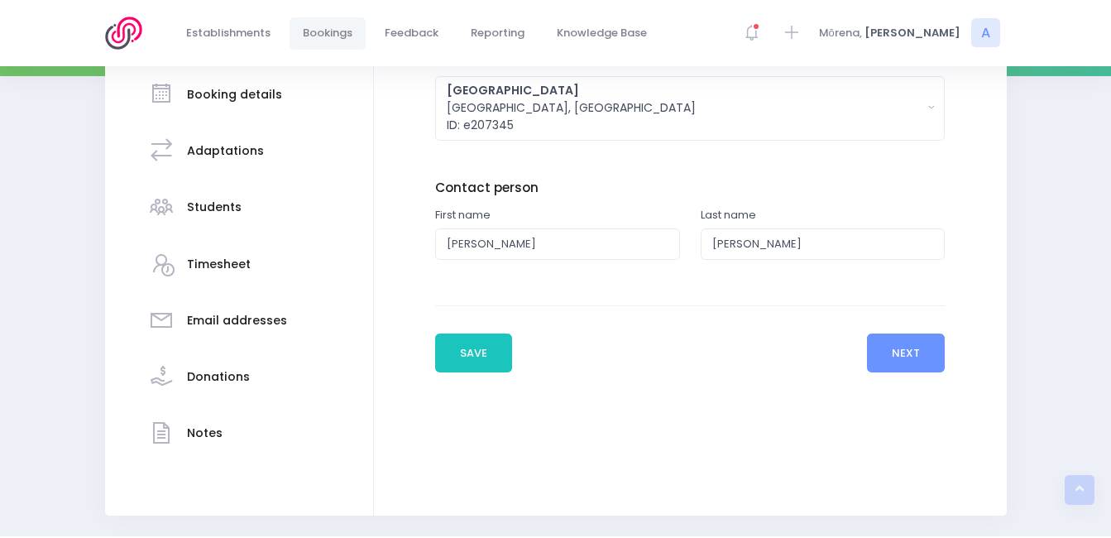
scroll to position [296, 0]
click at [625, 252] on input "Terry" at bounding box center [557, 243] width 245 height 31
type input "T"
type input "Sarah"
click at [447, 353] on button "Save" at bounding box center [474, 353] width 78 height 40
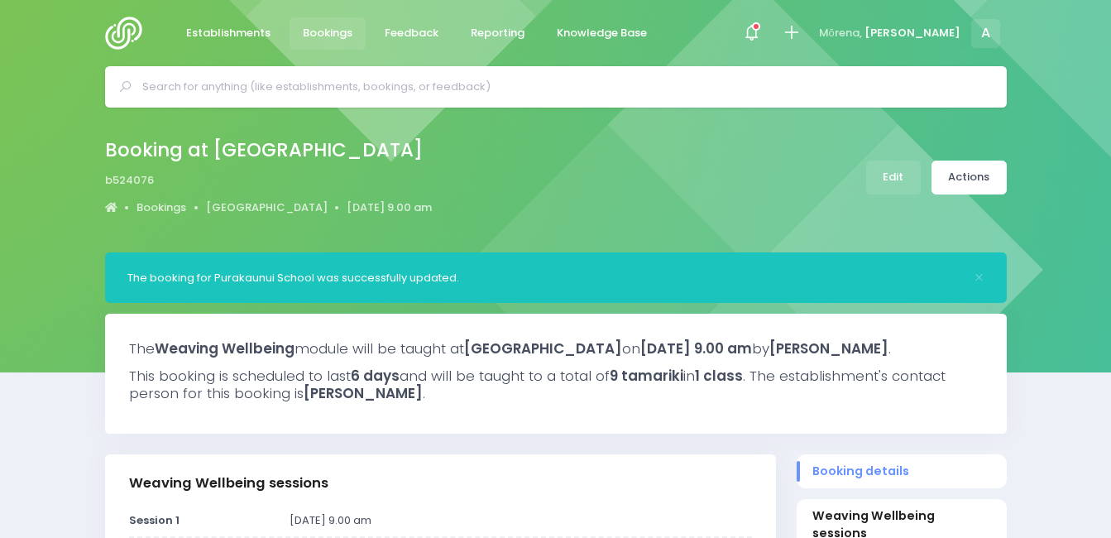
select select "5"
click at [125, 37] on img at bounding box center [128, 33] width 47 height 33
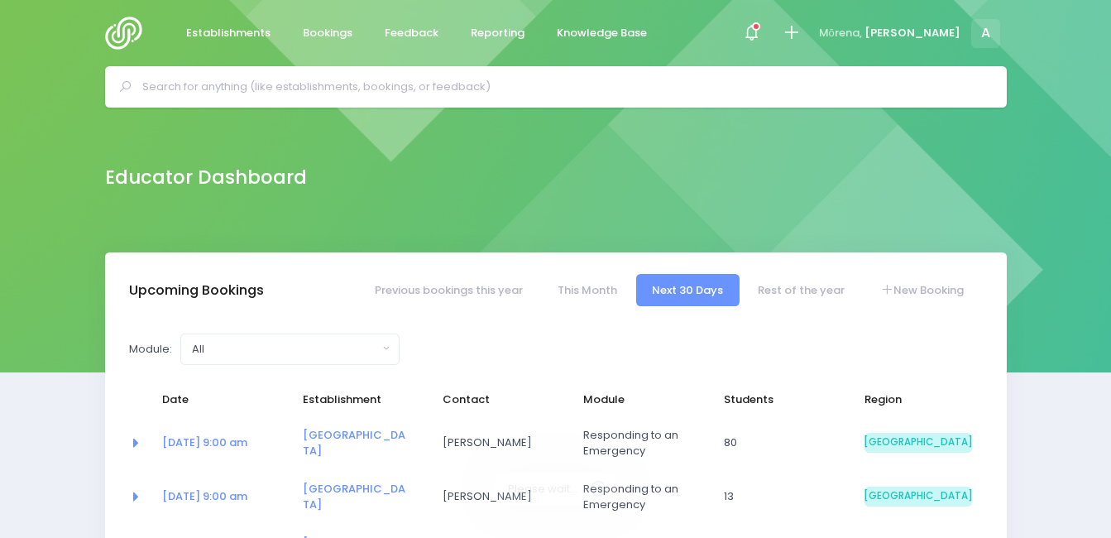
select select "5"
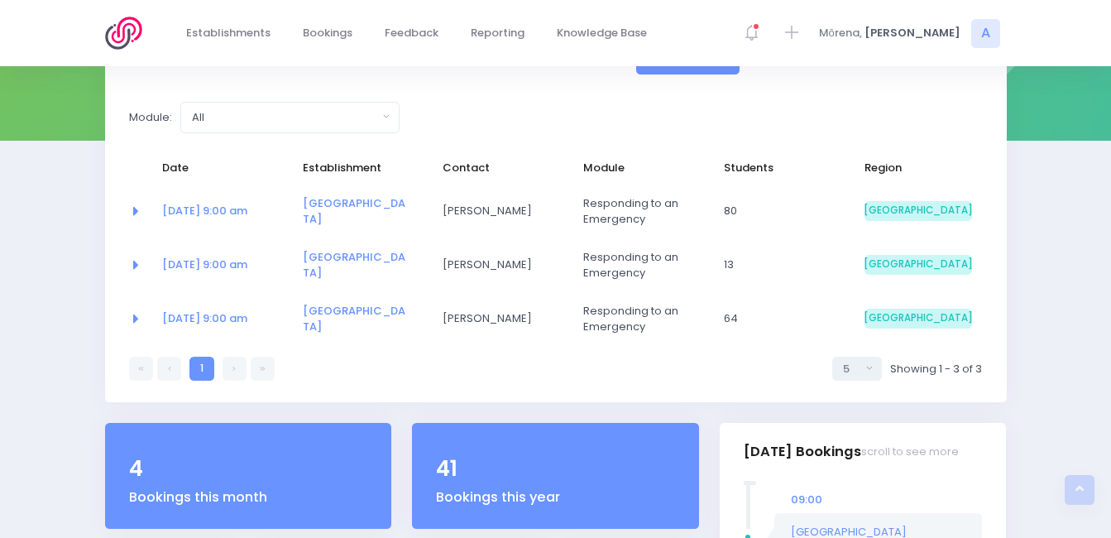
scroll to position [223, 0]
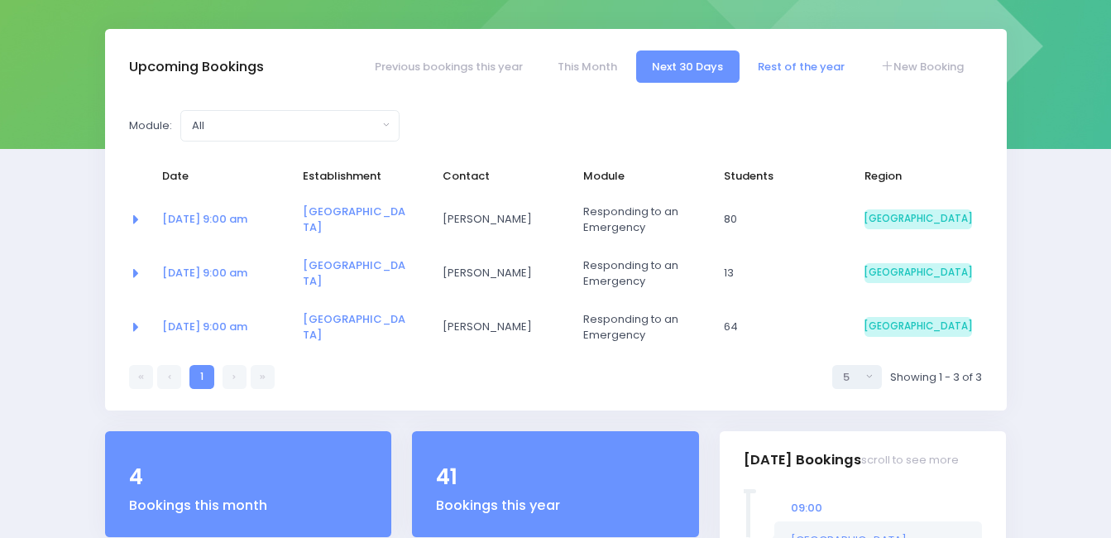
click at [770, 66] on link "Rest of the year" at bounding box center [801, 66] width 119 height 32
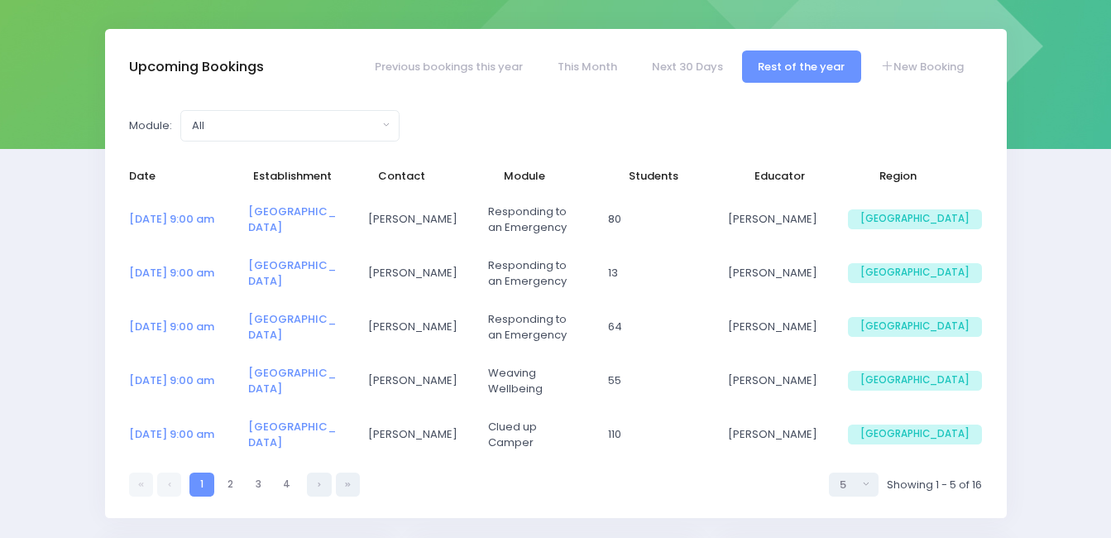
select select "5"
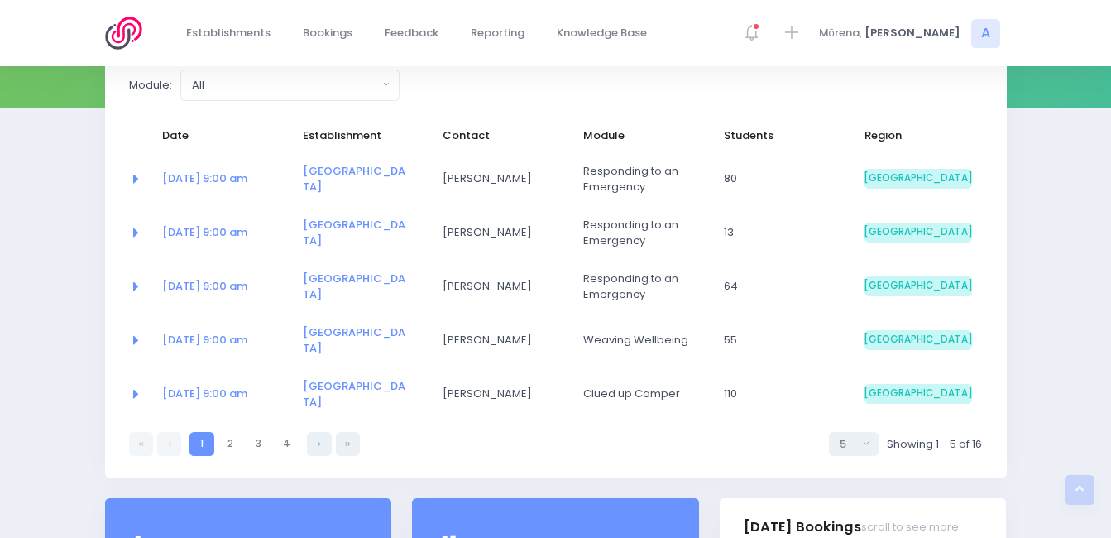
scroll to position [269, 0]
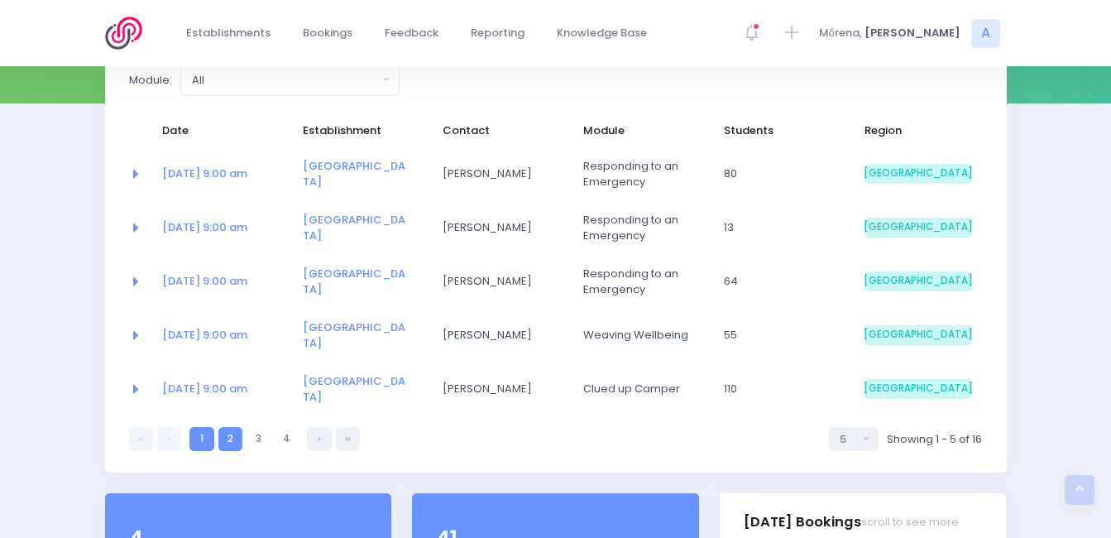
click at [230, 442] on link "2" at bounding box center [230, 439] width 24 height 24
select select "5"
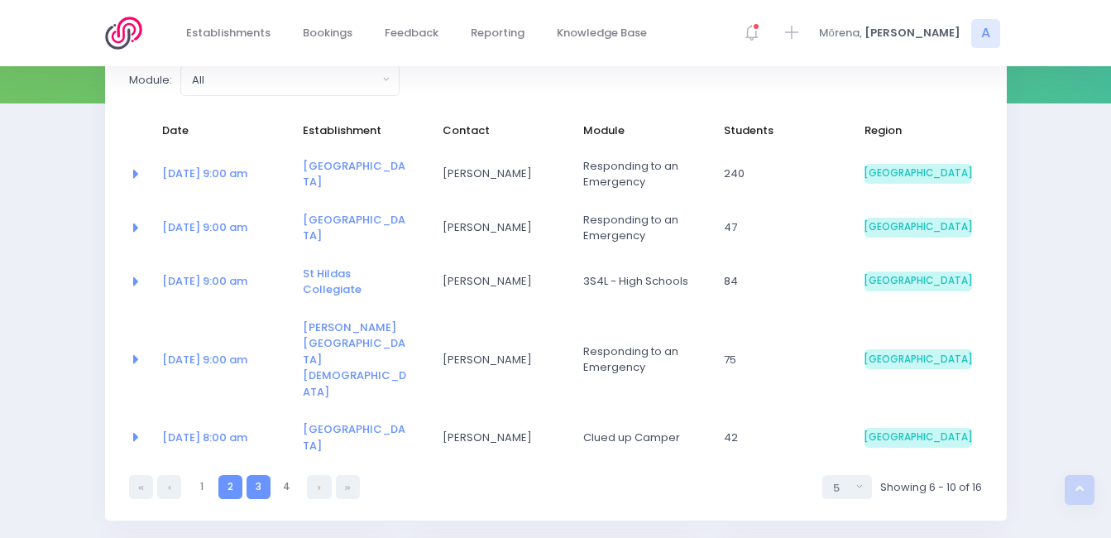
click at [250, 475] on link "3" at bounding box center [258, 487] width 24 height 24
select select "5"
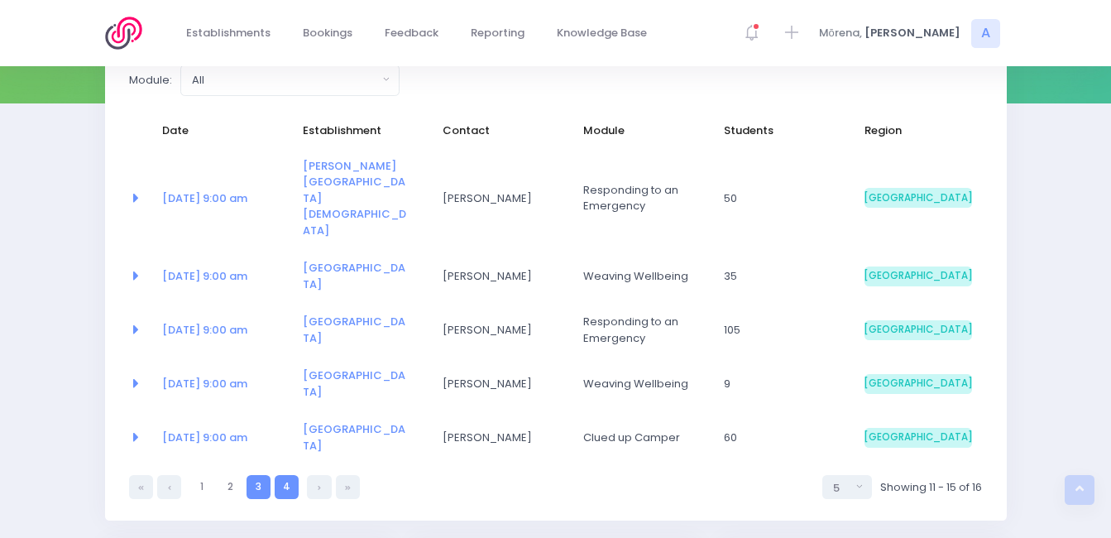
click at [283, 475] on link "4" at bounding box center [287, 487] width 24 height 24
select select "5"
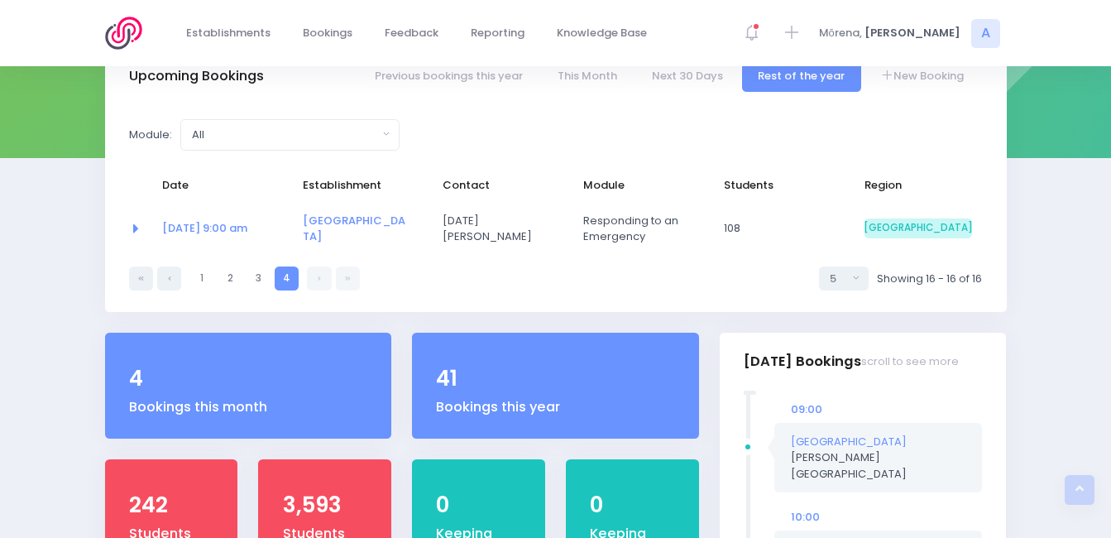
scroll to position [192, 0]
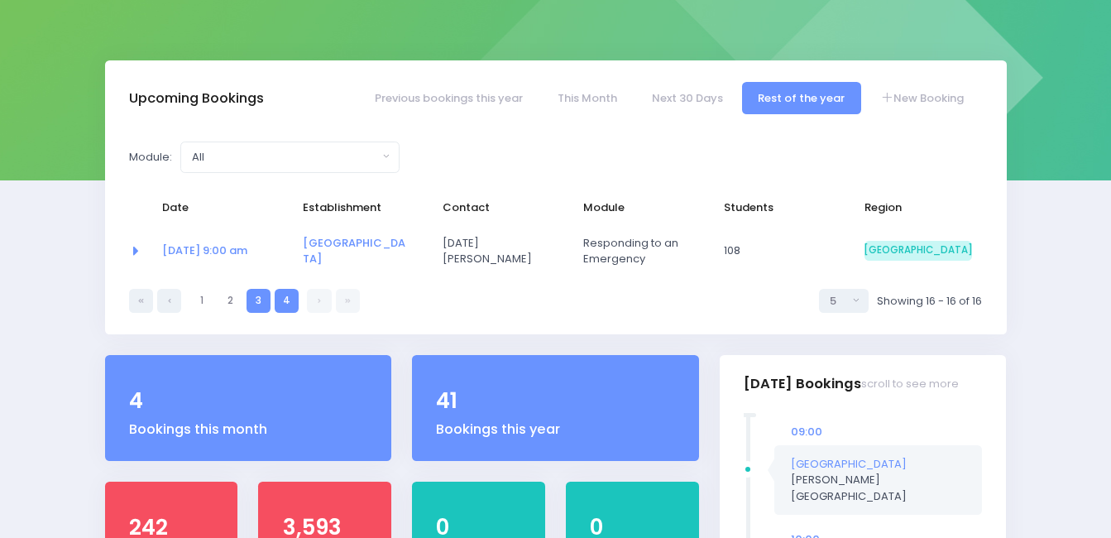
click at [254, 311] on link "3" at bounding box center [258, 301] width 24 height 24
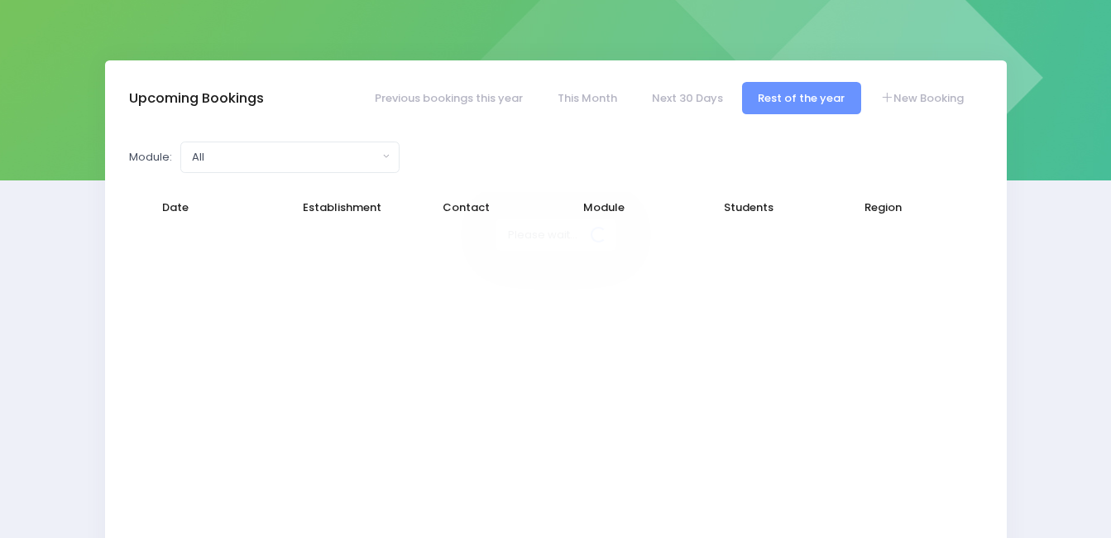
select select "5"
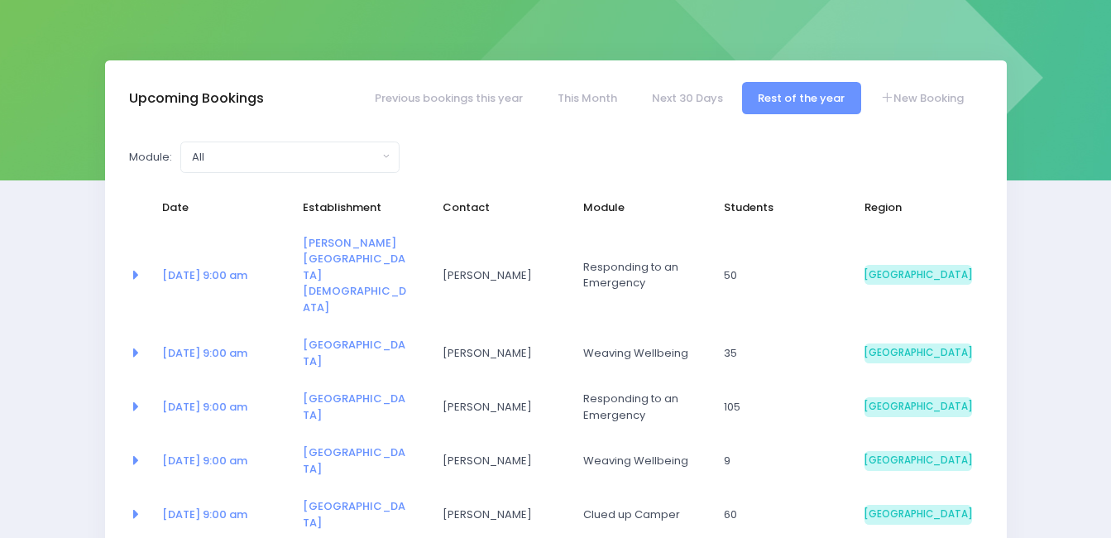
select select "5"
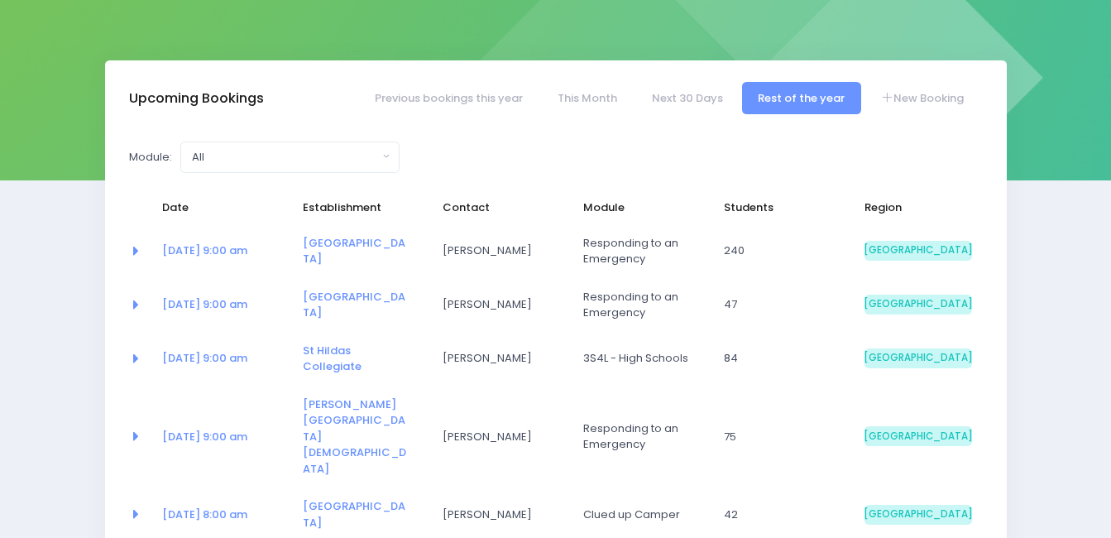
select select "5"
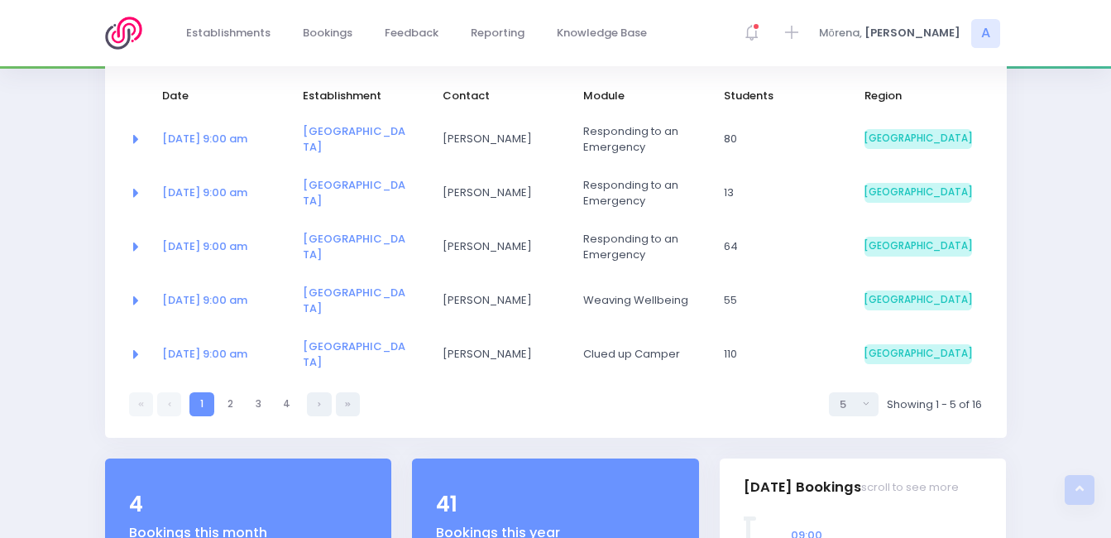
scroll to position [301, 0]
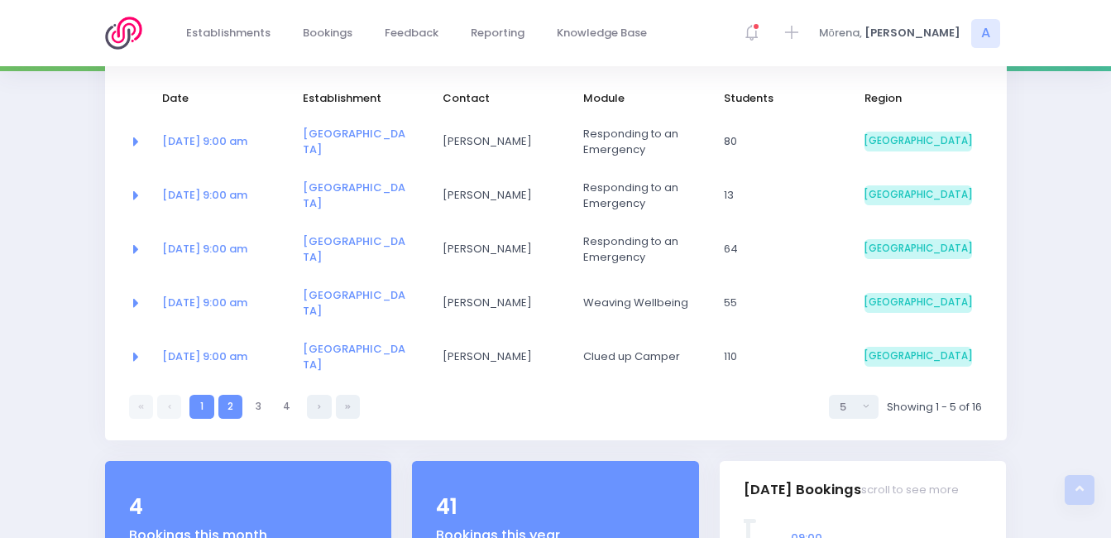
click at [231, 409] on link "2" at bounding box center [230, 406] width 24 height 24
select select "5"
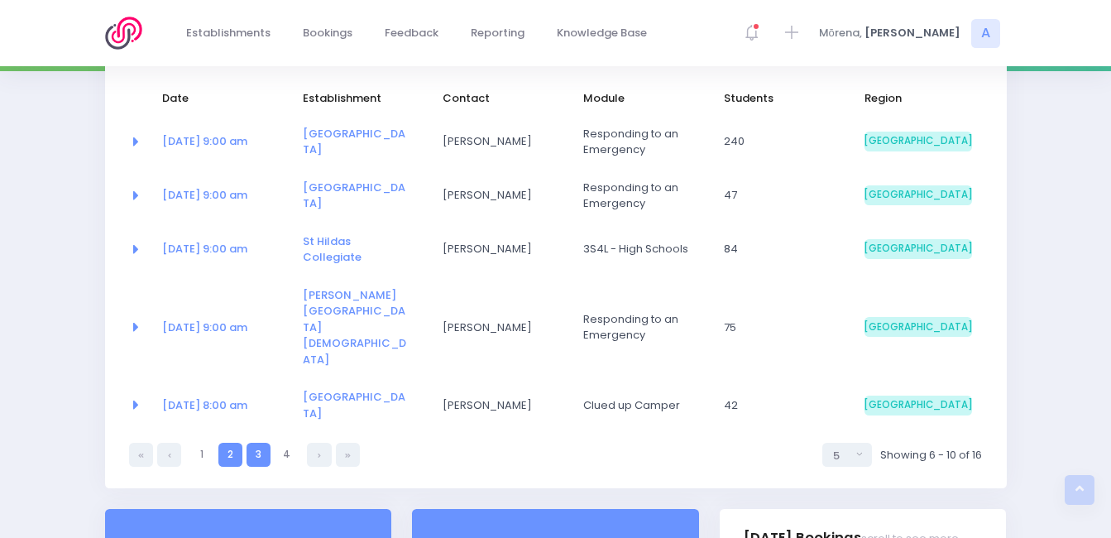
click at [260, 442] on link "3" at bounding box center [258, 454] width 24 height 24
select select "5"
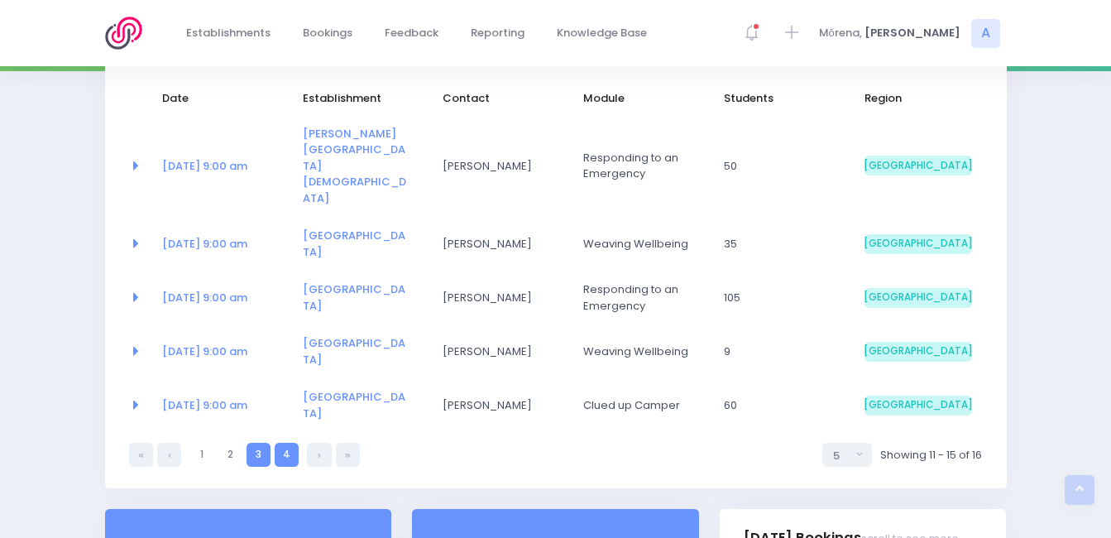
click at [279, 442] on link "4" at bounding box center [287, 454] width 24 height 24
select select "5"
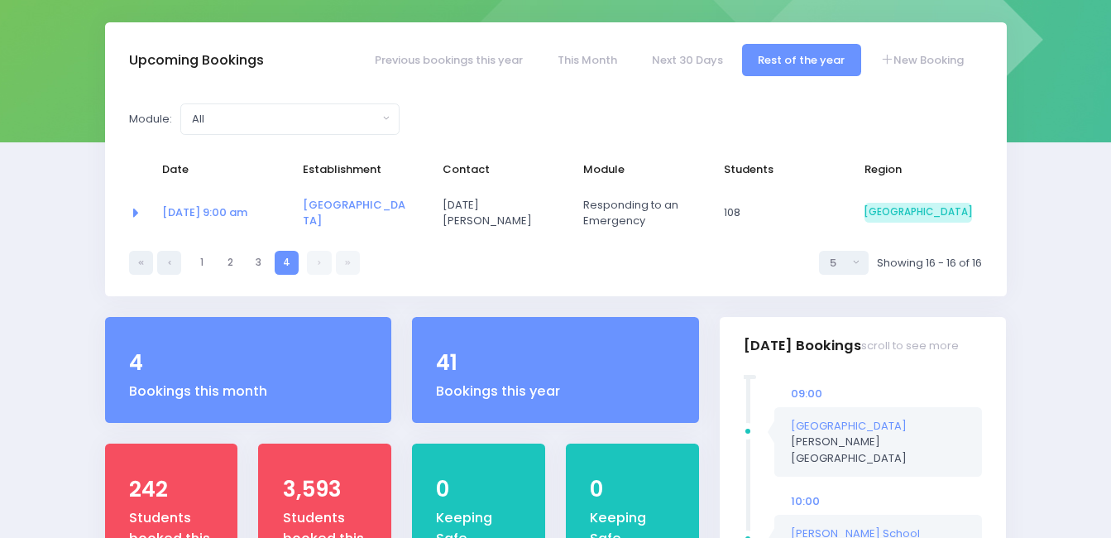
scroll to position [232, 0]
